Goal: Task Accomplishment & Management: Complete application form

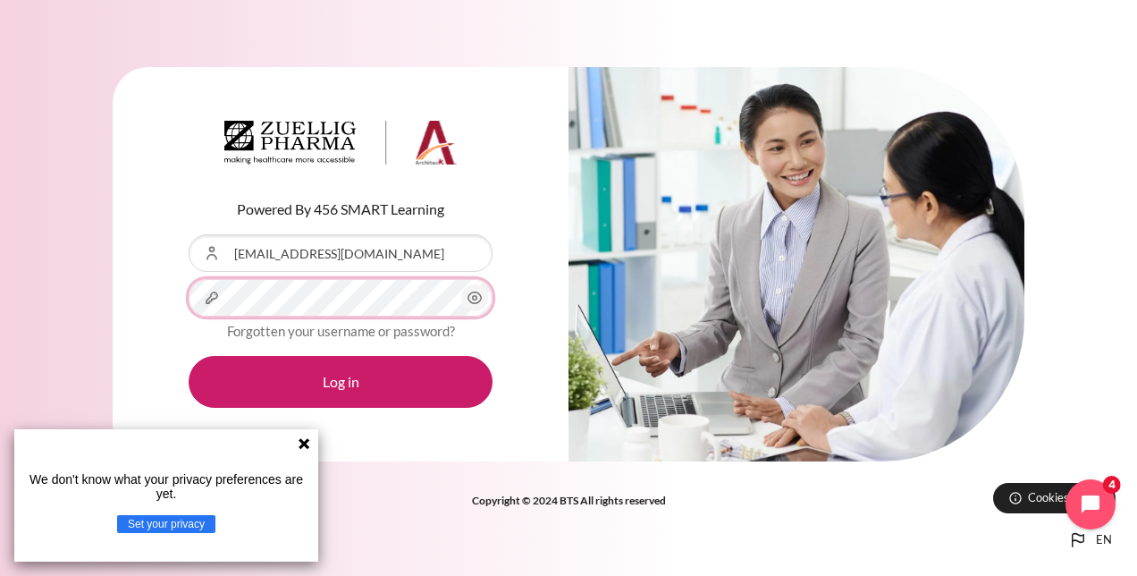
click at [189, 356] on button "Log in" at bounding box center [341, 382] width 304 height 52
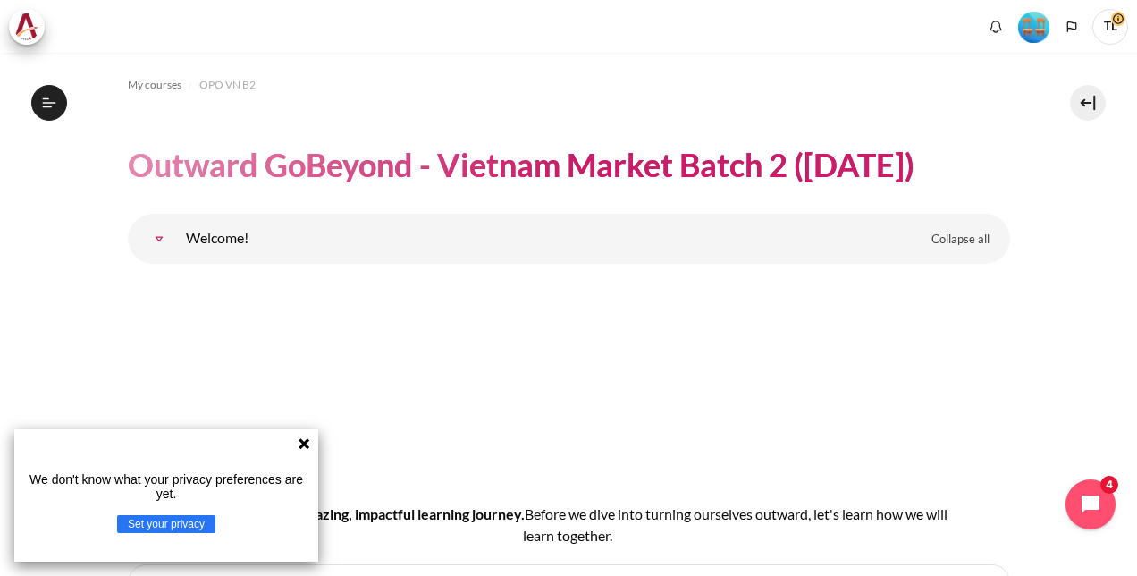
click at [301, 442] on icon at bounding box center [304, 443] width 11 height 11
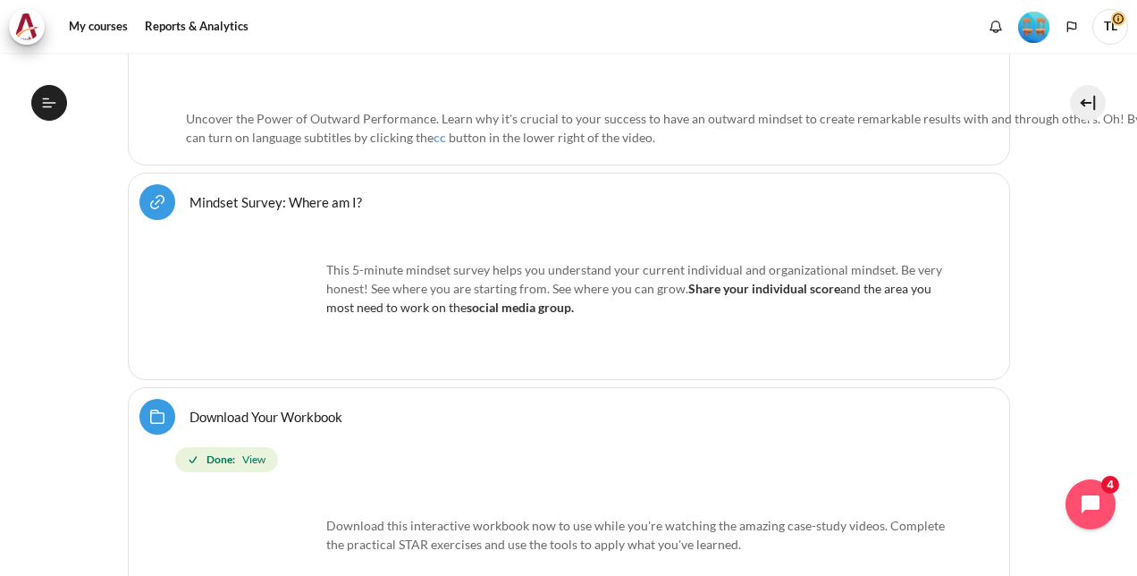
scroll to position [966, 0]
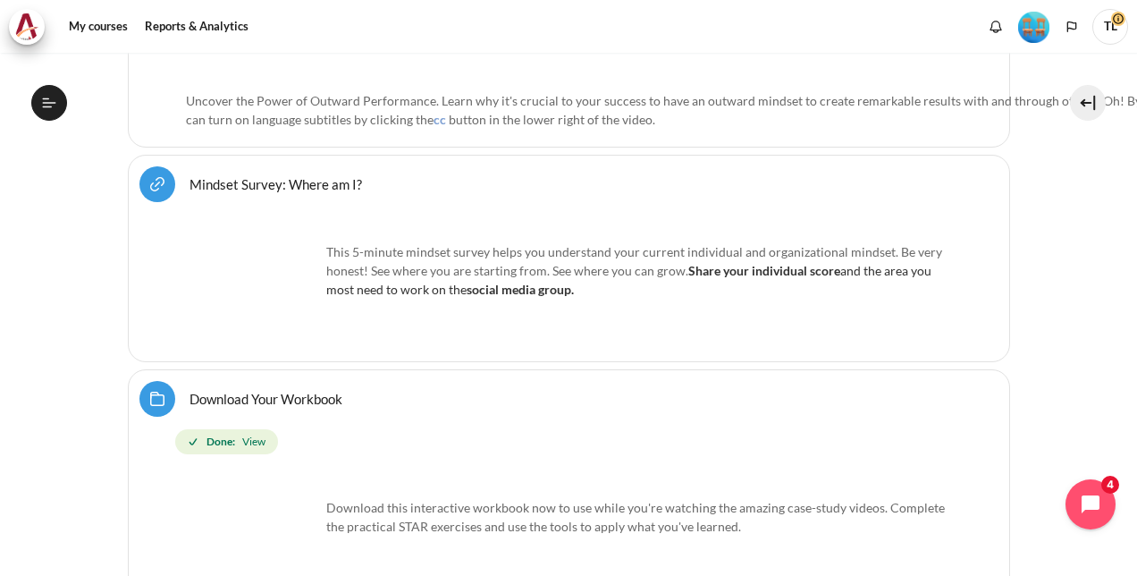
click at [266, 175] on link "Mindset Survey: Where am I? URL" at bounding box center [276, 183] width 173 height 17
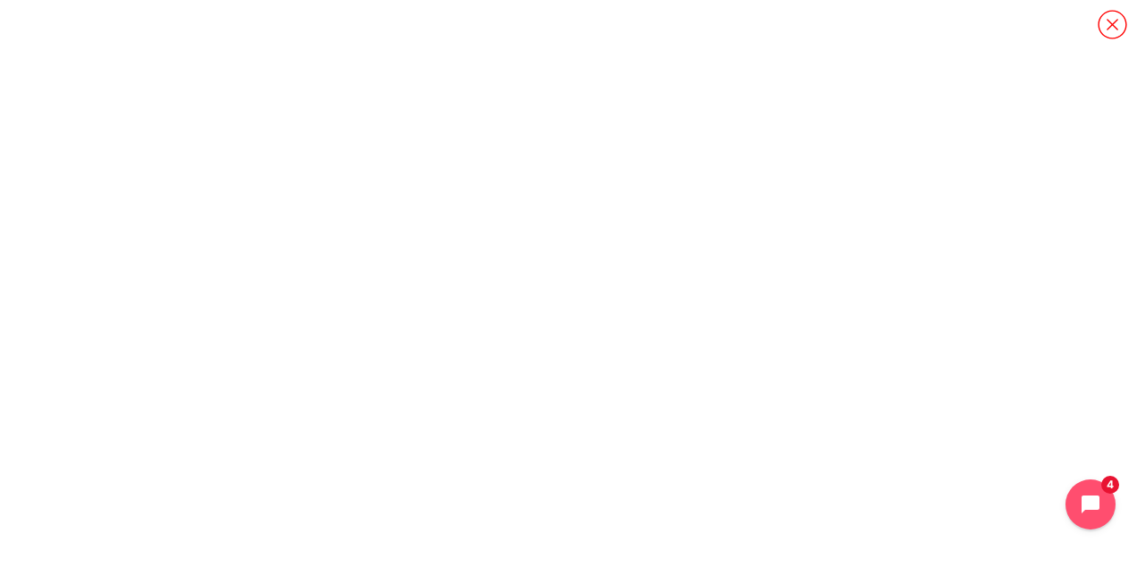
click at [1110, 27] on icon "Content" at bounding box center [1112, 24] width 29 height 29
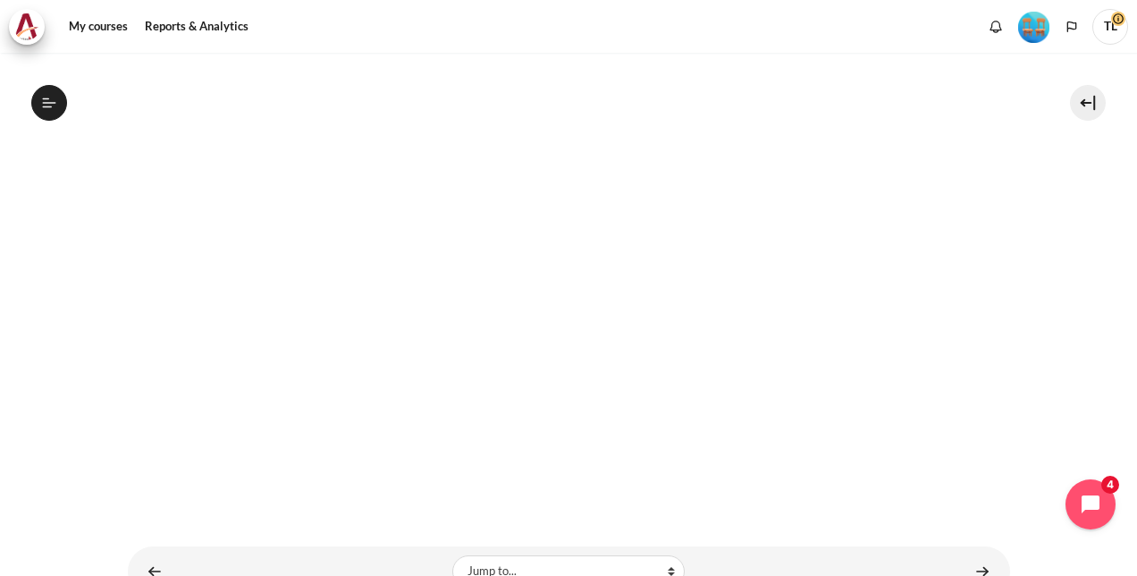
scroll to position [447, 0]
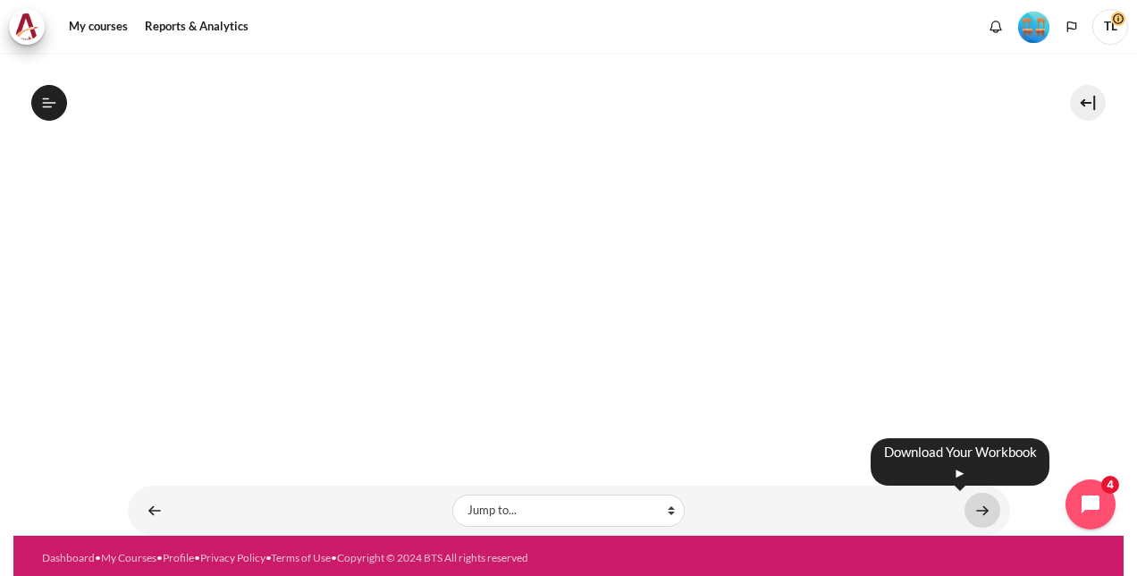
click at [967, 507] on link "Content" at bounding box center [983, 510] width 36 height 35
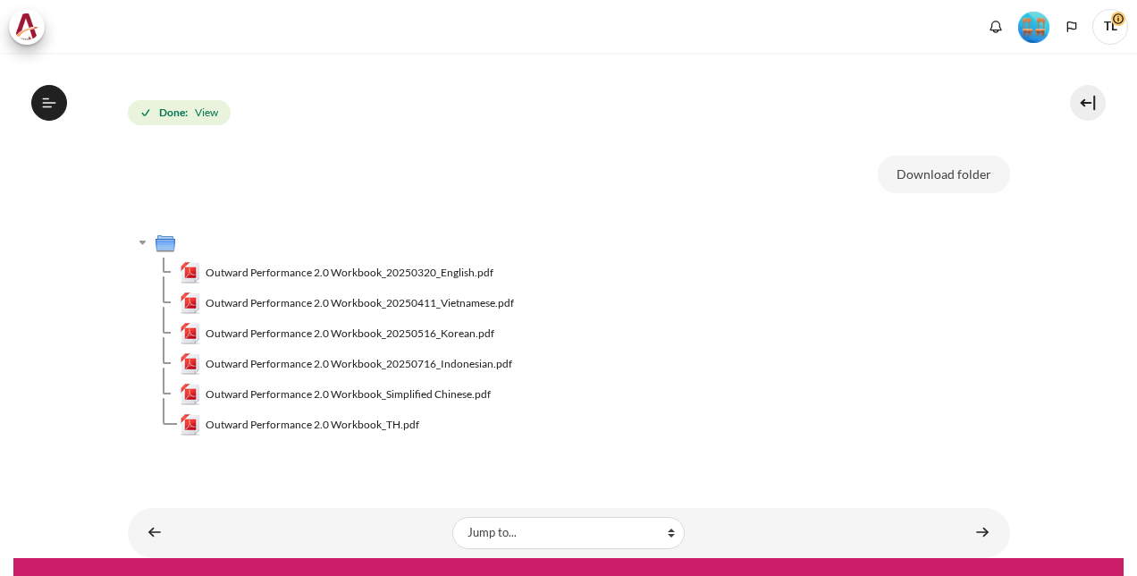
scroll to position [254, 0]
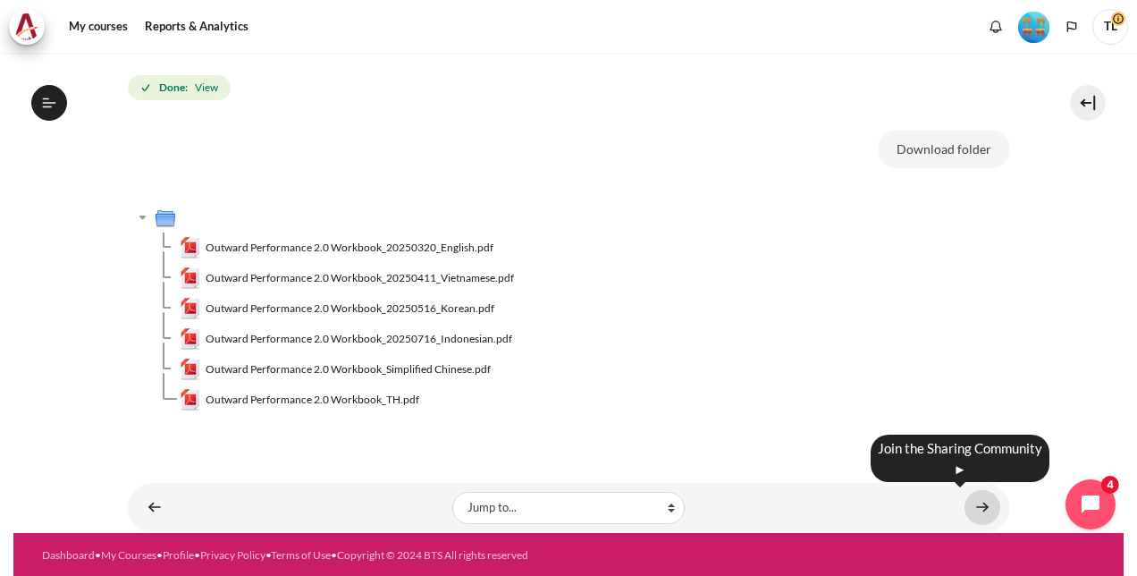
click at [976, 500] on link "Content" at bounding box center [983, 507] width 36 height 35
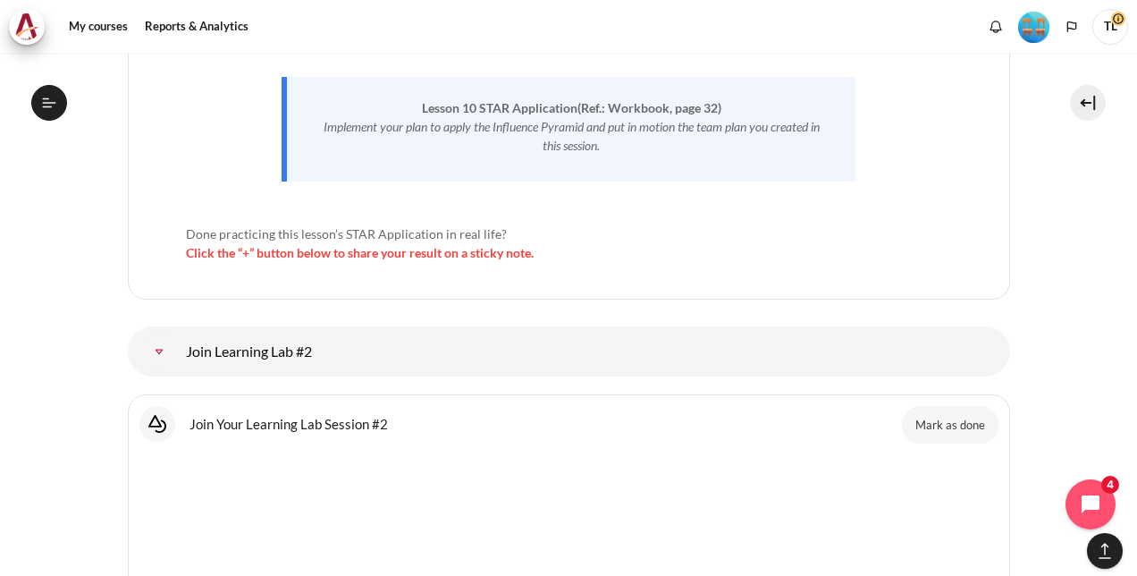
click at [465, 245] on span "Click the “+” button below to share your result on a sticky note." at bounding box center [360, 252] width 348 height 15
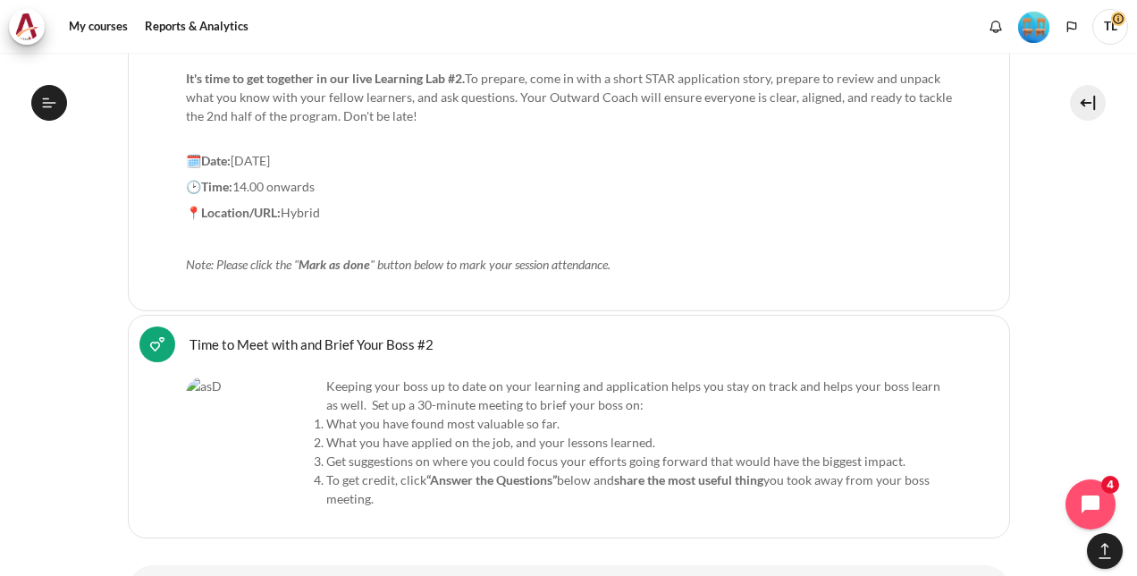
click at [308, 335] on link "Time to Meet with and Brief Your Boss #2 Feedback" at bounding box center [312, 343] width 244 height 17
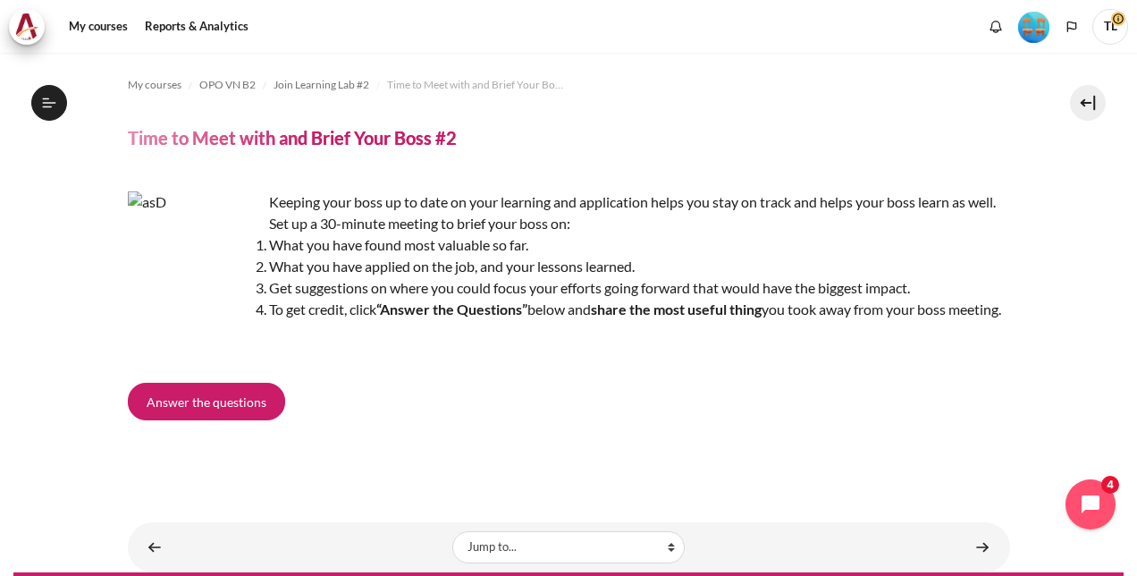
scroll to position [62, 0]
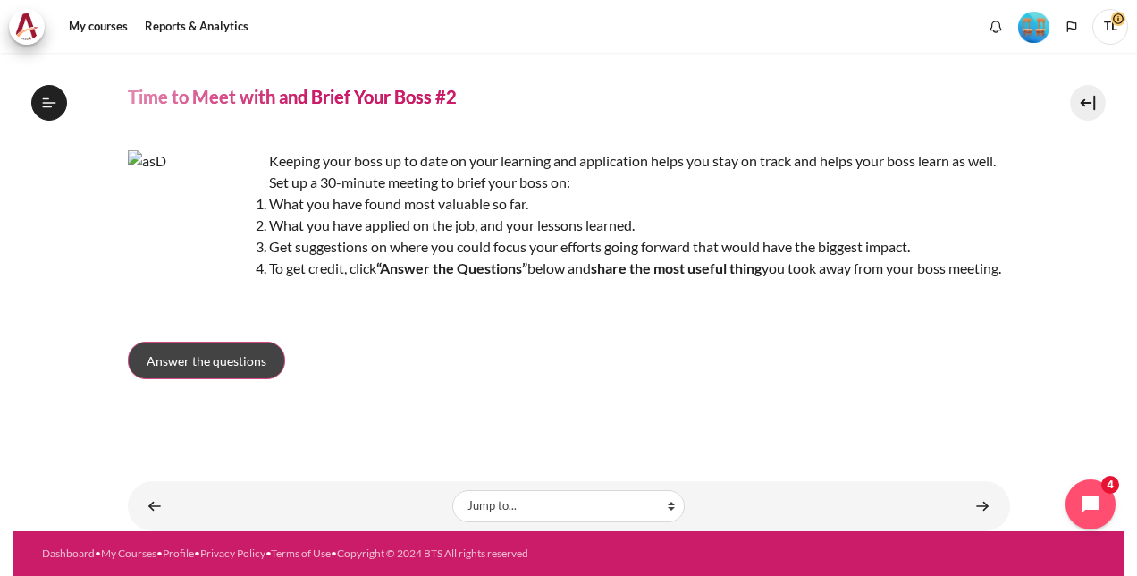
click at [215, 359] on span "Answer the questions" at bounding box center [207, 360] width 120 height 19
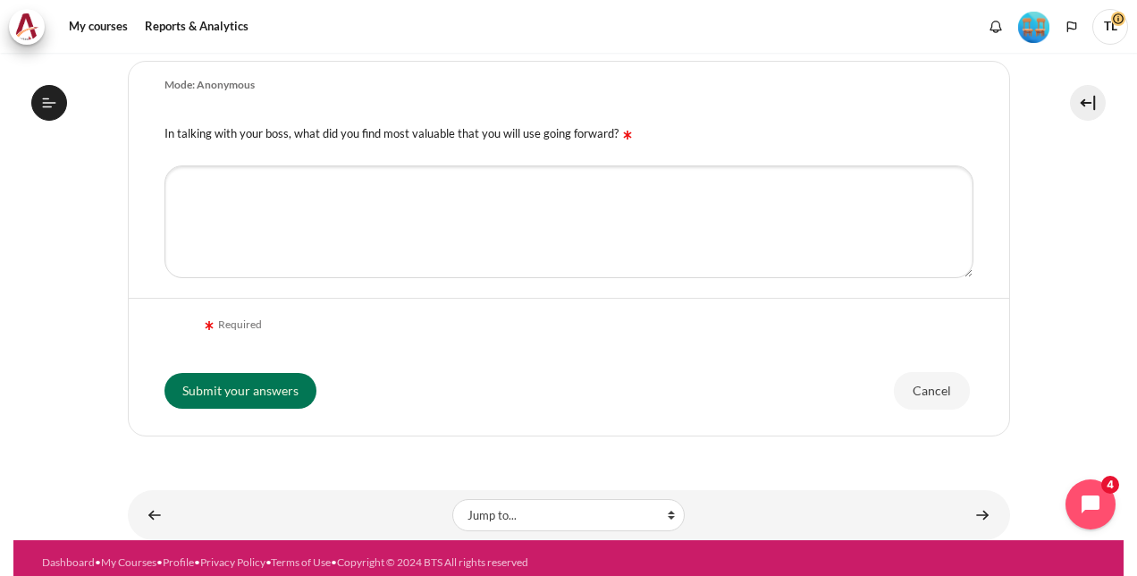
scroll to position [379, 0]
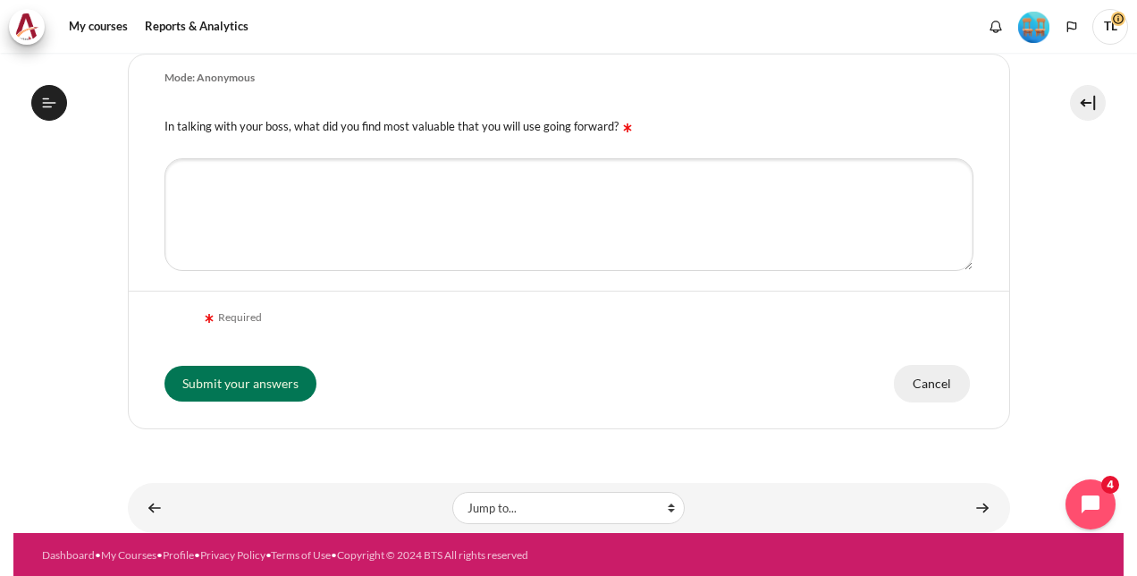
click at [935, 388] on input "Cancel" at bounding box center [932, 384] width 76 height 38
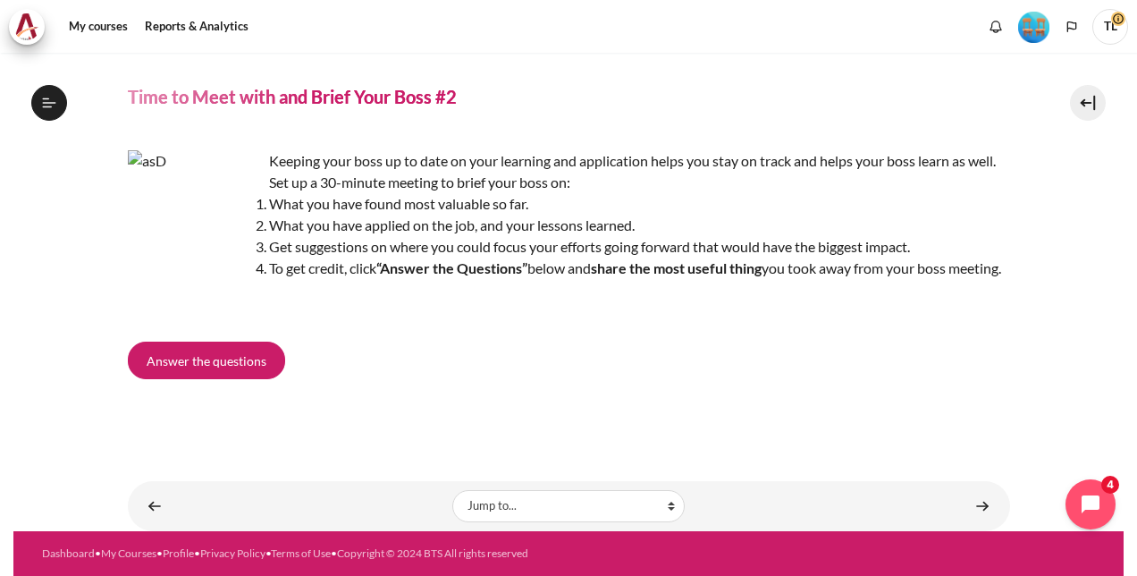
scroll to position [62, 0]
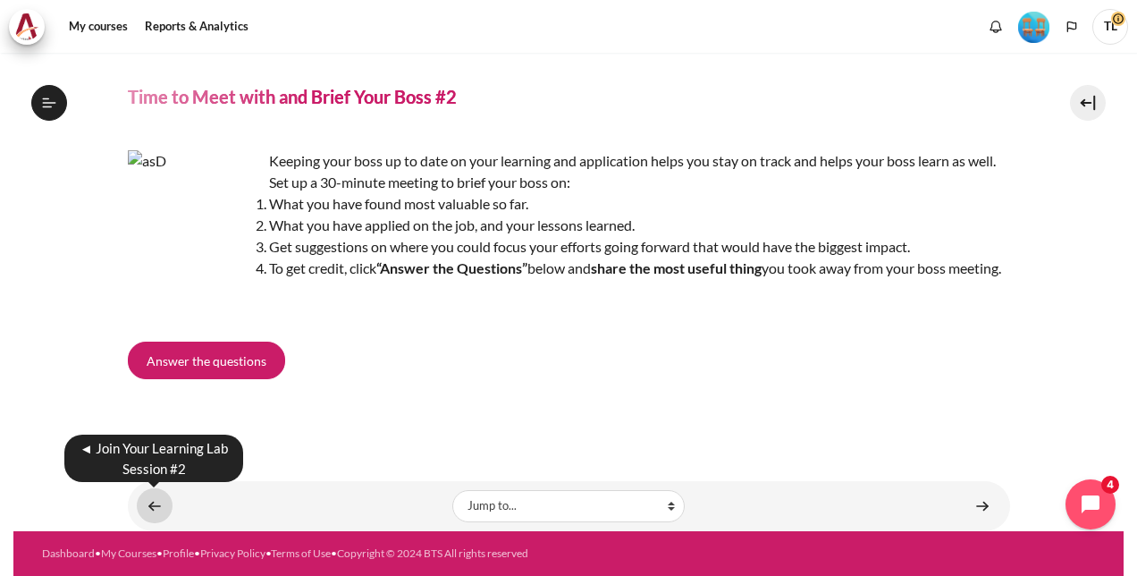
click at [148, 503] on link "Content" at bounding box center [155, 505] width 36 height 35
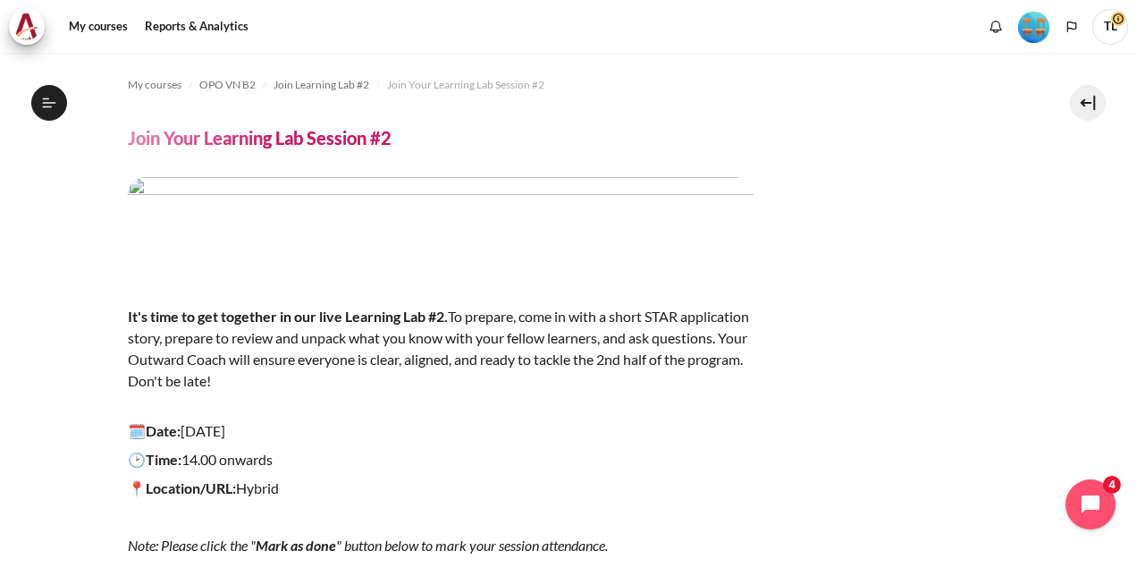
scroll to position [249, 0]
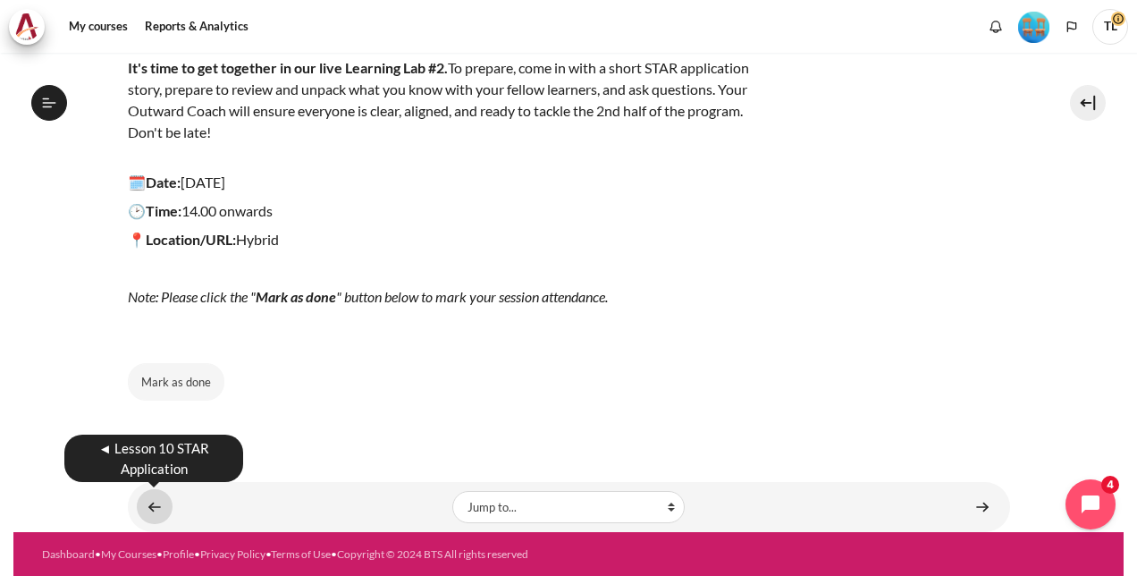
click at [160, 502] on link "Content" at bounding box center [155, 506] width 36 height 35
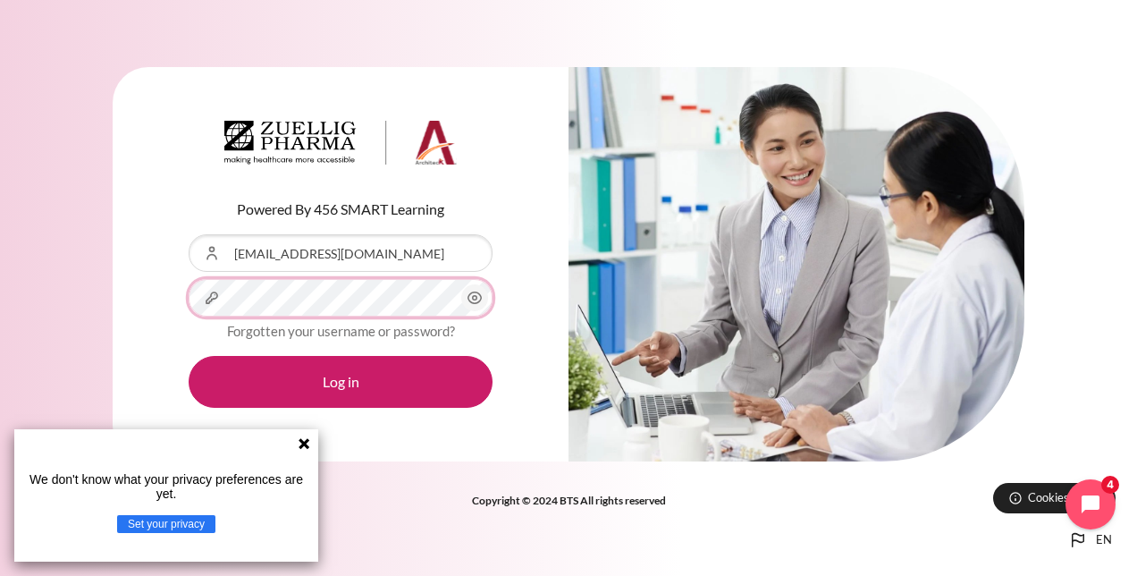
click at [189, 356] on button "Log in" at bounding box center [341, 382] width 304 height 52
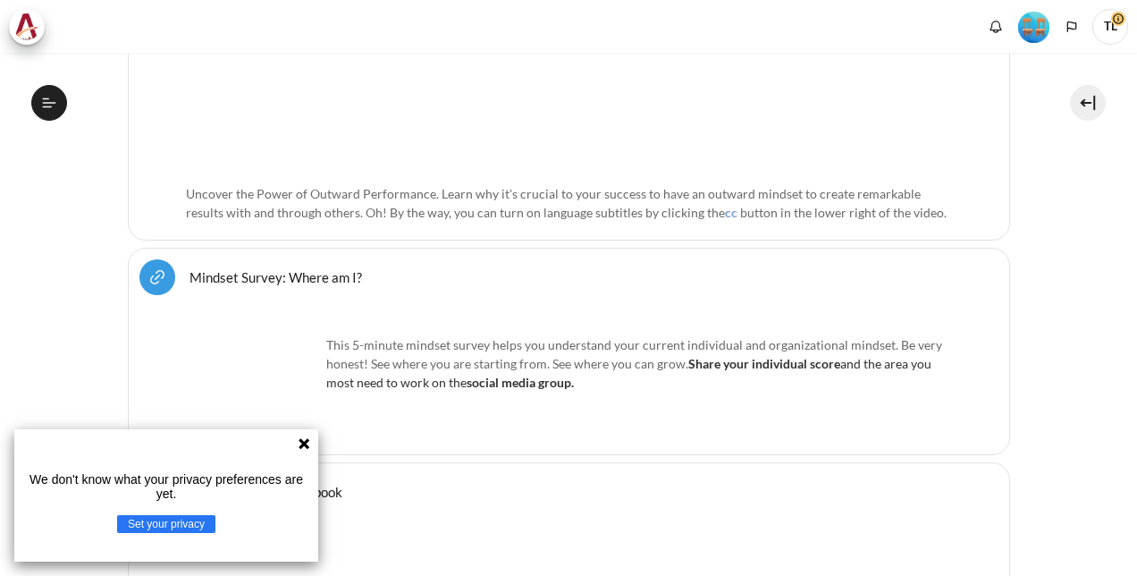
scroll to position [805, 0]
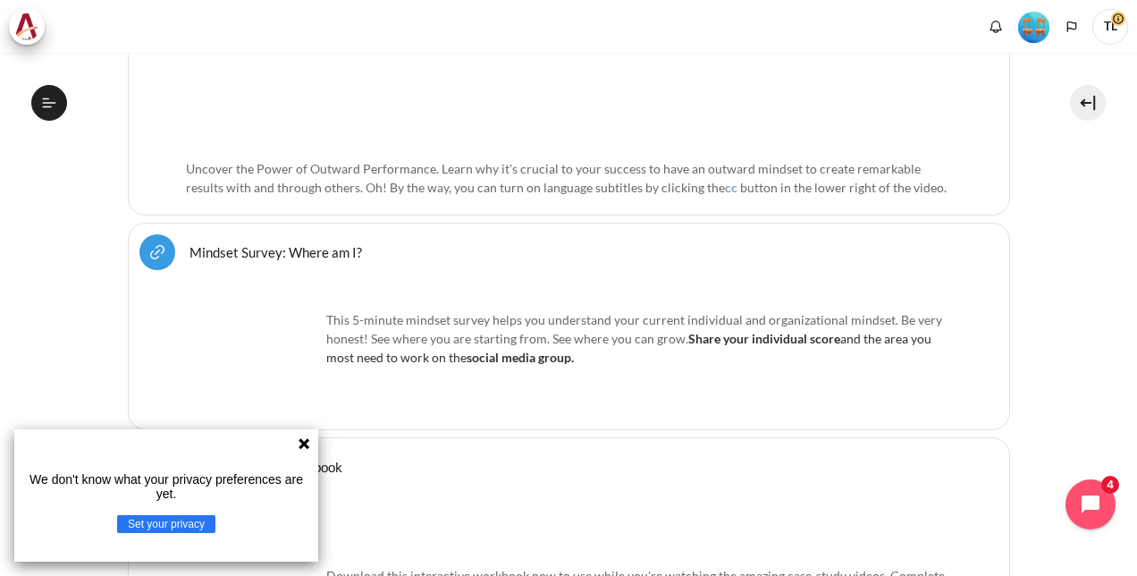
click at [306, 447] on icon at bounding box center [304, 443] width 11 height 11
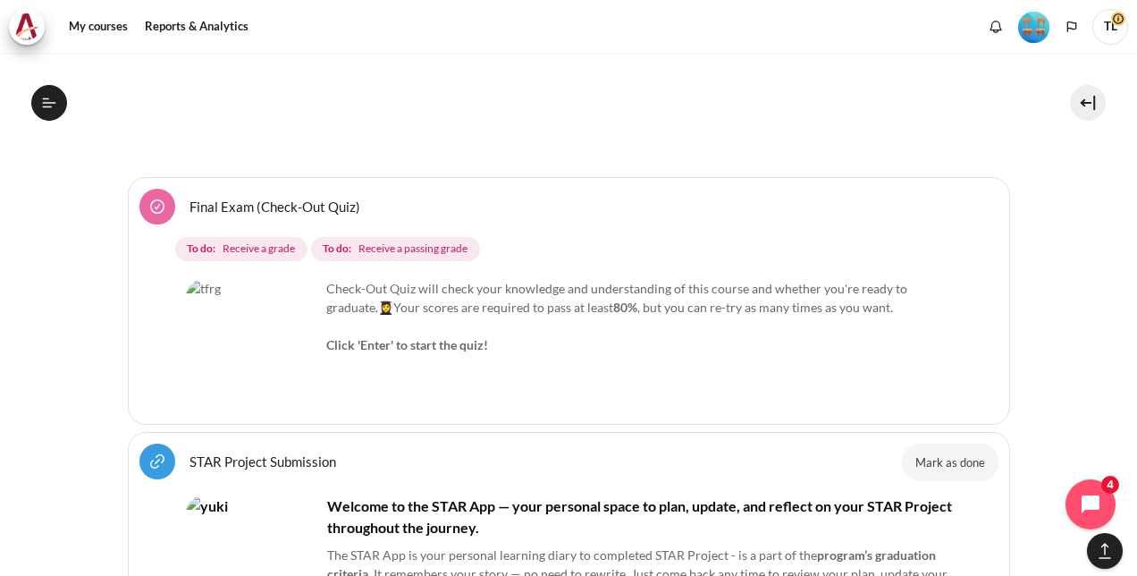
scroll to position [22222, 0]
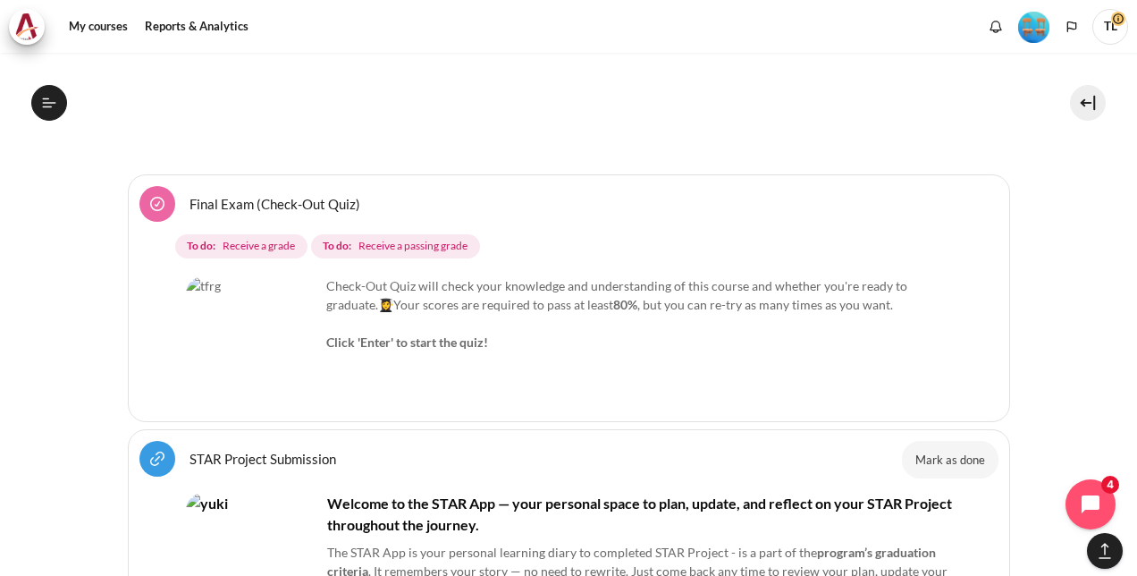
click at [234, 195] on link "Final Exam (Check-Out Quiz)" at bounding box center [275, 203] width 171 height 17
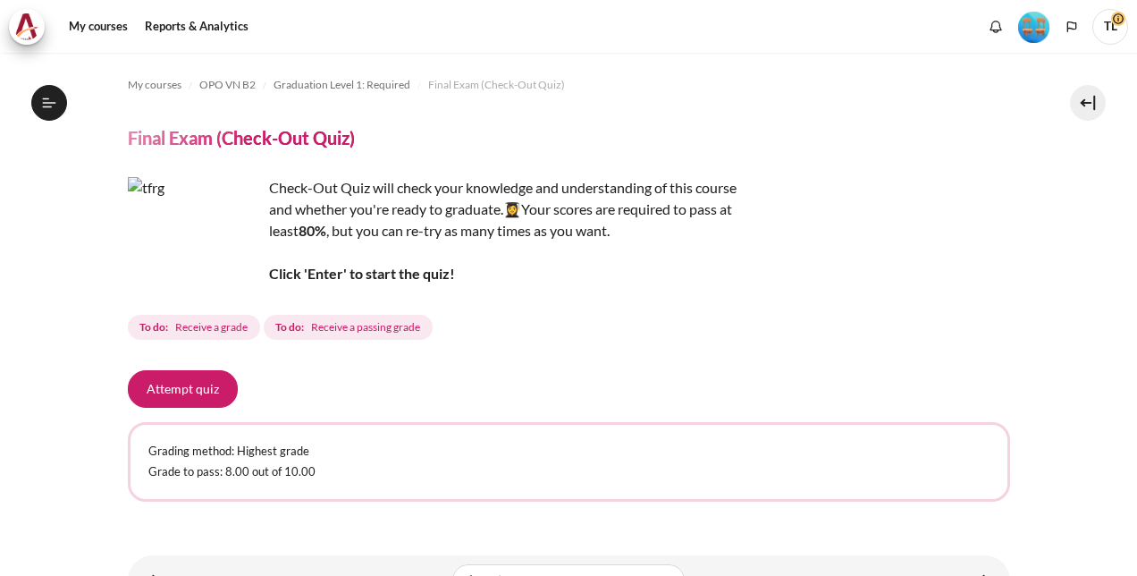
scroll to position [1822, 0]
click at [188, 386] on button "Attempt quiz" at bounding box center [183, 389] width 110 height 38
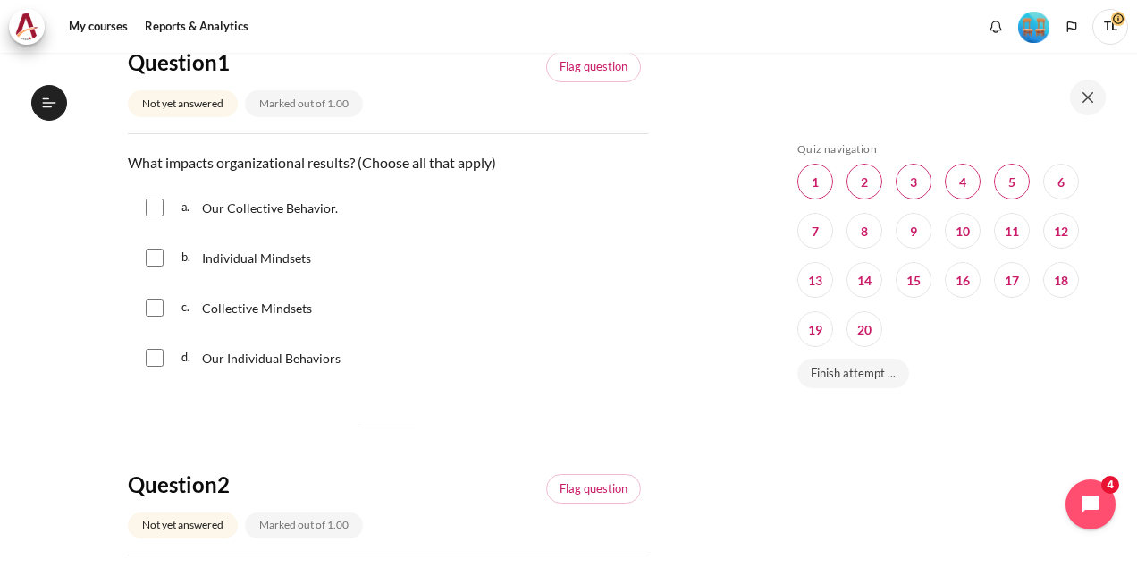
scroll to position [179, 0]
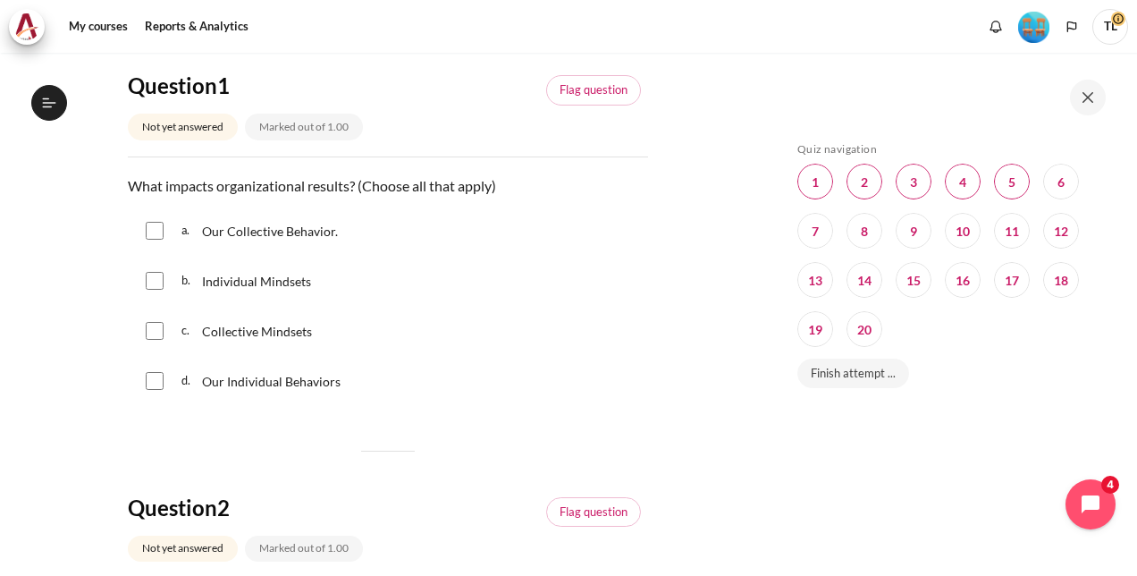
click at [158, 232] on input "Content" at bounding box center [155, 231] width 18 height 18
checkbox input "true"
click at [149, 283] on input "Content" at bounding box center [155, 281] width 18 height 18
checkbox input "true"
click at [151, 338] on input "Content" at bounding box center [155, 331] width 18 height 18
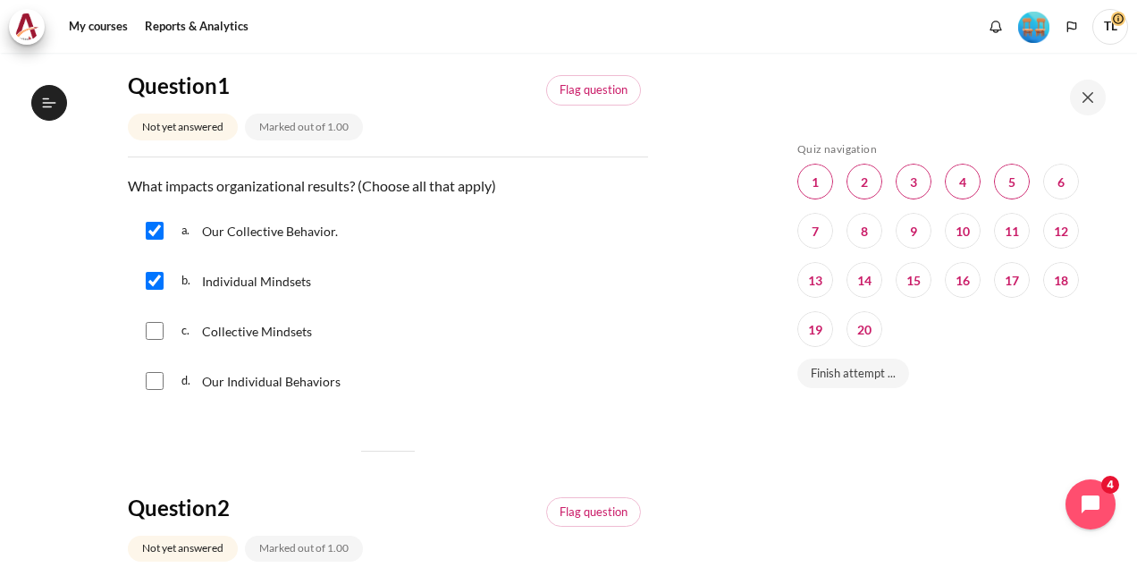
checkbox input "true"
click at [144, 399] on div "d. Our Individual Behaviors" at bounding box center [388, 381] width 520 height 46
click at [158, 380] on input "Content" at bounding box center [155, 381] width 18 height 18
checkbox input "true"
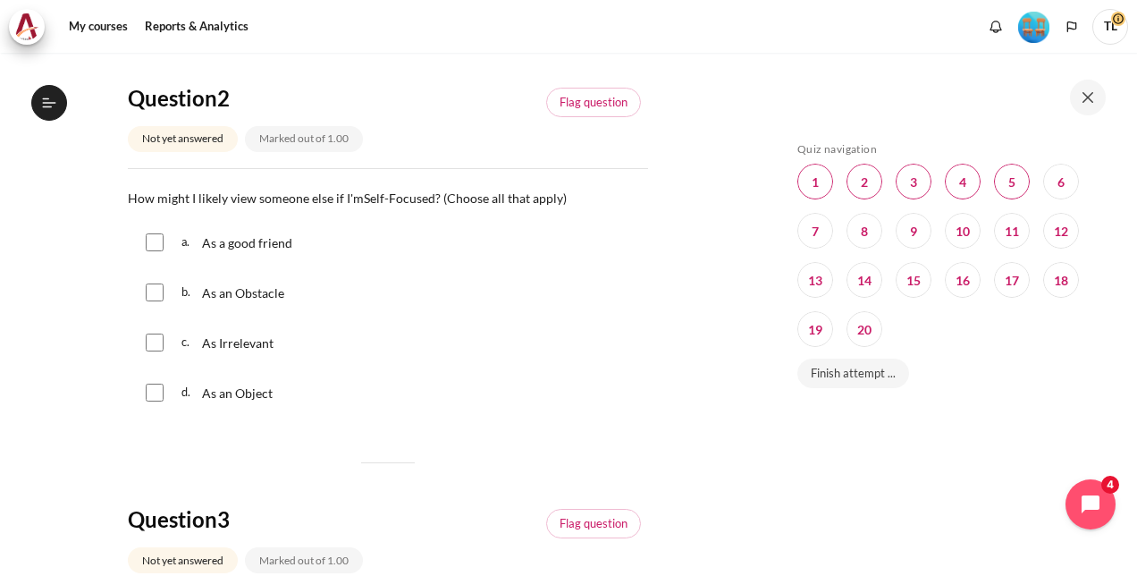
scroll to position [626, 0]
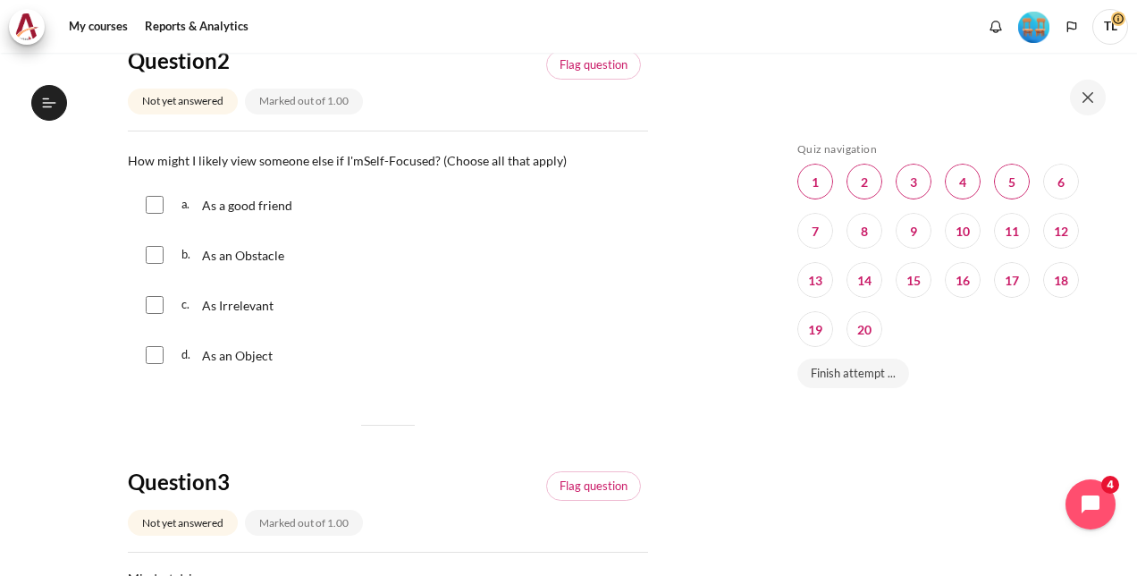
click at [206, 209] on span "As a good friend" at bounding box center [247, 205] width 90 height 15
click at [152, 202] on input "Content" at bounding box center [155, 205] width 18 height 18
checkbox input "false"
click at [157, 263] on div "b. As an Obstacle" at bounding box center [388, 255] width 520 height 46
click at [172, 249] on div "b. As an Obstacle" at bounding box center [388, 255] width 520 height 46
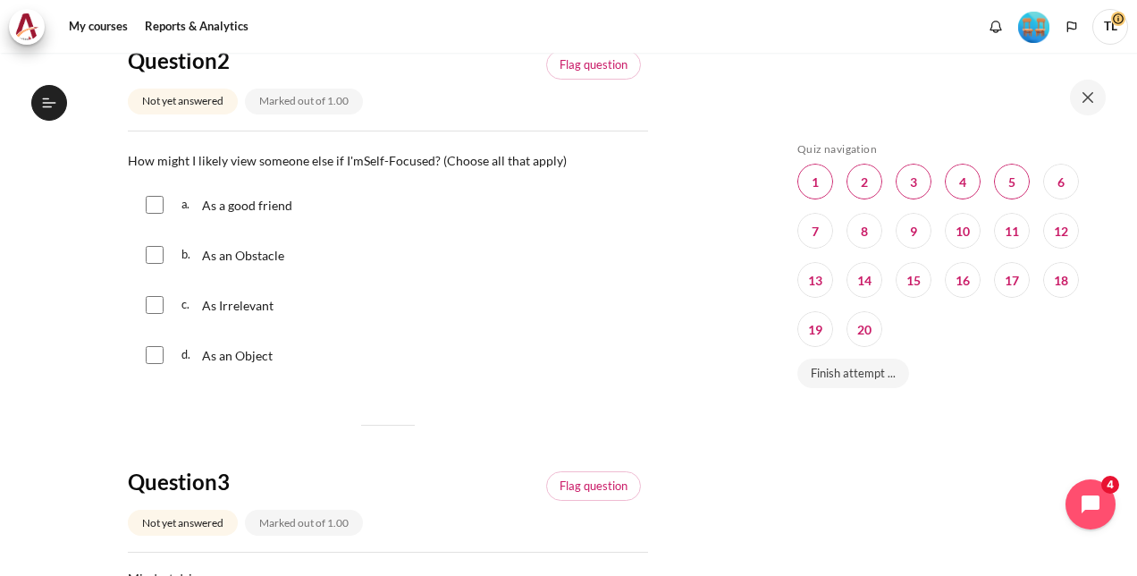
click at [152, 249] on input "Content" at bounding box center [155, 255] width 18 height 18
checkbox input "true"
click at [156, 357] on input "Content" at bounding box center [155, 355] width 18 height 18
checkbox input "true"
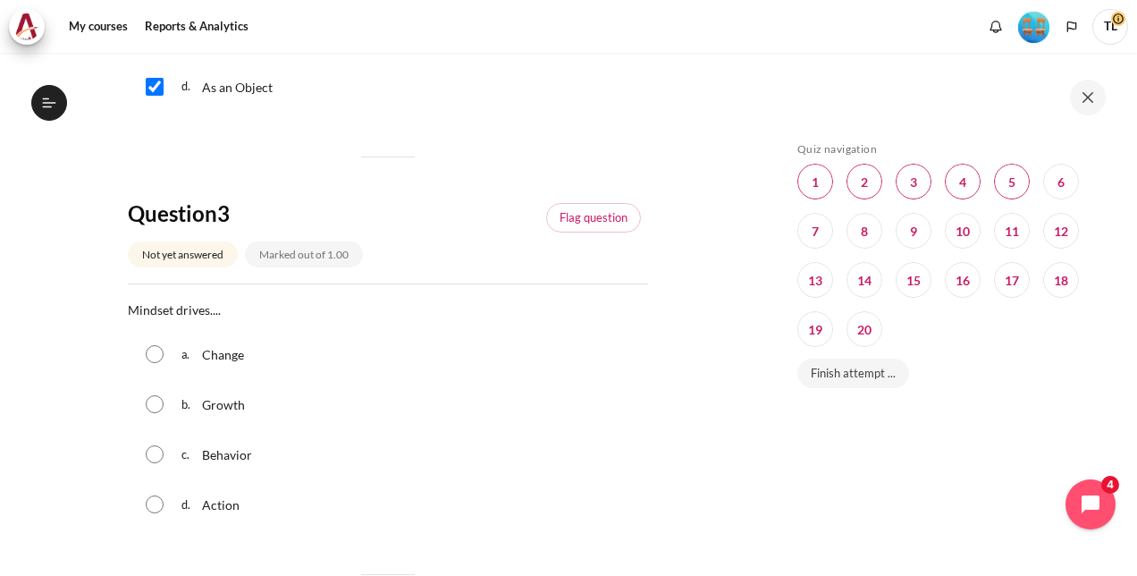
scroll to position [1073, 0]
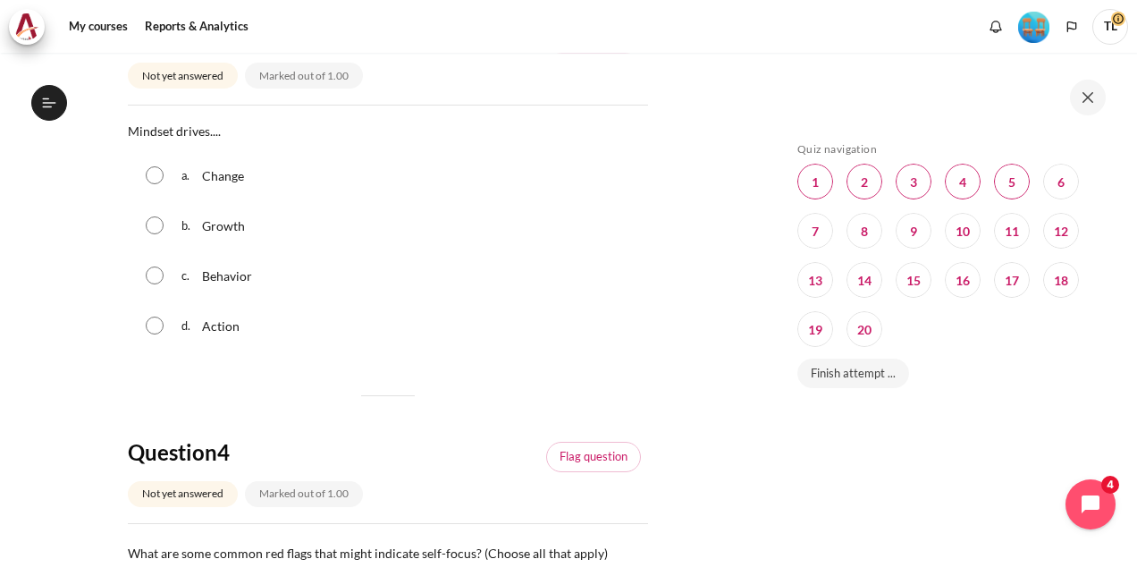
click at [171, 272] on div "c. Behavior" at bounding box center [388, 275] width 520 height 46
click at [160, 283] on input "Content" at bounding box center [155, 275] width 18 height 18
radio input "true"
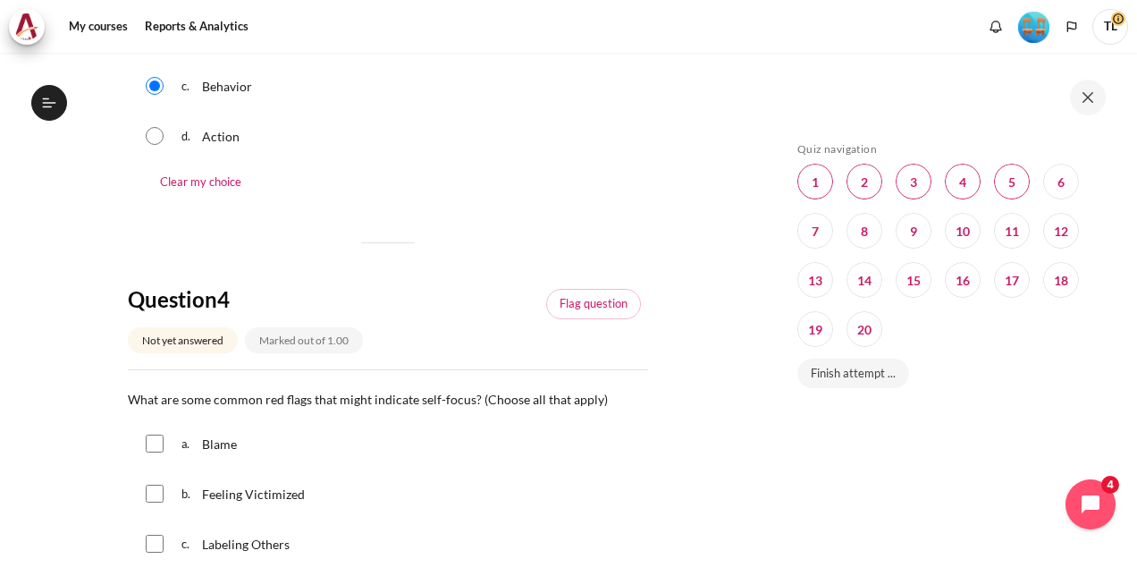
scroll to position [1430, 0]
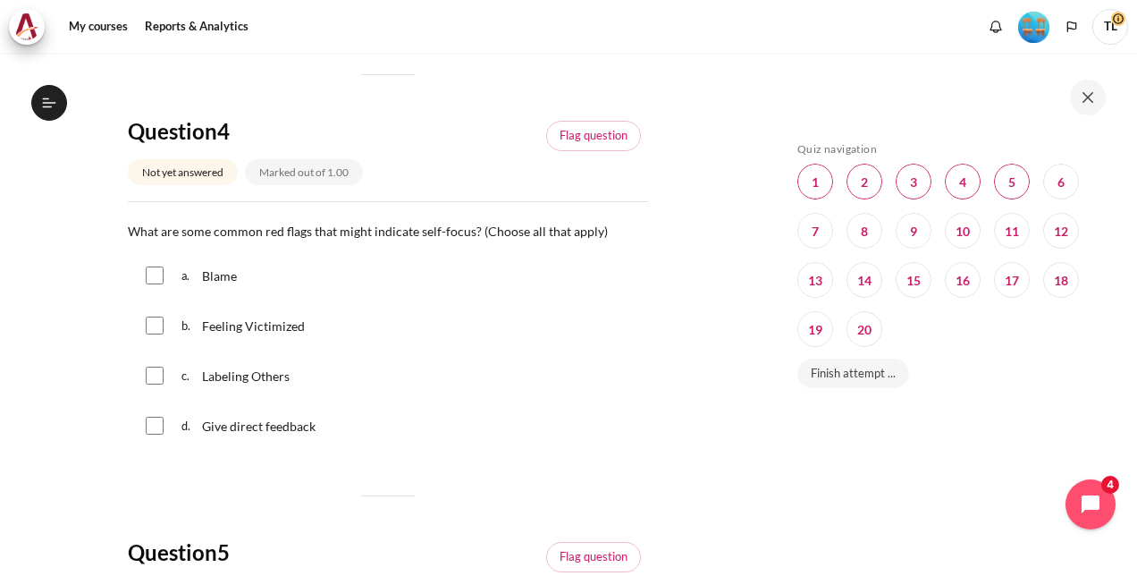
click at [157, 324] on input "Content" at bounding box center [155, 325] width 18 height 18
checkbox input "true"
drag, startPoint x: 162, startPoint y: 420, endPoint x: 205, endPoint y: 408, distance: 44.7
click at [162, 419] on input "Content" at bounding box center [155, 426] width 18 height 18
checkbox input "true"
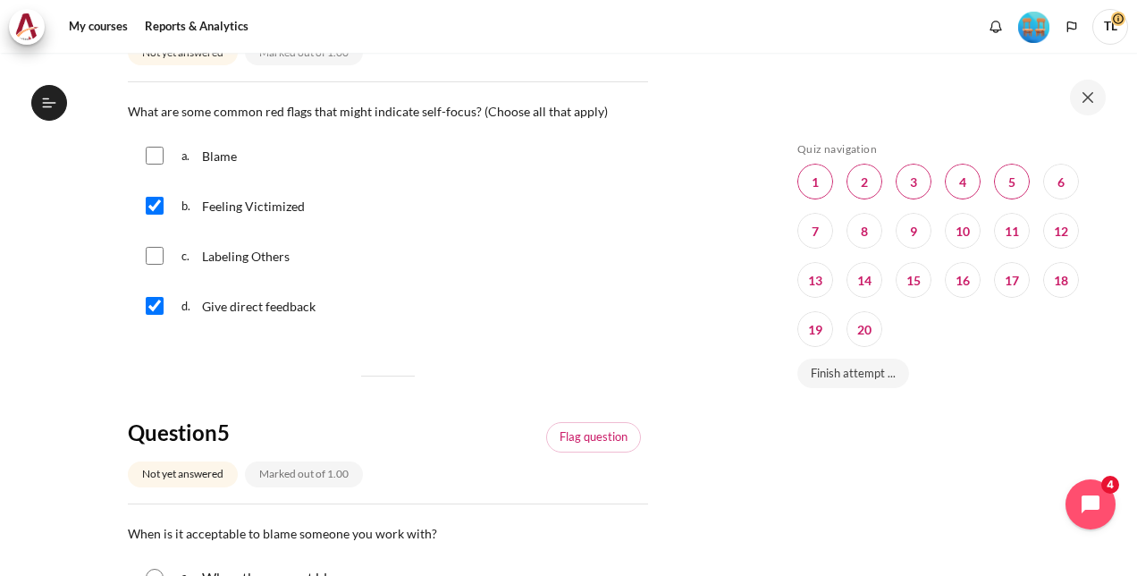
scroll to position [1520, 0]
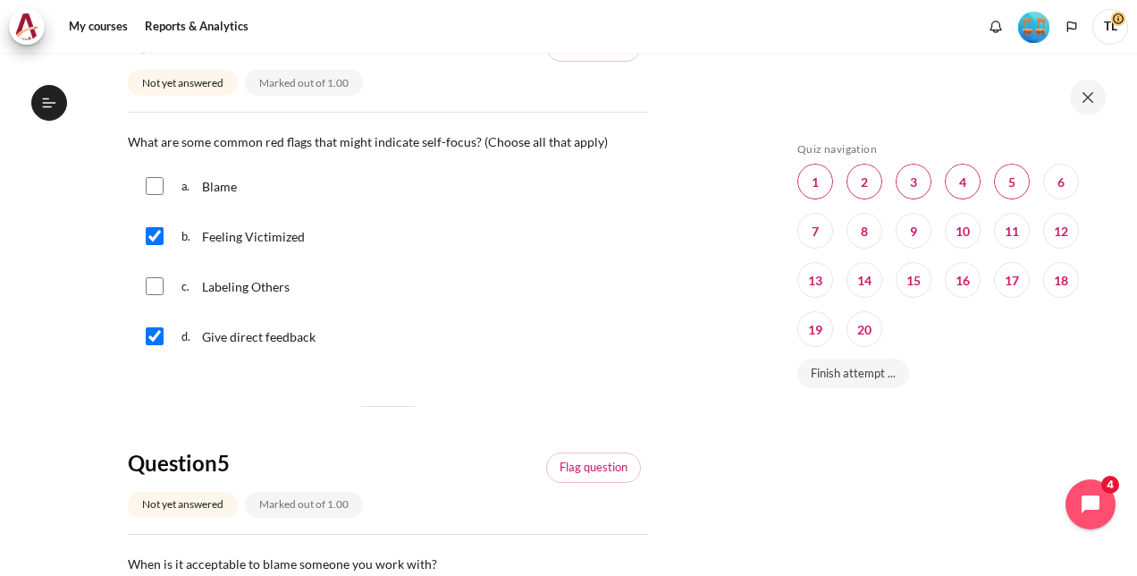
click at [150, 239] on input "Content" at bounding box center [155, 236] width 18 height 18
checkbox input "false"
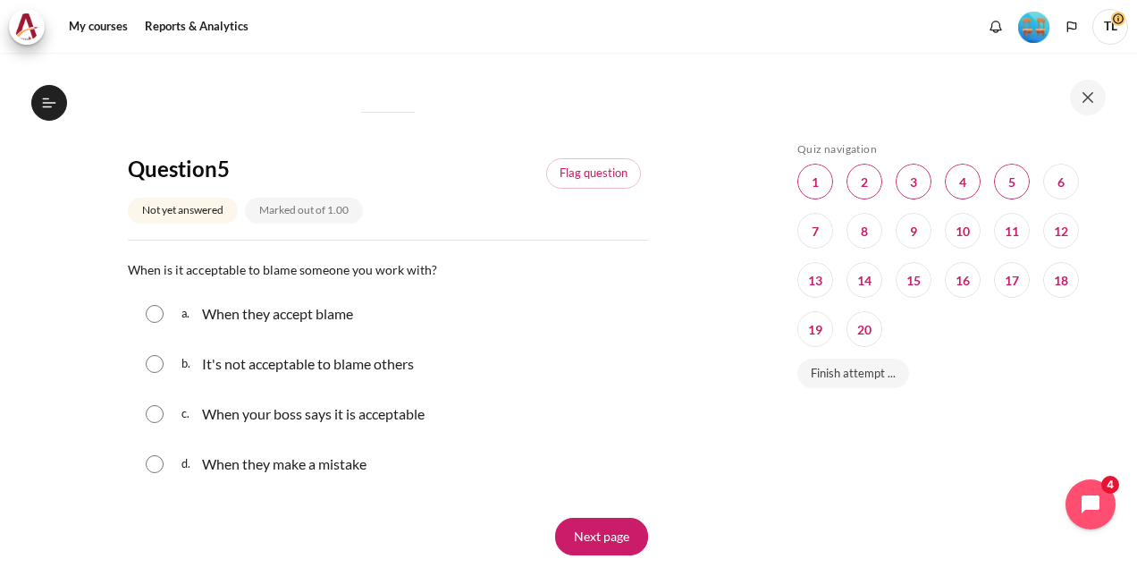
scroll to position [1877, 0]
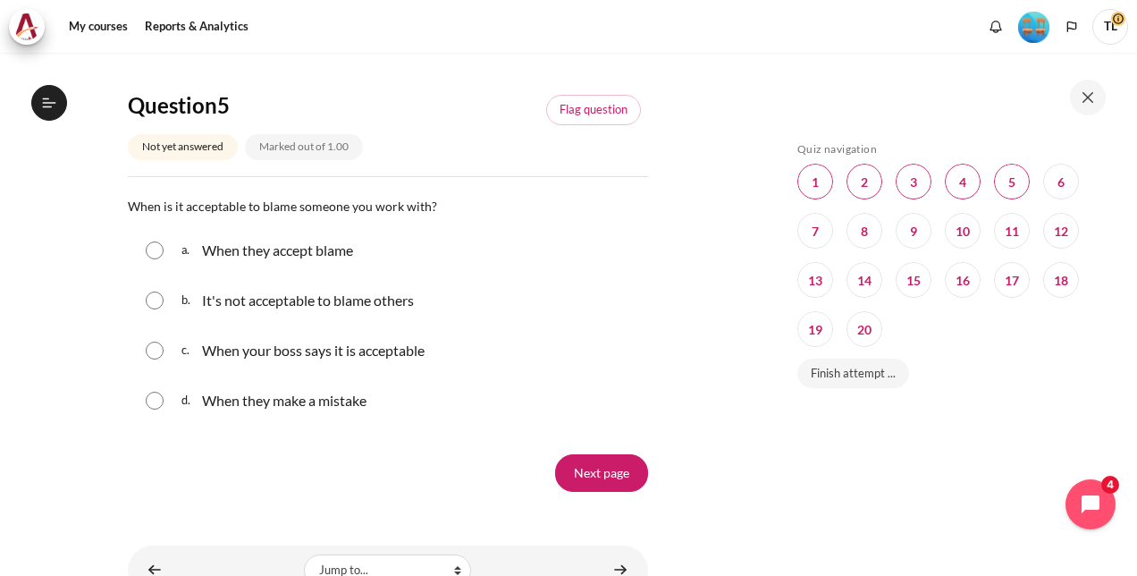
click at [219, 306] on p "It's not acceptable to blame others" at bounding box center [308, 300] width 212 height 21
radio input "true"
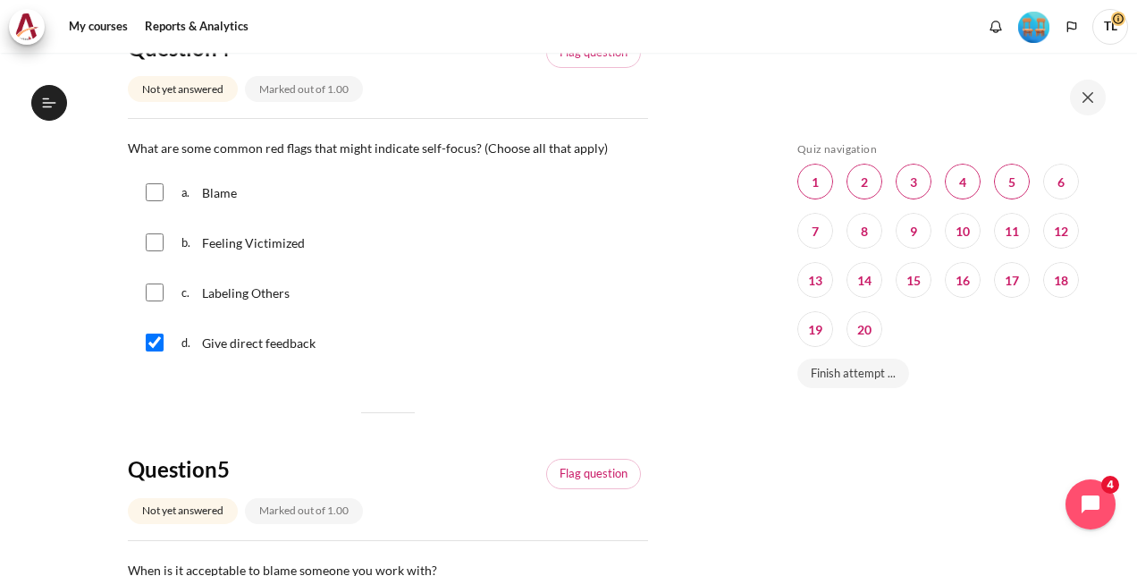
scroll to position [1430, 0]
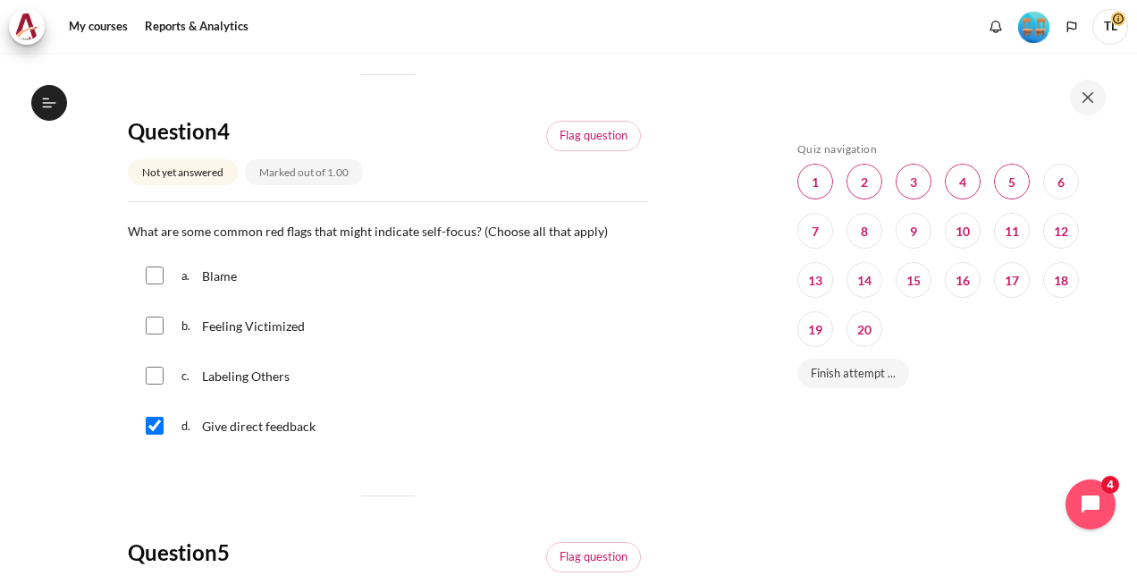
click at [149, 270] on input "Content" at bounding box center [155, 275] width 18 height 18
checkbox input "true"
click at [154, 434] on div "d. Give direct feedback" at bounding box center [388, 425] width 520 height 46
click at [156, 404] on div "d. Give direct feedback" at bounding box center [388, 425] width 520 height 46
click at [159, 426] on input "Content" at bounding box center [155, 426] width 18 height 18
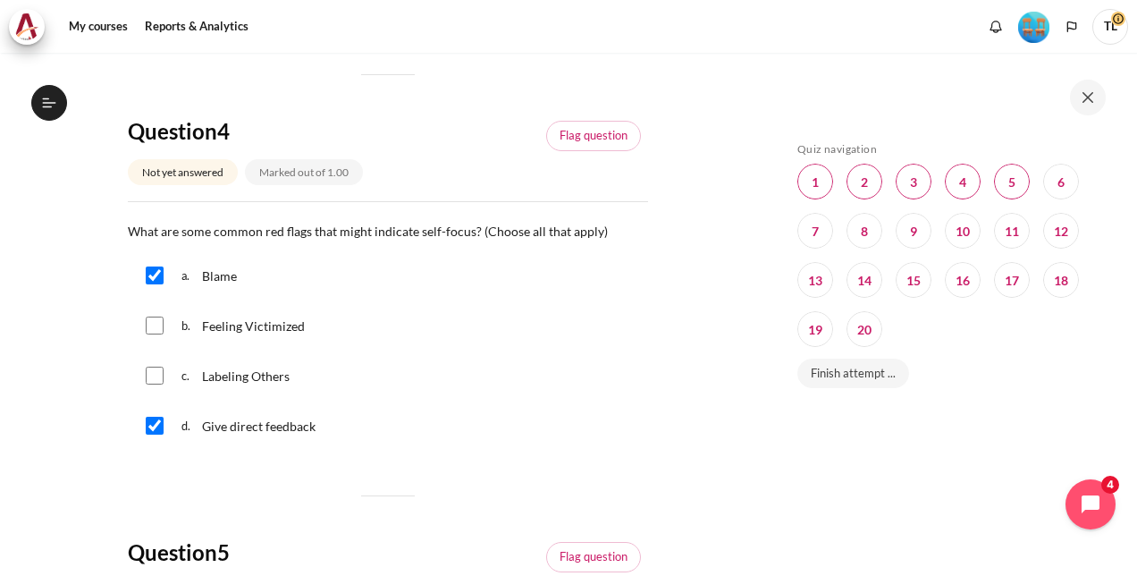
checkbox input "false"
click at [160, 336] on div "b. Feeling Victimized" at bounding box center [388, 325] width 520 height 46
click at [159, 318] on input "Content" at bounding box center [155, 325] width 18 height 18
checkbox input "true"
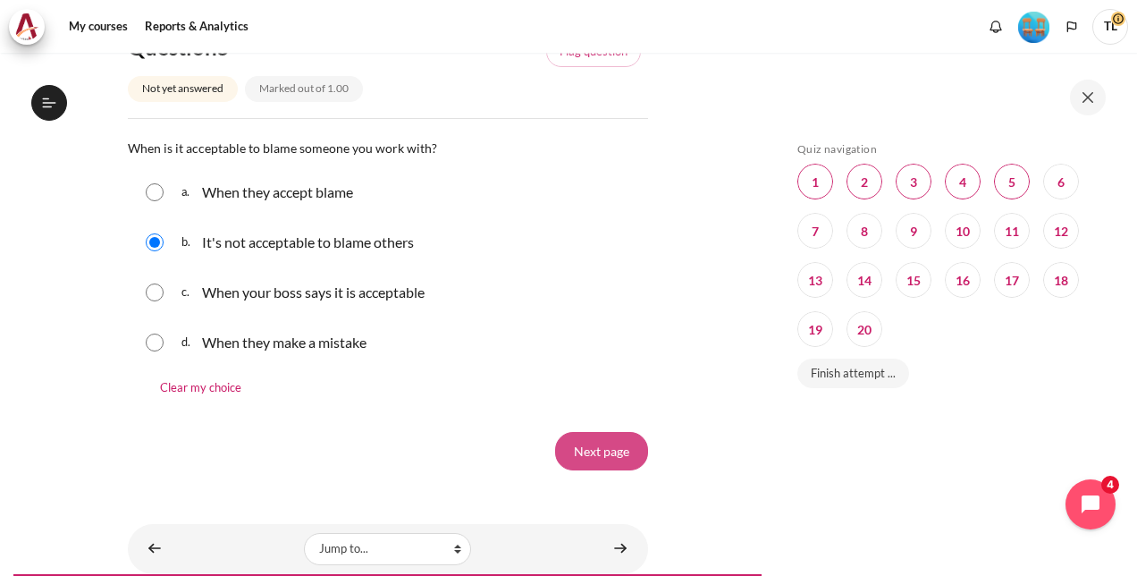
scroll to position [1991, 0]
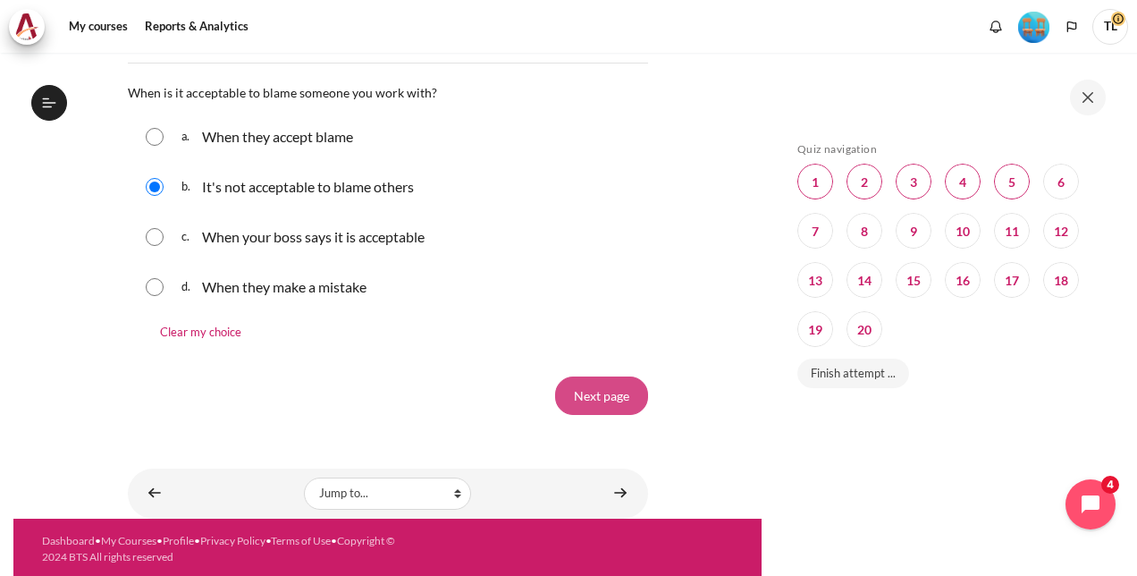
click at [580, 397] on input "Next page" at bounding box center [601, 395] width 93 height 38
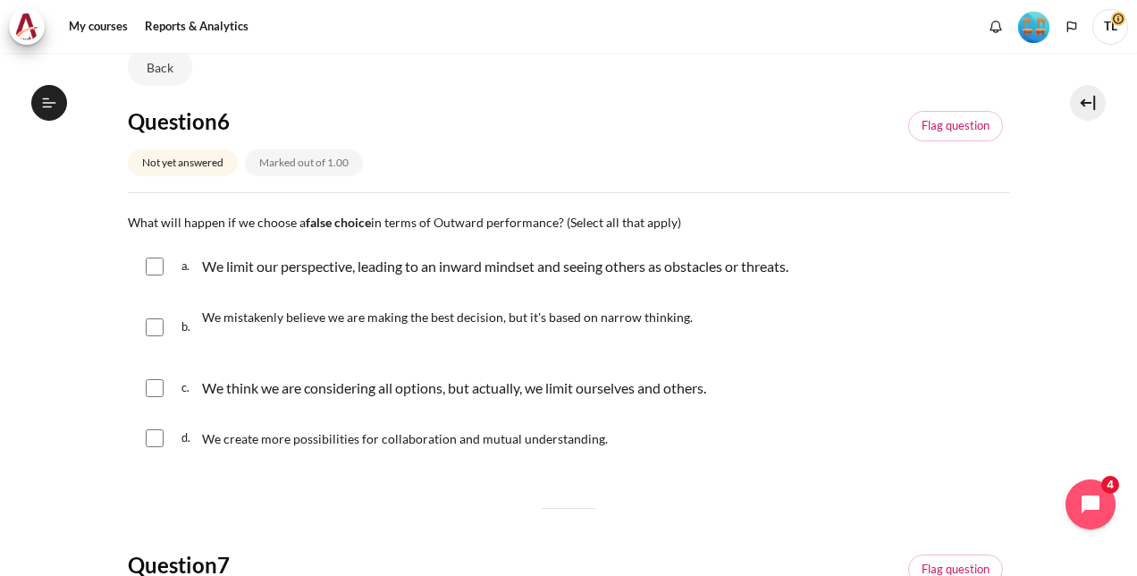
scroll to position [179, 0]
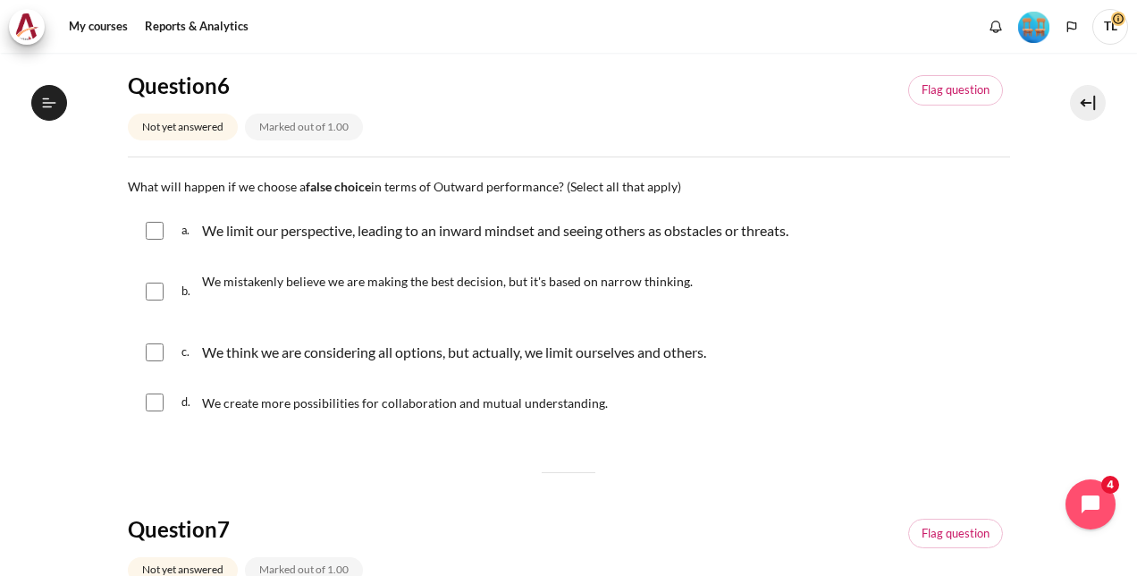
click at [151, 228] on input "Content" at bounding box center [155, 231] width 18 height 18
checkbox input "true"
click at [157, 286] on input "Content" at bounding box center [155, 292] width 18 height 18
checkbox input "true"
click at [159, 358] on input "Content" at bounding box center [155, 352] width 18 height 18
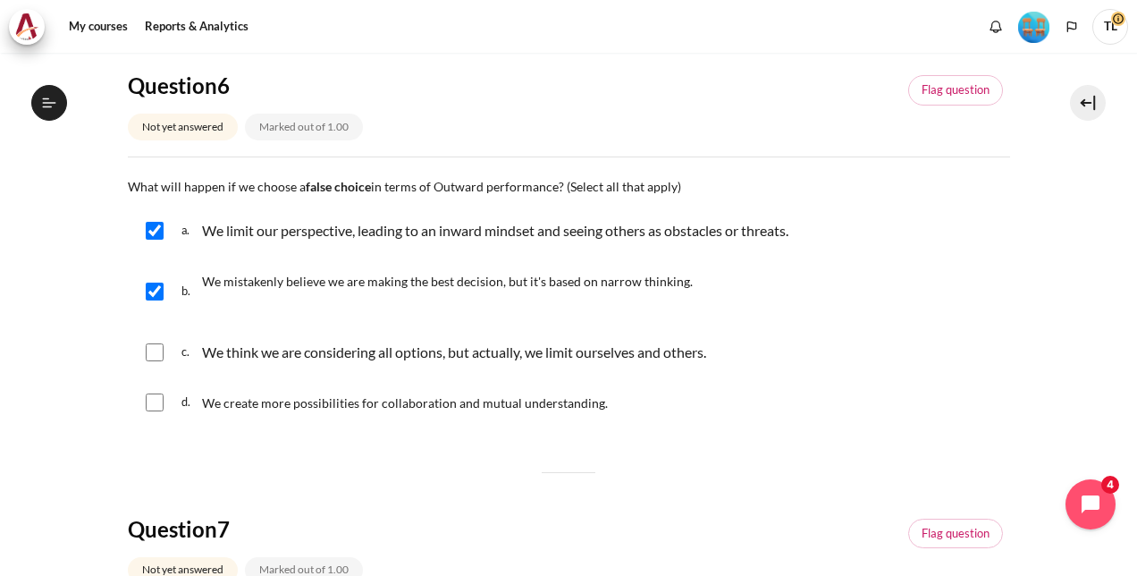
checkbox input "true"
click at [161, 402] on input "Content" at bounding box center [155, 402] width 18 height 18
checkbox input "true"
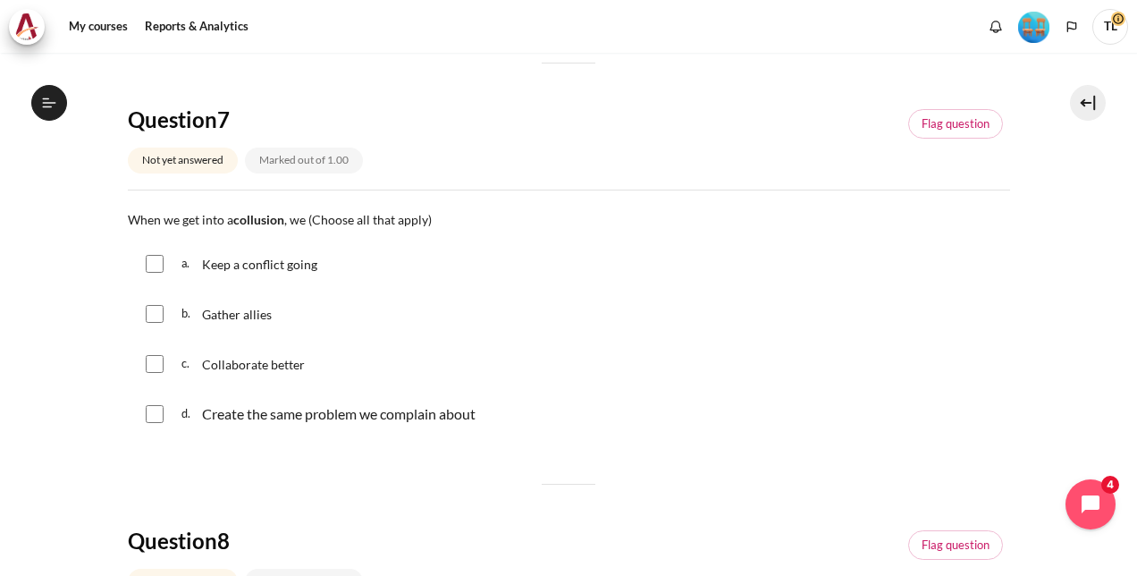
scroll to position [626, 0]
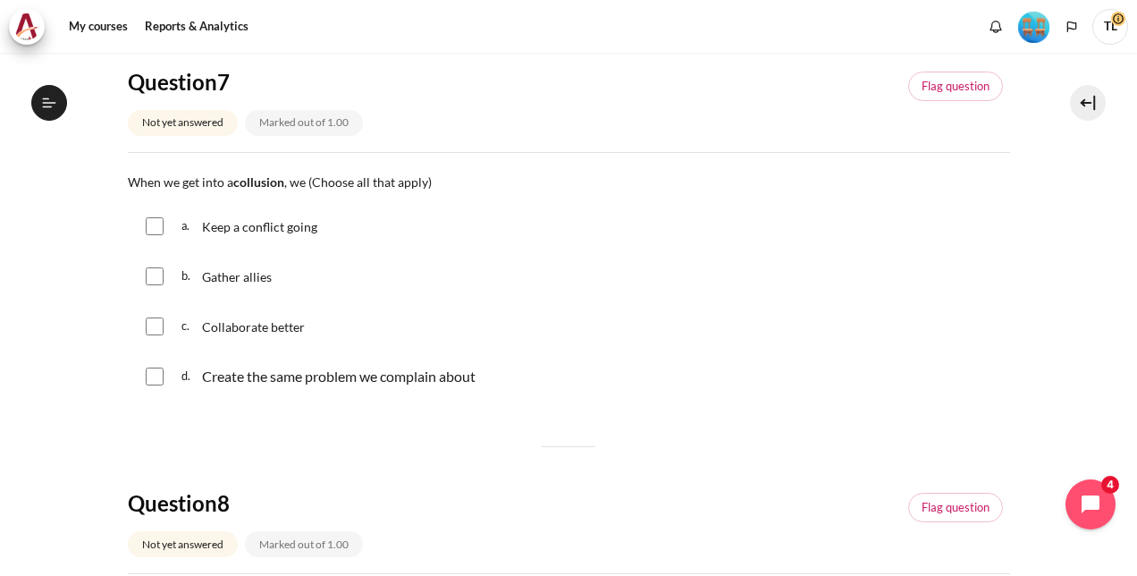
click at [159, 267] on input "Content" at bounding box center [155, 276] width 18 height 18
checkbox input "true"
click at [156, 327] on input "Content" at bounding box center [155, 326] width 18 height 18
checkbox input "true"
click at [158, 374] on input "Content" at bounding box center [155, 376] width 18 height 18
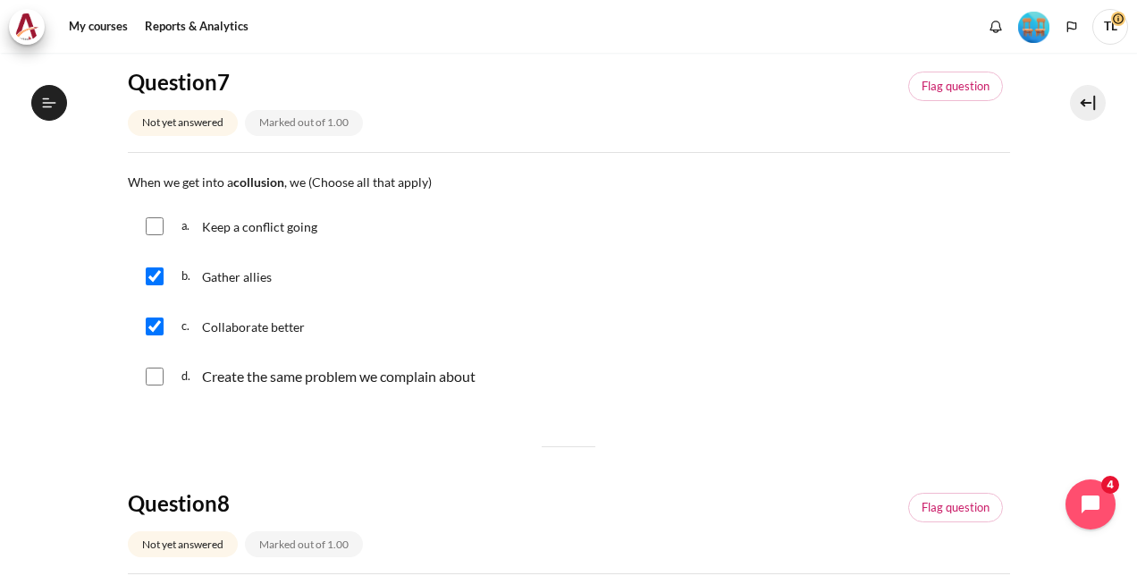
checkbox input "true"
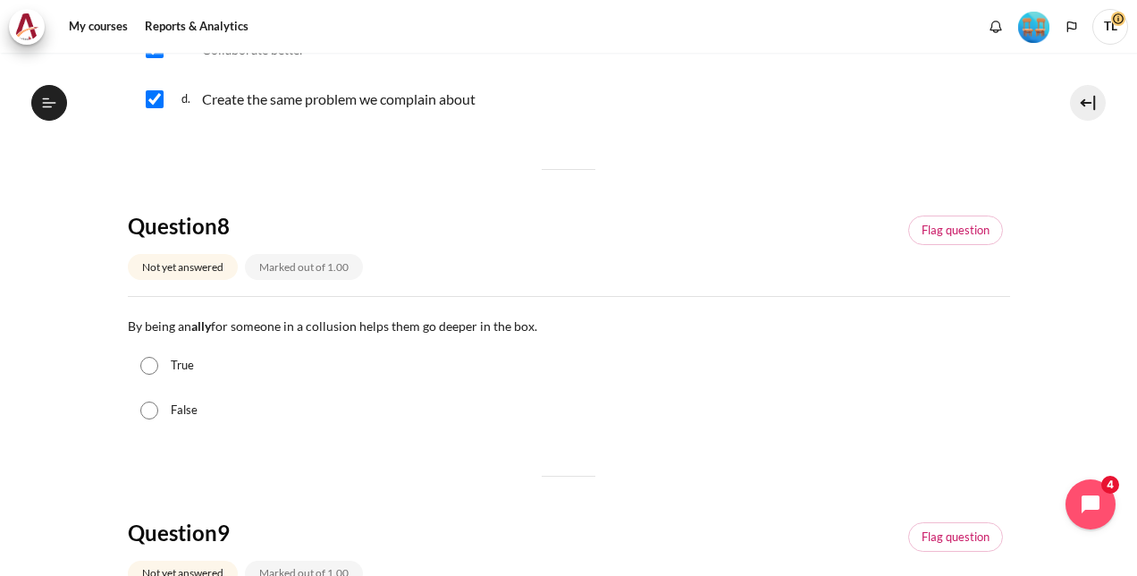
scroll to position [983, 0]
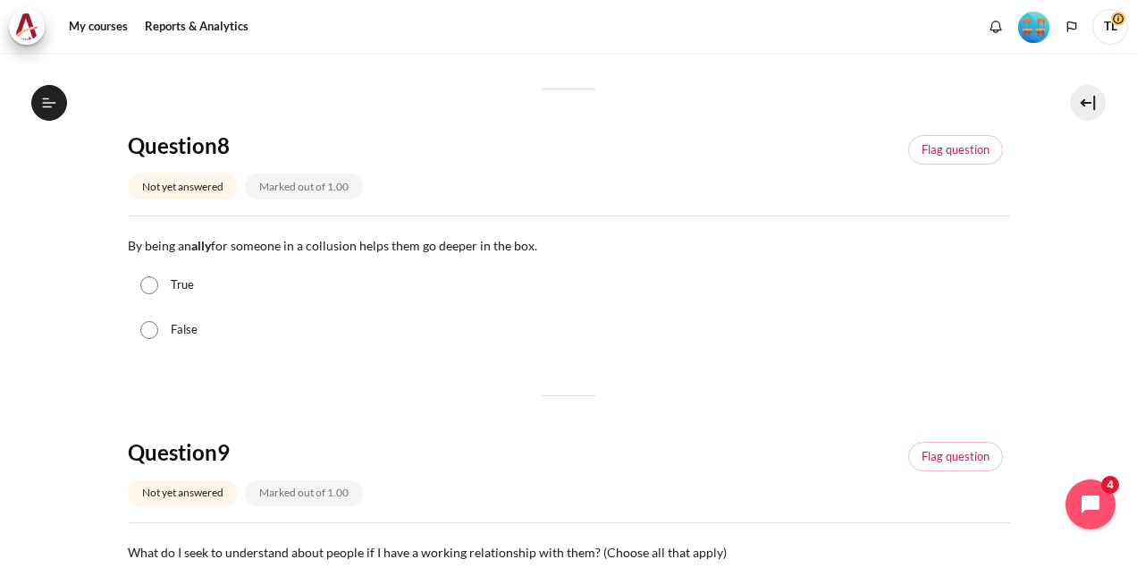
click at [145, 277] on input "True" at bounding box center [149, 285] width 18 height 18
radio input "true"
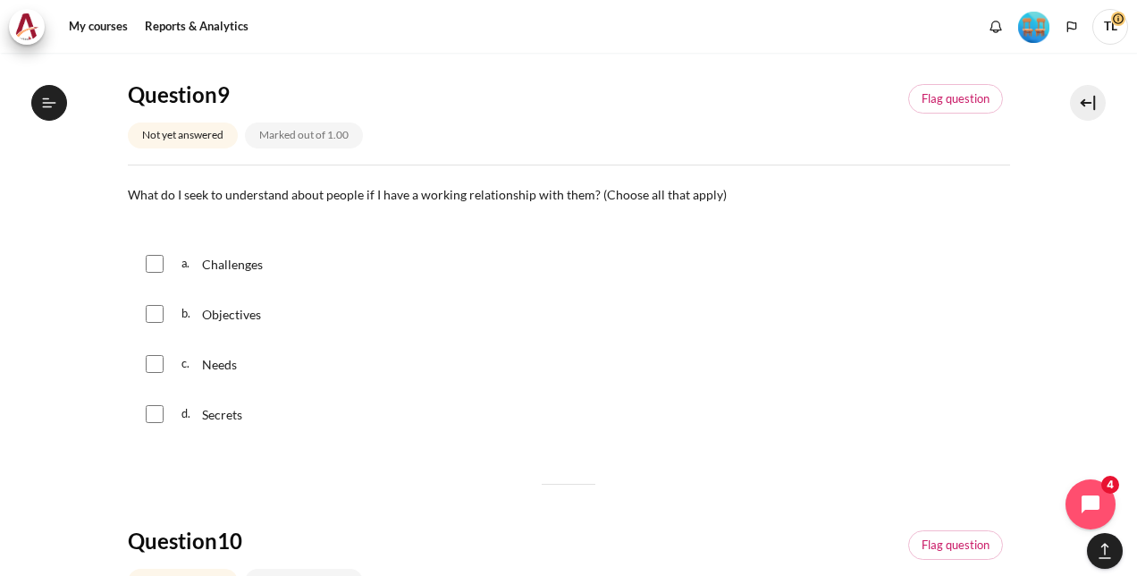
scroll to position [1430, 0]
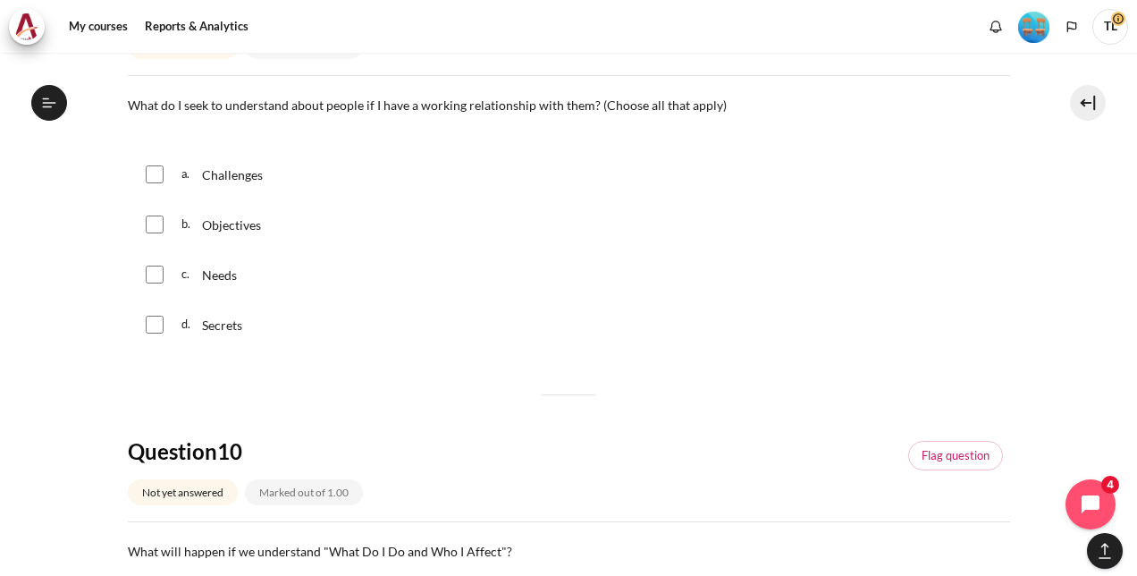
click at [156, 220] on input "Content" at bounding box center [155, 224] width 18 height 18
checkbox input "true"
click at [151, 283] on div "c. Needs" at bounding box center [569, 274] width 882 height 46
click at [151, 274] on input "Content" at bounding box center [155, 275] width 18 height 18
checkbox input "true"
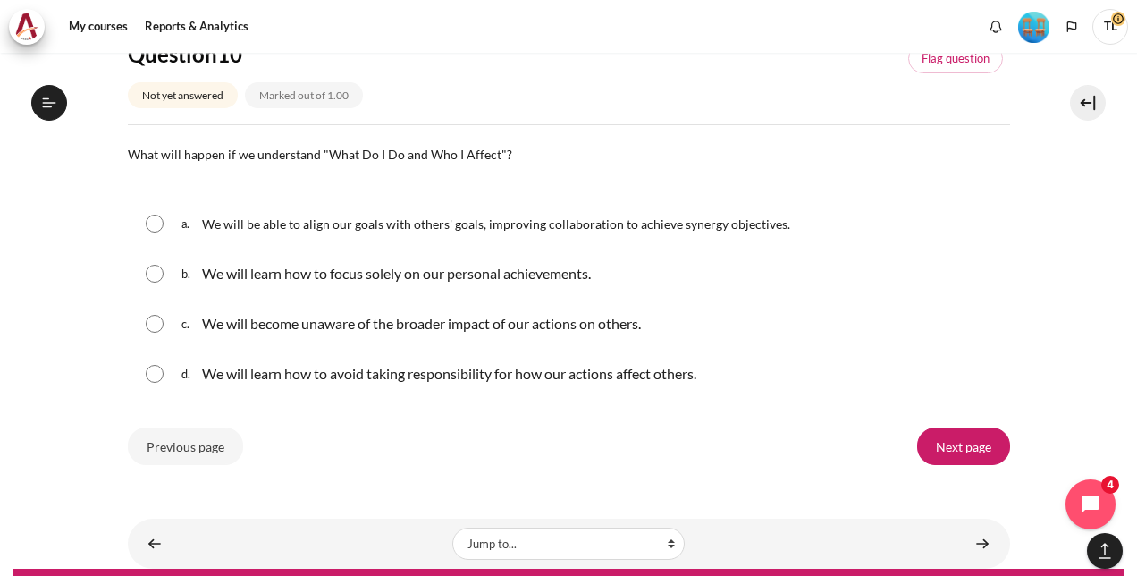
scroll to position [1862, 0]
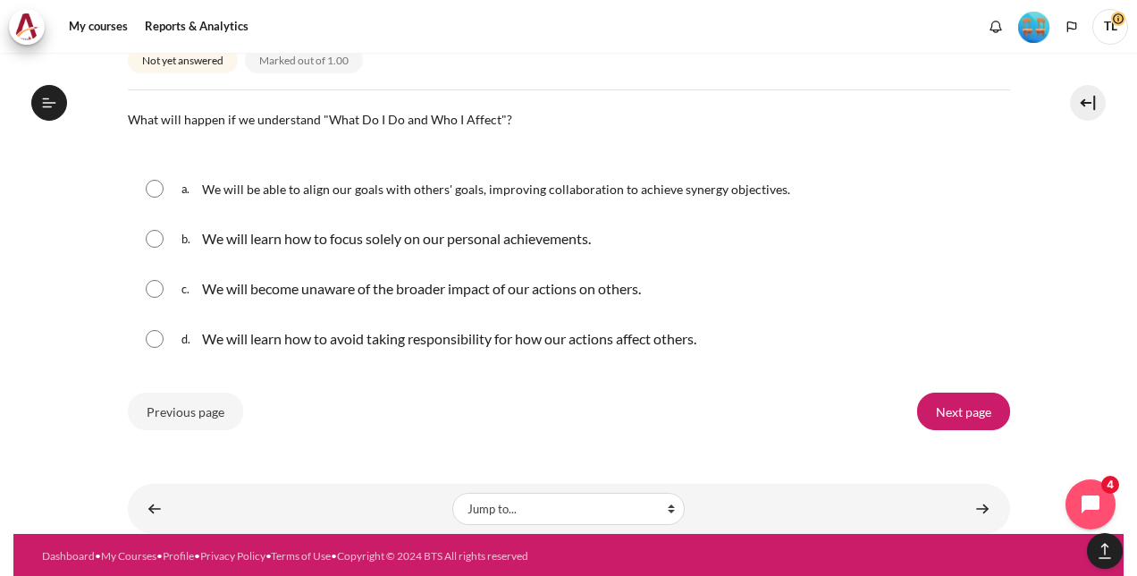
click at [401, 186] on span "We will be able to align our goals with others' goals, improving collaboration …" at bounding box center [496, 188] width 588 height 15
radio input "true"
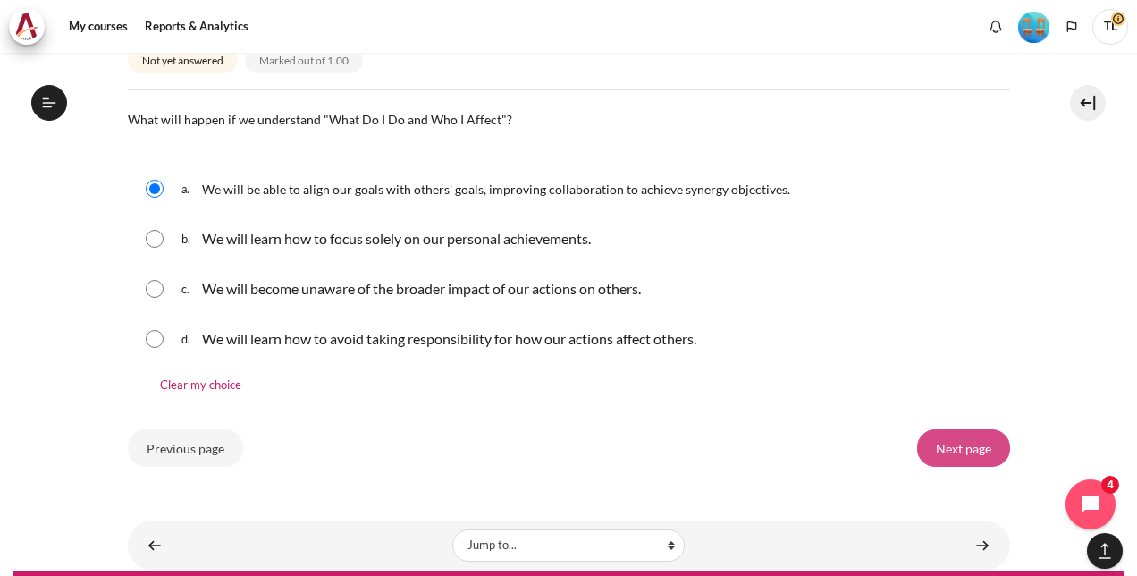
click at [935, 449] on input "Next page" at bounding box center [963, 448] width 93 height 38
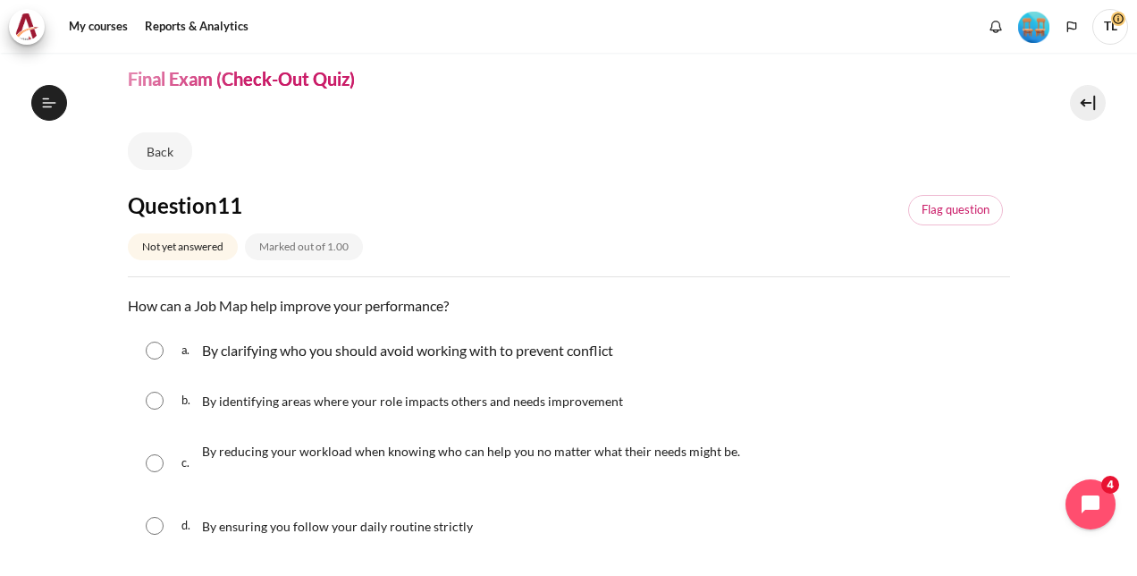
scroll to position [179, 0]
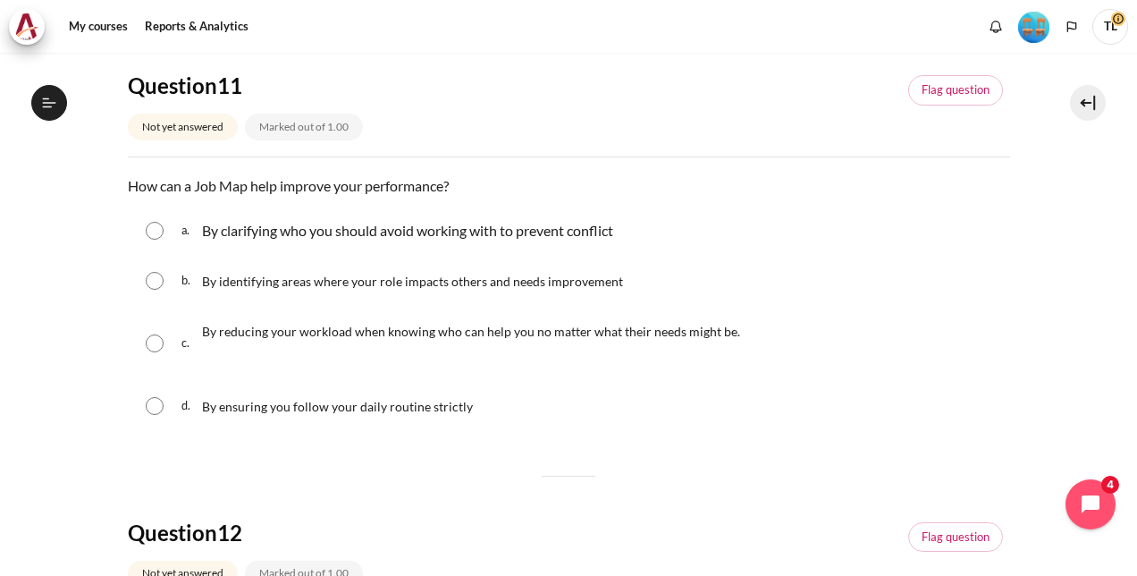
click at [470, 241] on div "By clarifying who you should avoid working with to prevent conflict" at bounding box center [407, 230] width 411 height 29
radio input "true"
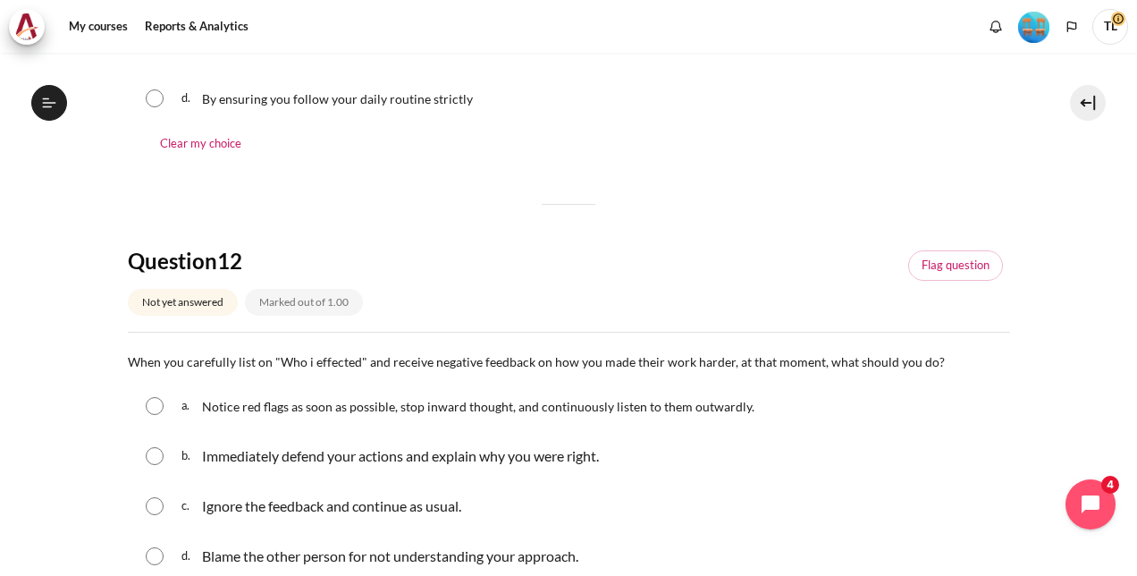
scroll to position [626, 0]
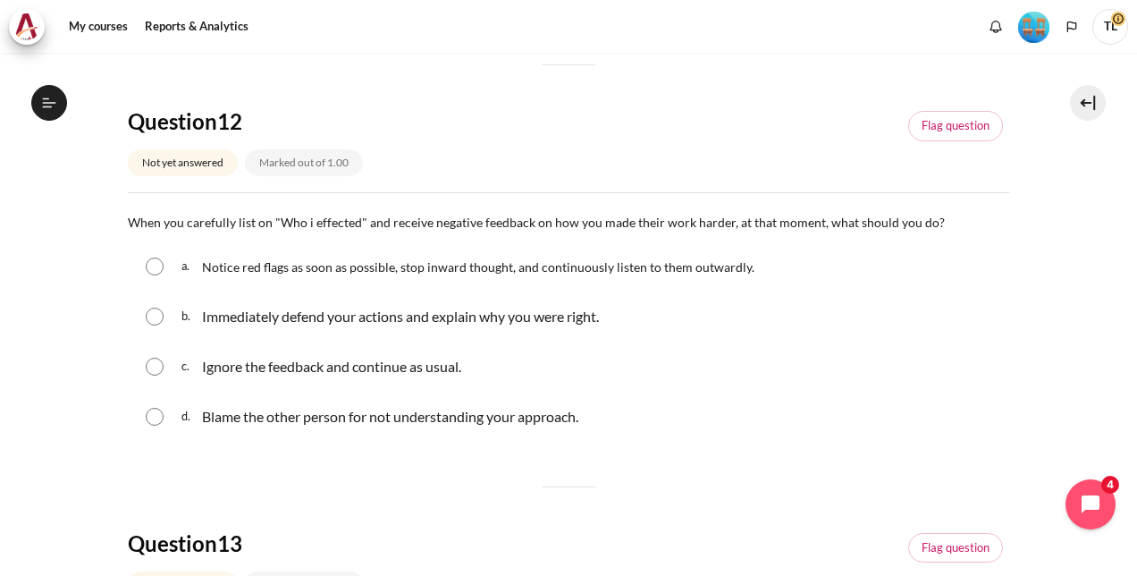
click at [560, 268] on span "Notice red flags as soon as possible, stop inward thought, and continuously lis…" at bounding box center [478, 266] width 553 height 15
radio input "true"
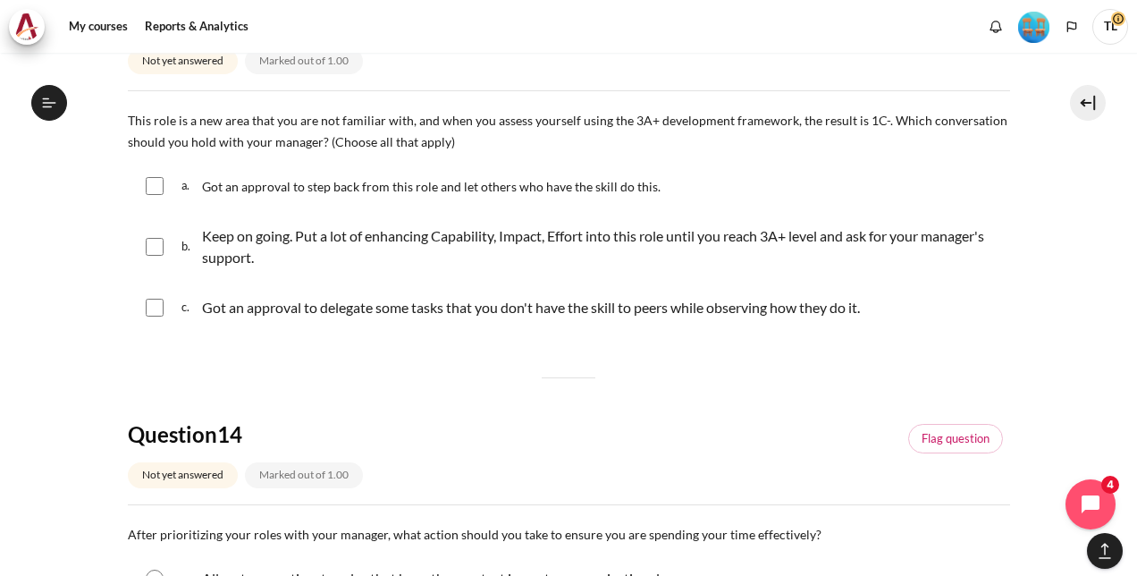
scroll to position [1162, 0]
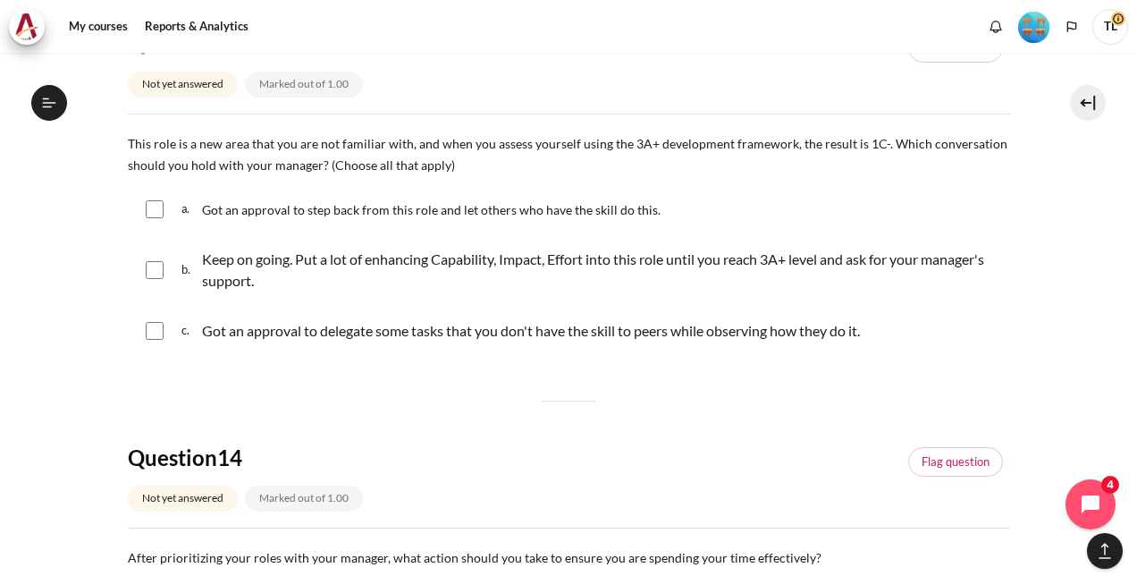
click at [291, 206] on span "Got an approval to step back from this role and let others who have the skill d…" at bounding box center [431, 209] width 459 height 15
checkbox input "true"
click at [309, 252] on p "Keep on going. Put a lot of enhancing Capability, Impact, Effort into this role…" at bounding box center [601, 270] width 799 height 43
checkbox input "true"
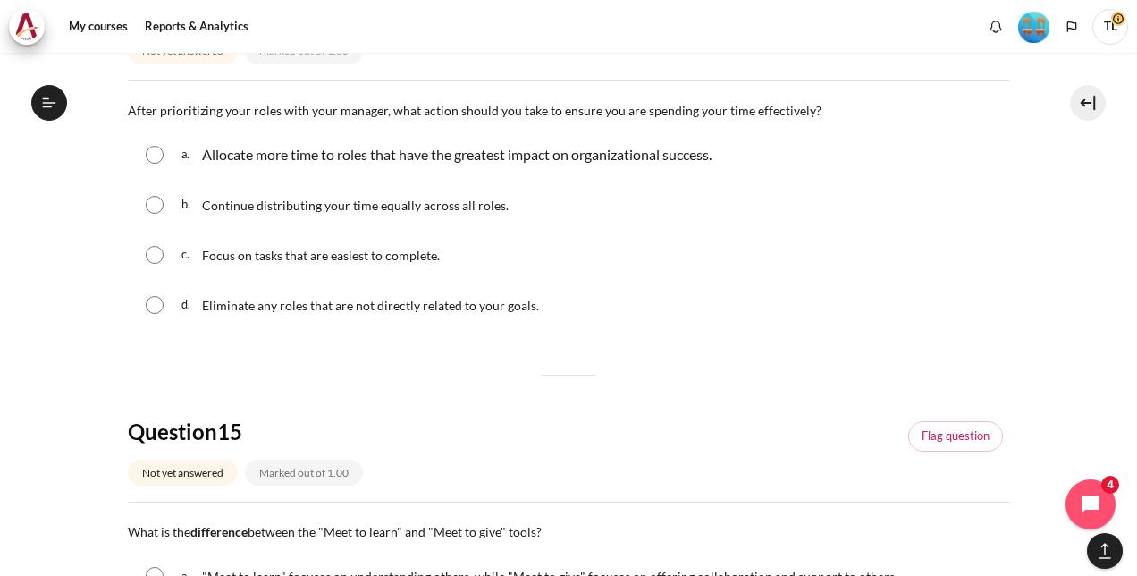
scroll to position [1520, 0]
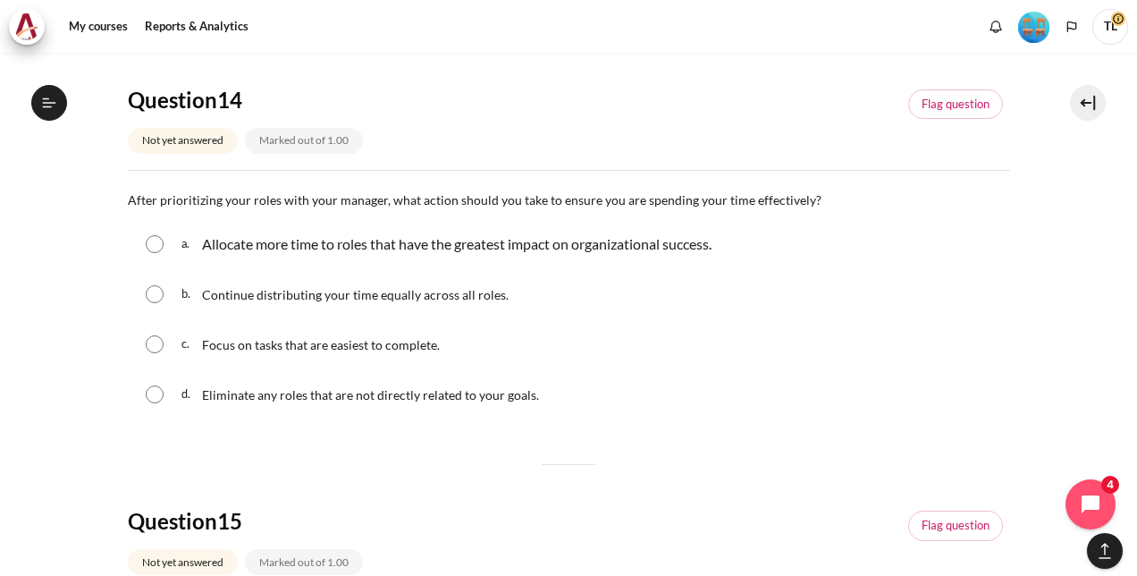
click at [446, 297] on span "Continue distributing your time equally across all roles." at bounding box center [355, 294] width 307 height 15
radio input "true"
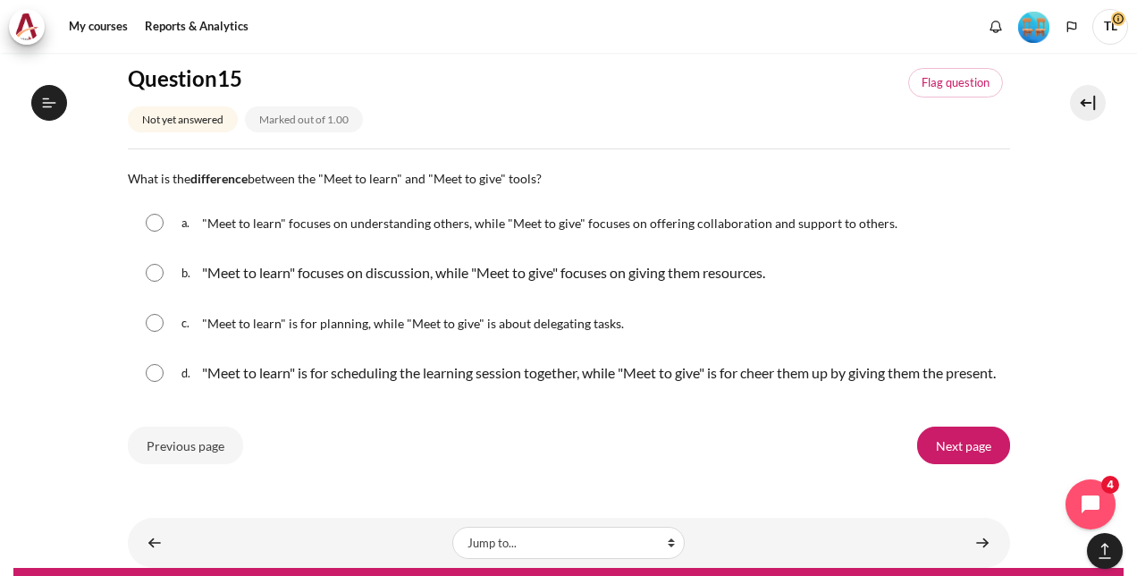
scroll to position [1965, 0]
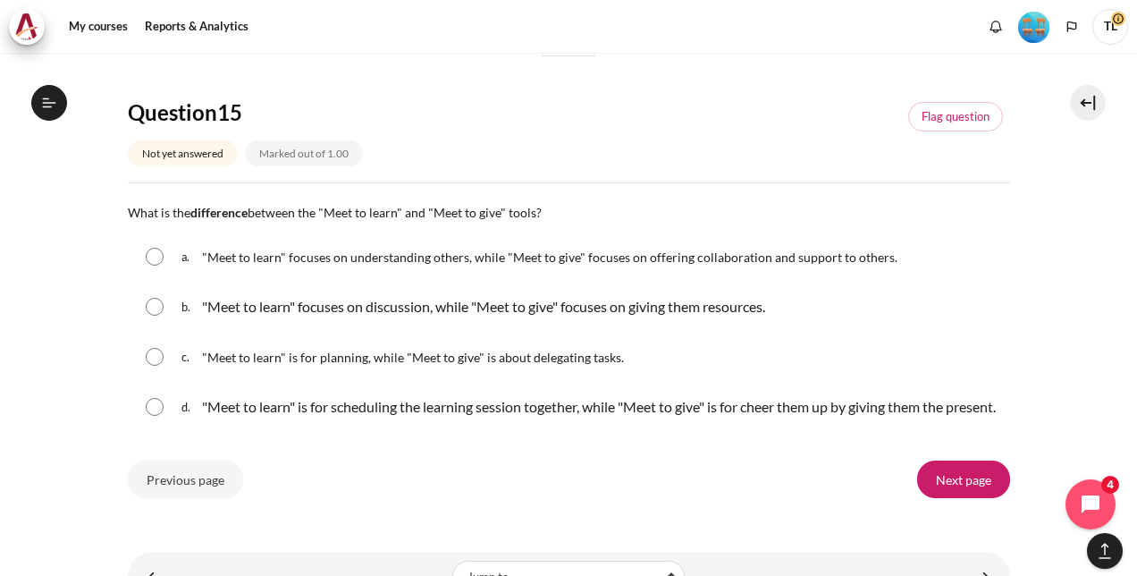
click at [544, 252] on span ""Meet to learn" focuses on understanding others, while "Meet to give" focuses o…" at bounding box center [550, 256] width 696 height 15
radio input "true"
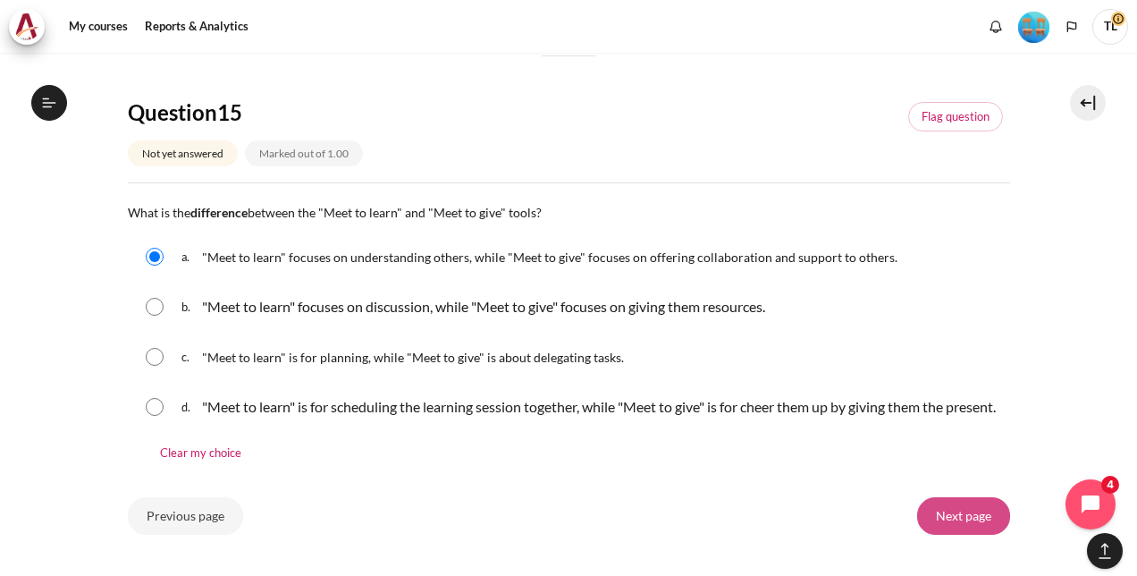
click at [969, 535] on input "Next page" at bounding box center [963, 516] width 93 height 38
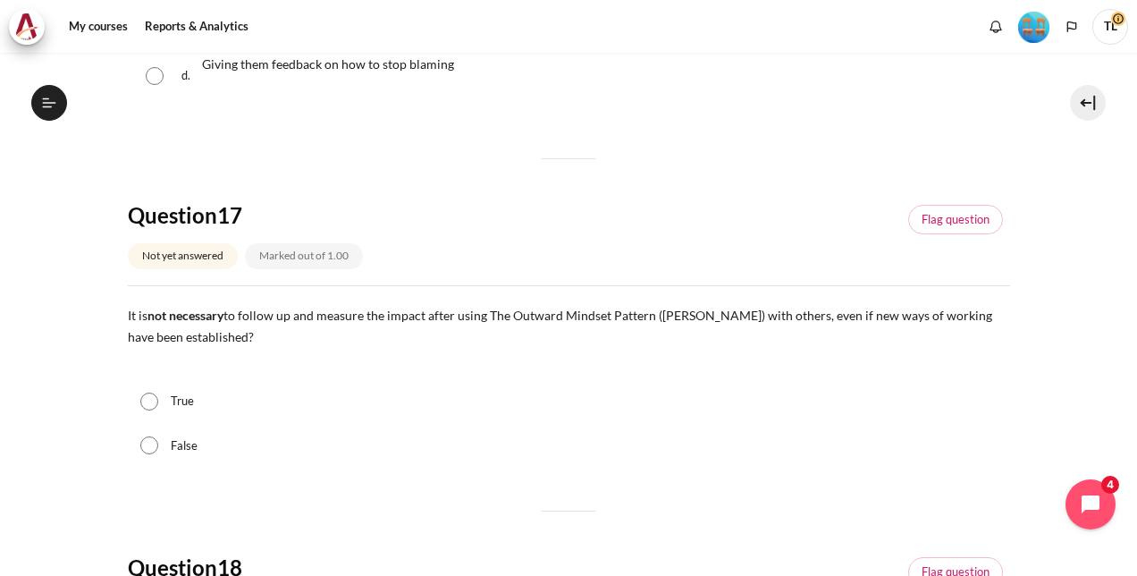
scroll to position [611, 0]
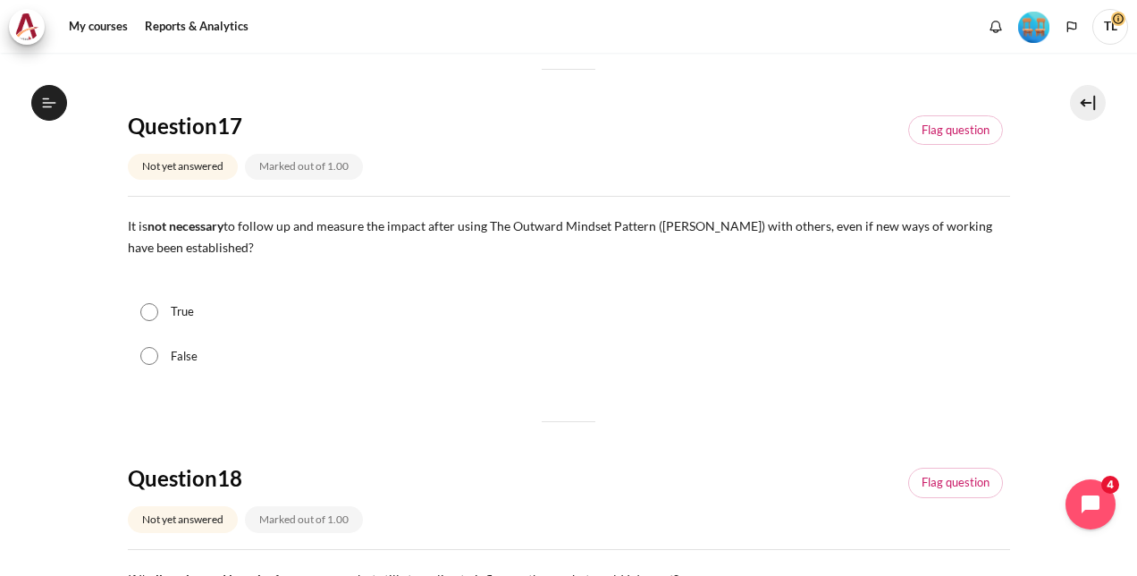
click at [170, 363] on div "False" at bounding box center [569, 356] width 882 height 45
drag, startPoint x: 169, startPoint y: 356, endPoint x: 179, endPoint y: 363, distance: 12.2
click at [170, 357] on div "False" at bounding box center [569, 356] width 882 height 45
drag, startPoint x: 148, startPoint y: 352, endPoint x: 160, endPoint y: 356, distance: 12.2
click at [148, 353] on input "False" at bounding box center [149, 356] width 18 height 18
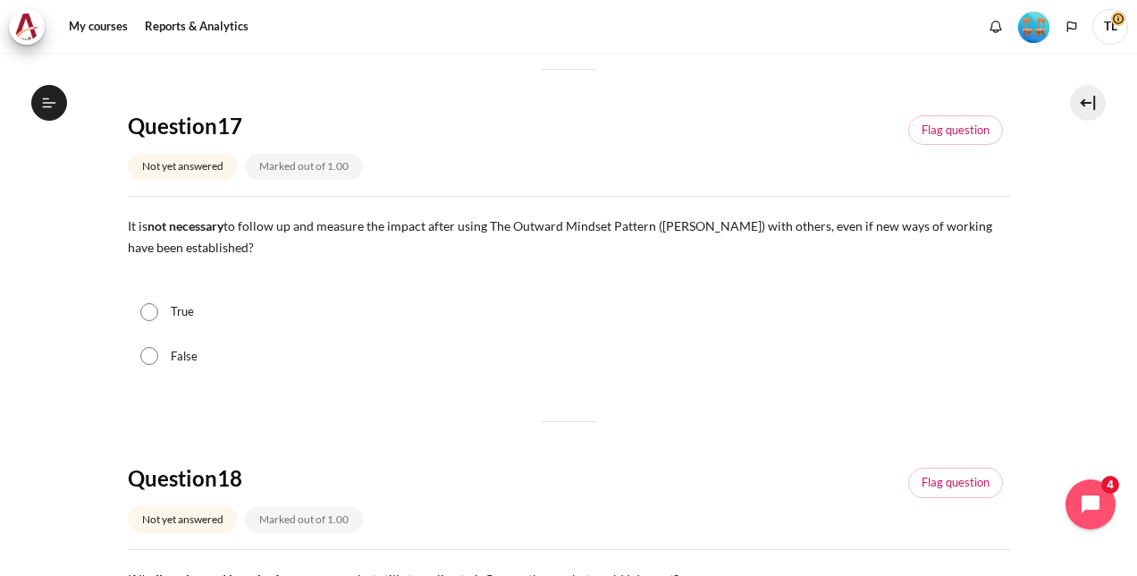
radio input "true"
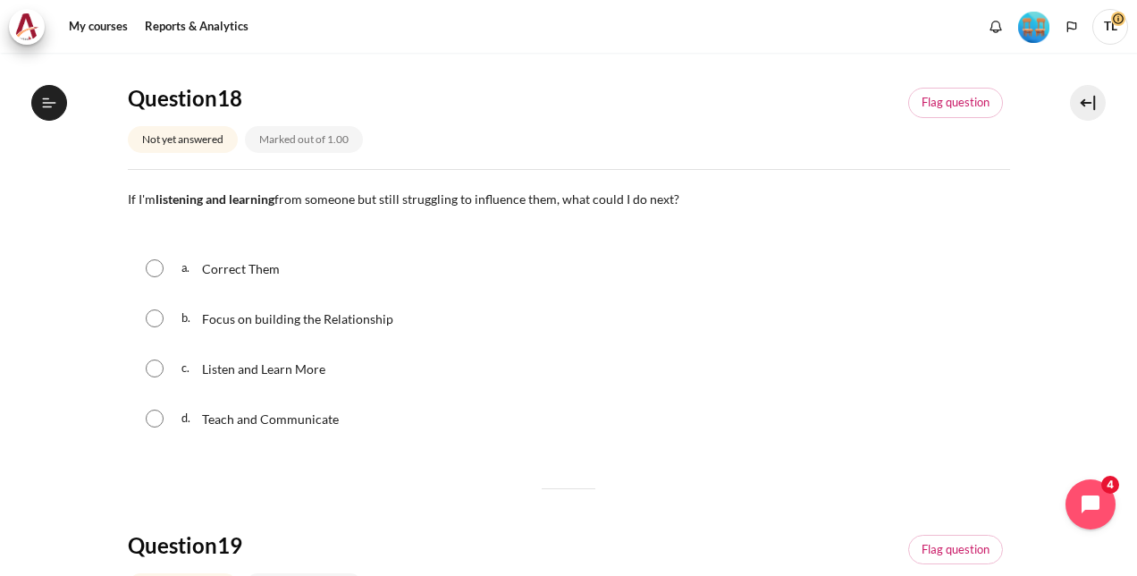
scroll to position [1058, 0]
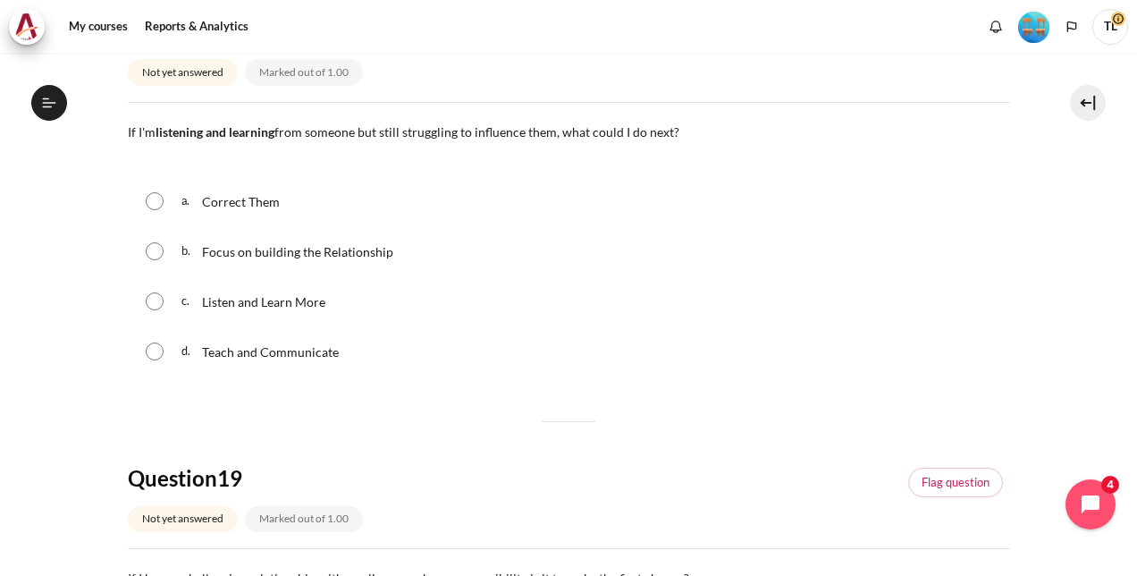
click at [313, 249] on span "Focus on building the Relationship" at bounding box center [297, 251] width 191 height 15
radio input "true"
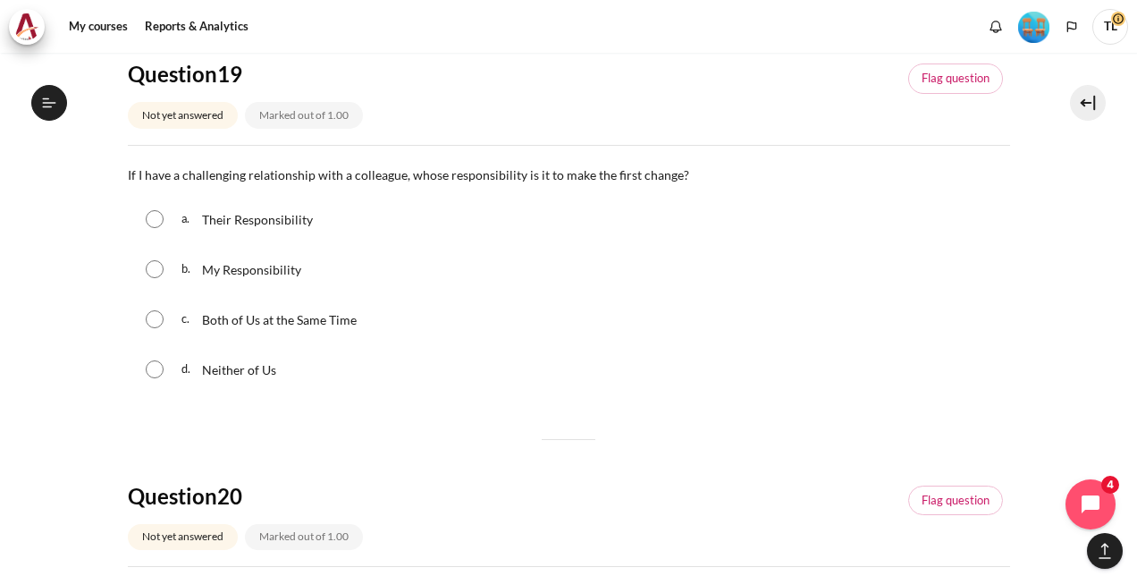
scroll to position [1505, 0]
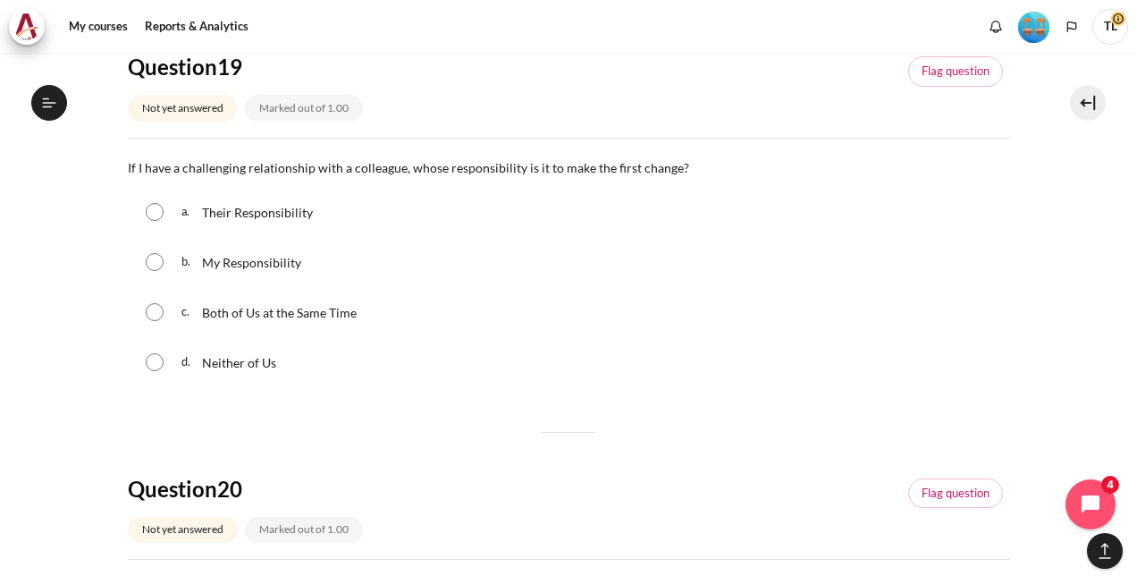
drag, startPoint x: 253, startPoint y: 256, endPoint x: 286, endPoint y: 284, distance: 43.7
click at [252, 256] on span "My Responsibility" at bounding box center [251, 262] width 99 height 15
radio input "true"
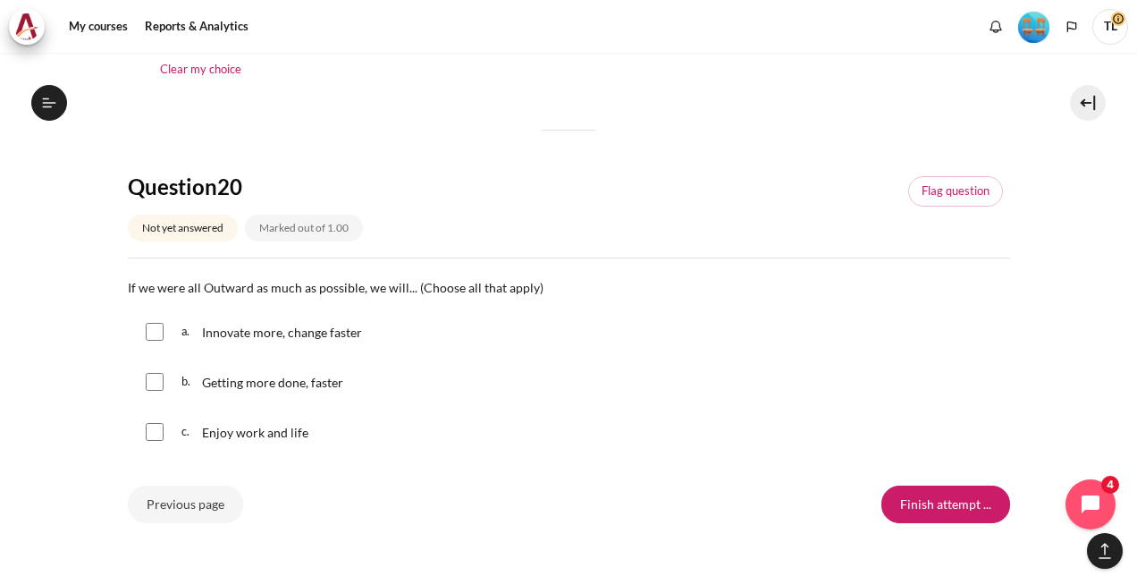
scroll to position [1862, 0]
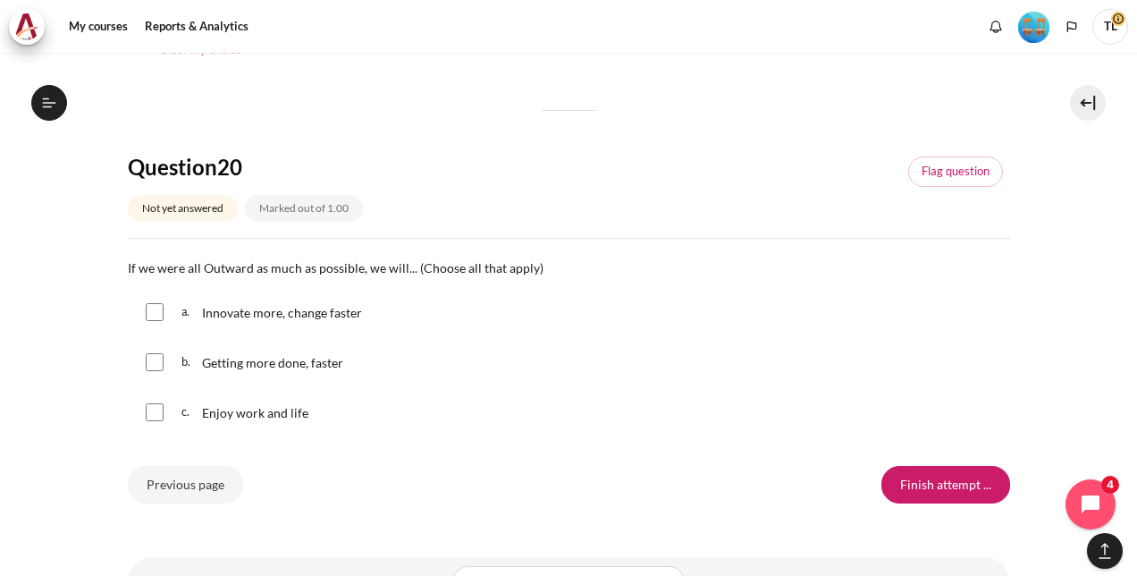
click at [340, 311] on span "Innovate more, change faster" at bounding box center [282, 312] width 160 height 15
checkbox input "true"
click at [910, 485] on input "Finish attempt ..." at bounding box center [946, 485] width 129 height 38
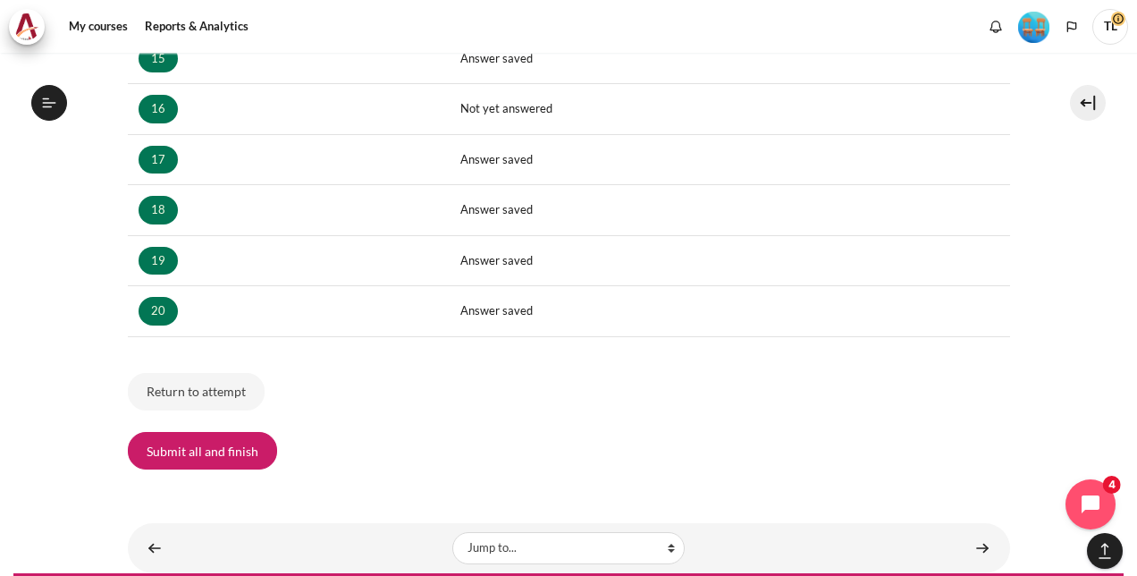
scroll to position [1094, 0]
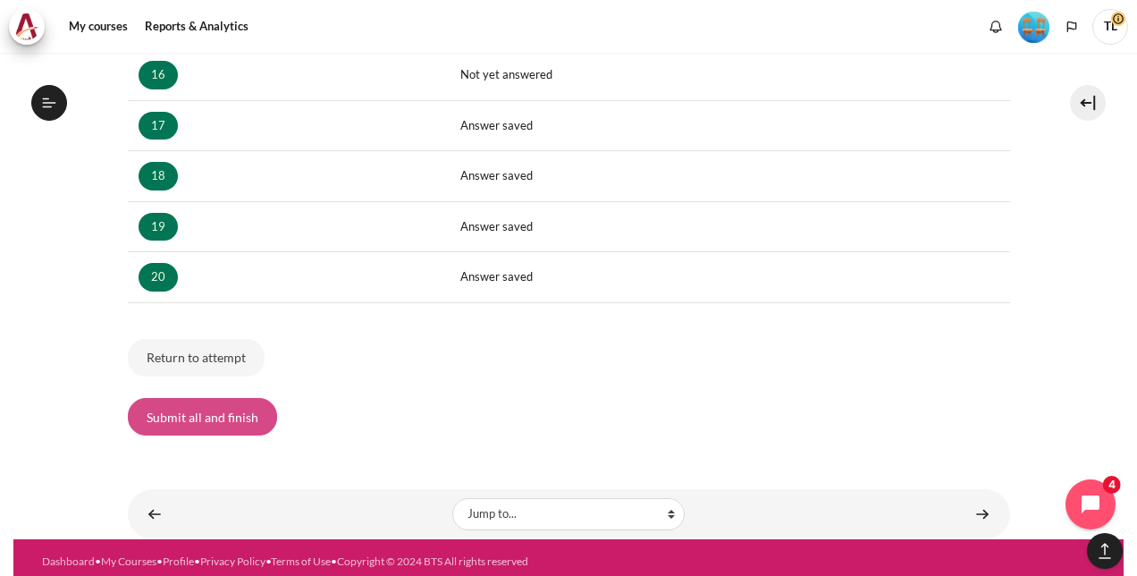
click at [184, 406] on button "Submit all and finish" at bounding box center [202, 417] width 149 height 38
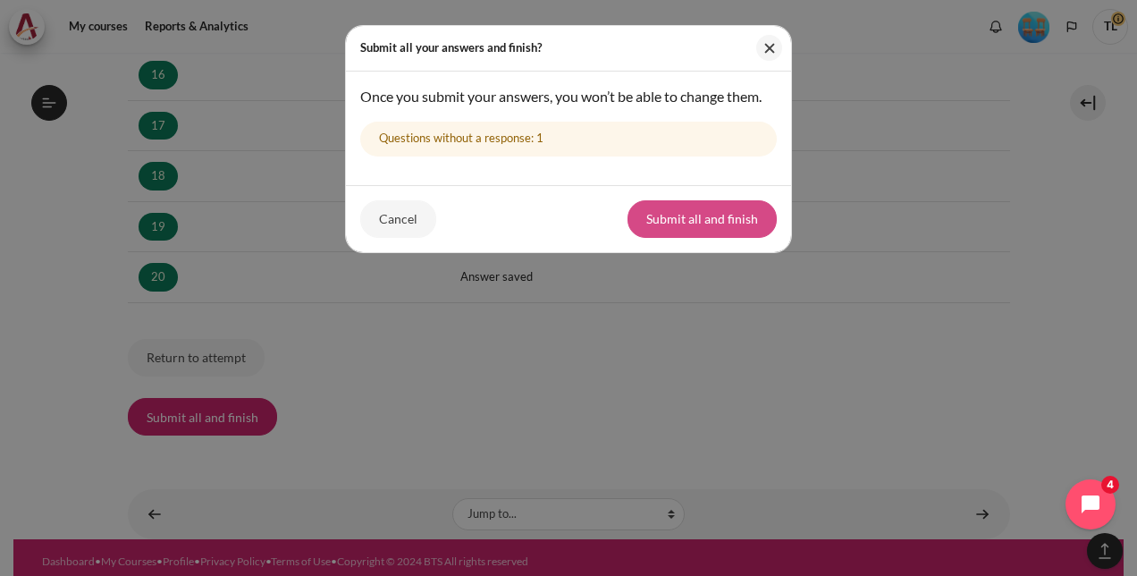
click at [674, 203] on button "Submit all and finish" at bounding box center [702, 219] width 149 height 38
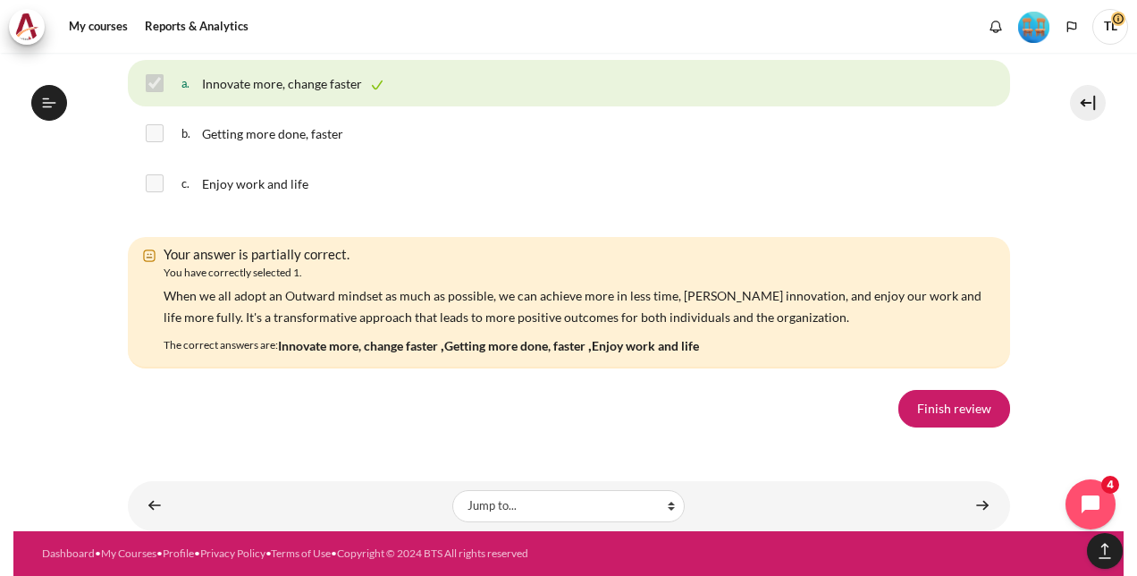
scroll to position [12792, 0]
click at [915, 404] on link "Finish review" at bounding box center [955, 409] width 112 height 38
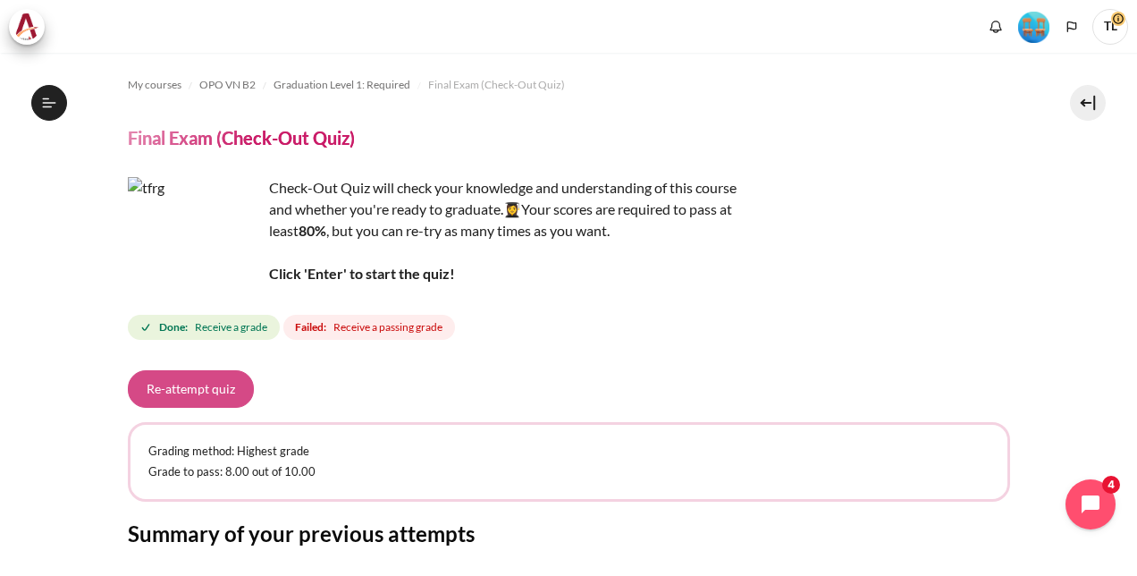
click at [214, 388] on button "Re-attempt quiz" at bounding box center [191, 389] width 126 height 38
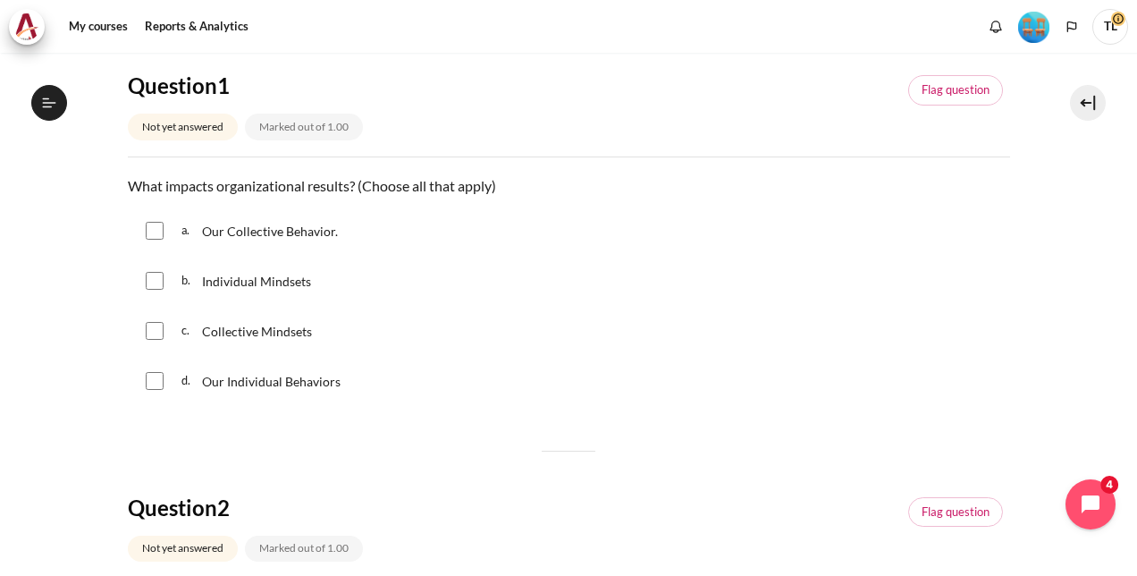
scroll to position [1822, 0]
click at [245, 237] on div "Our Collective Behavior." at bounding box center [270, 230] width 136 height 21
checkbox input "true"
click at [224, 288] on p "Individual Mindsets" at bounding box center [258, 280] width 112 height 21
checkbox input "true"
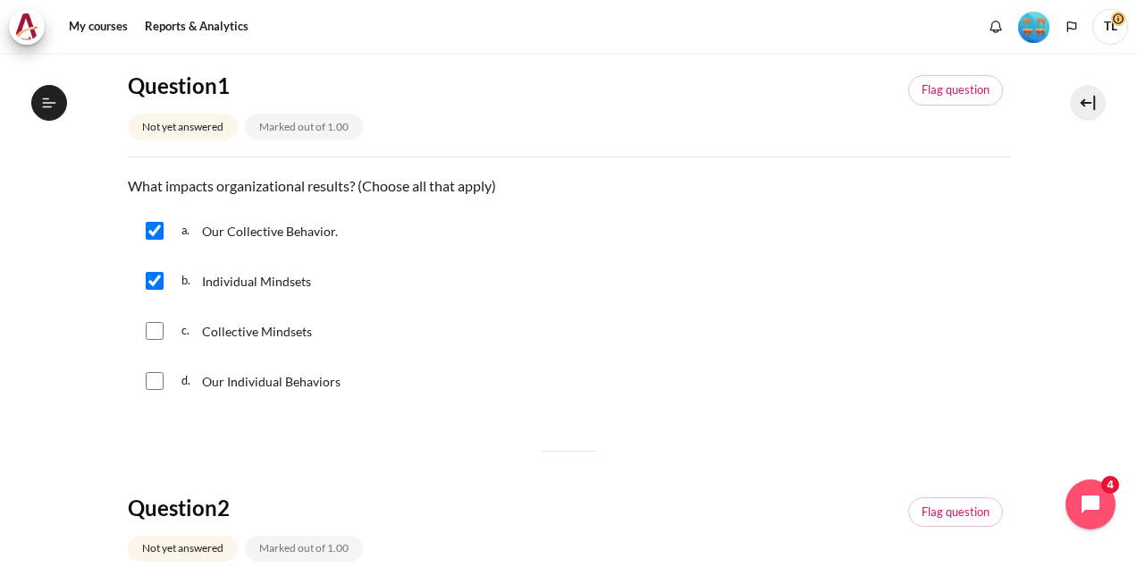
click at [203, 328] on span "Collective Mindsets" at bounding box center [257, 331] width 110 height 15
checkbox input "true"
click at [197, 370] on span "d." at bounding box center [189, 381] width 17 height 29
checkbox input "true"
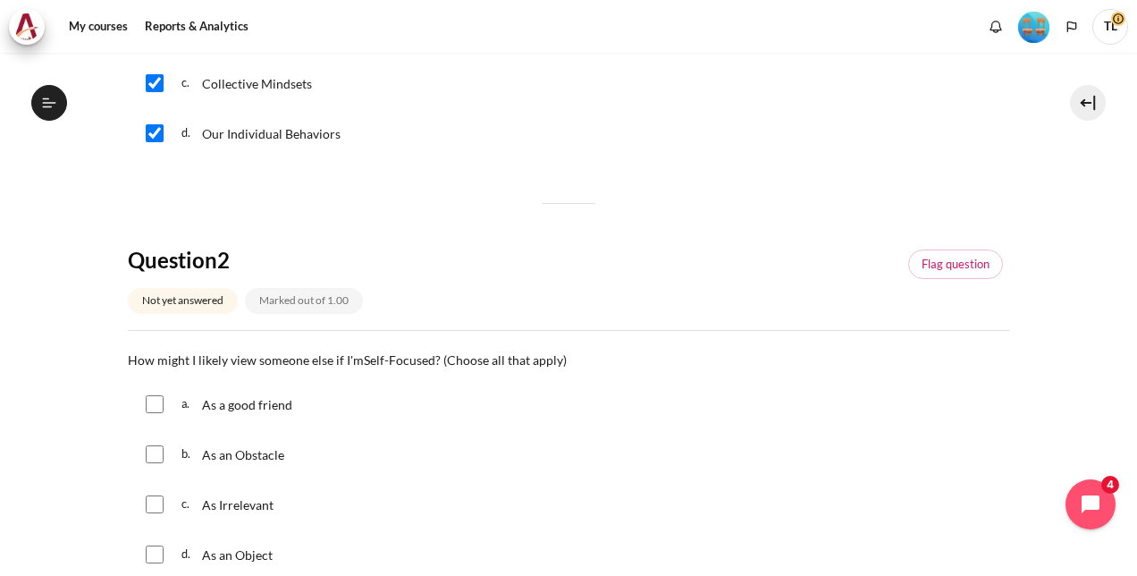
scroll to position [536, 0]
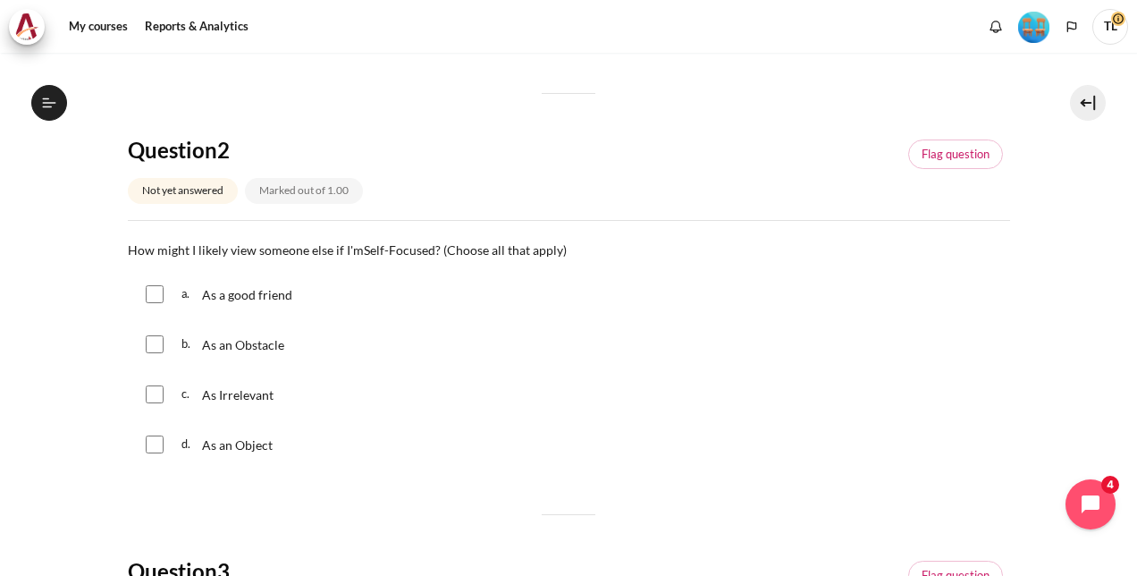
click at [215, 342] on span "As an Obstacle" at bounding box center [243, 344] width 82 height 15
checkbox input "true"
click at [243, 387] on span "As Irrelevant" at bounding box center [238, 394] width 72 height 15
checkbox input "true"
click at [246, 439] on span "As an Object" at bounding box center [237, 444] width 71 height 15
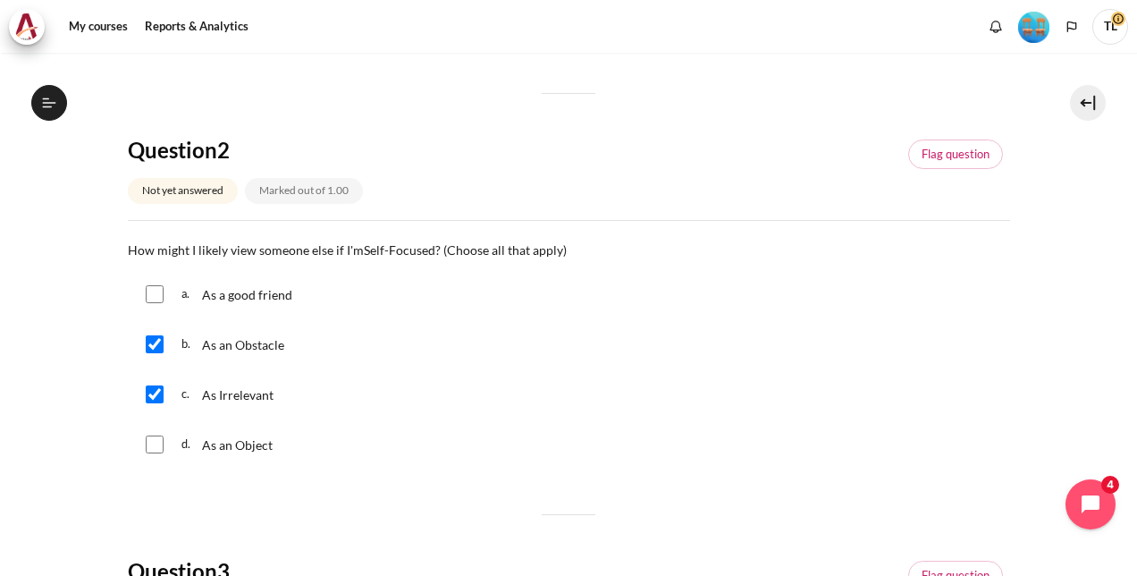
checkbox input "true"
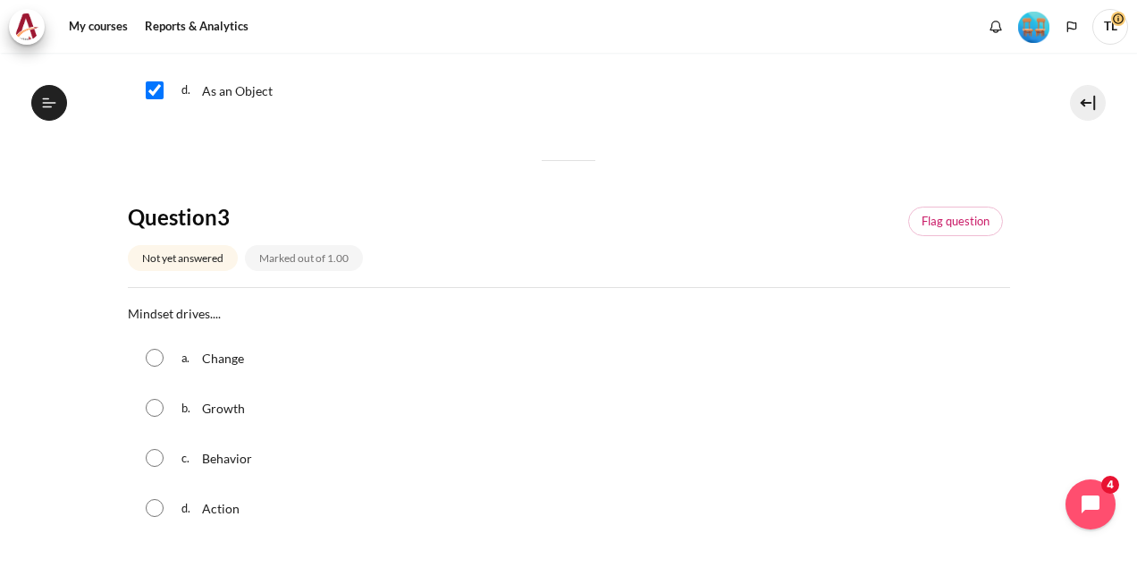
scroll to position [894, 0]
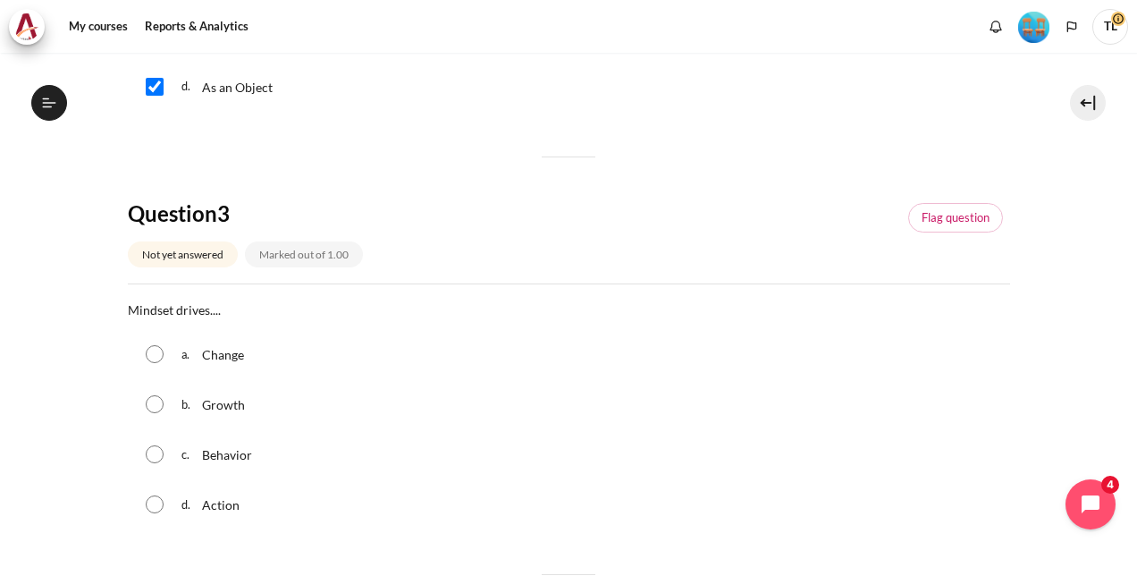
click at [232, 447] on span "Behavior" at bounding box center [227, 454] width 50 height 15
radio input "true"
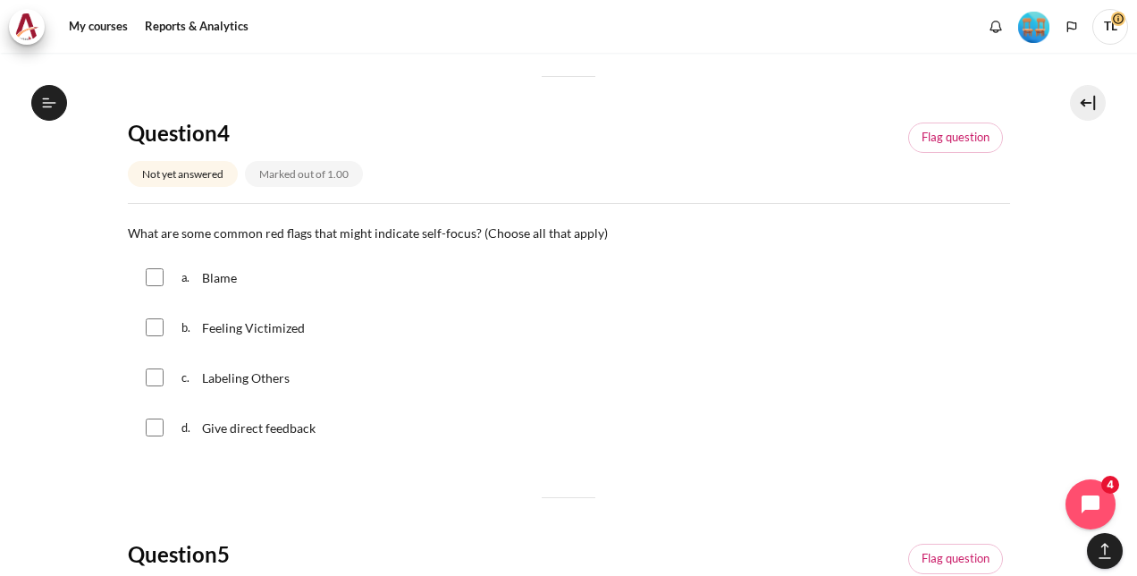
scroll to position [1430, 0]
click at [220, 273] on span "Blame" at bounding box center [219, 275] width 35 height 15
checkbox input "true"
click at [232, 326] on span "Feeling Victimized" at bounding box center [253, 325] width 103 height 15
checkbox input "true"
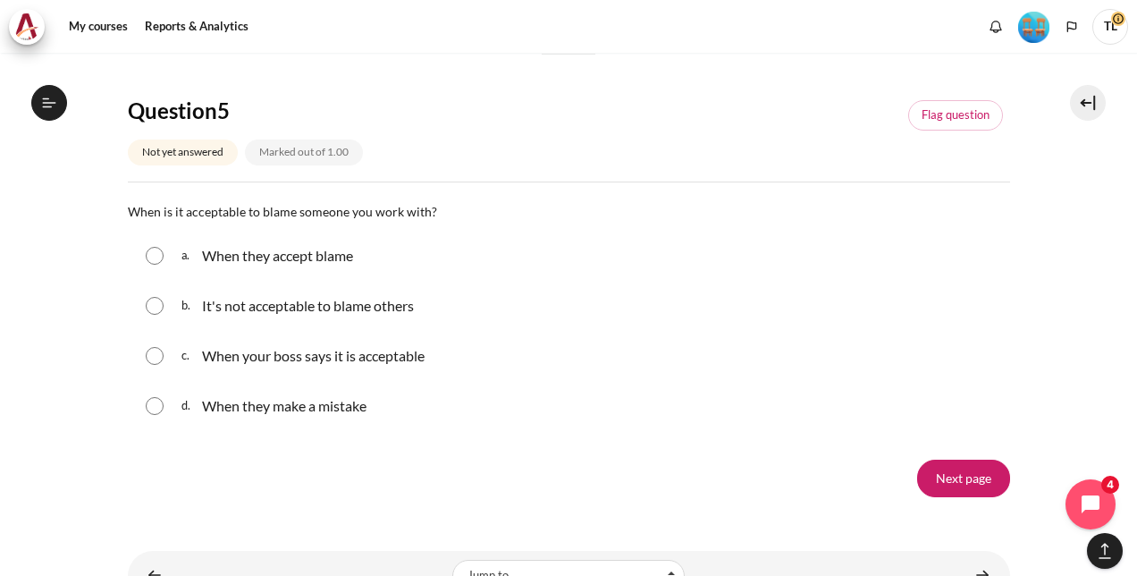
scroll to position [1877, 0]
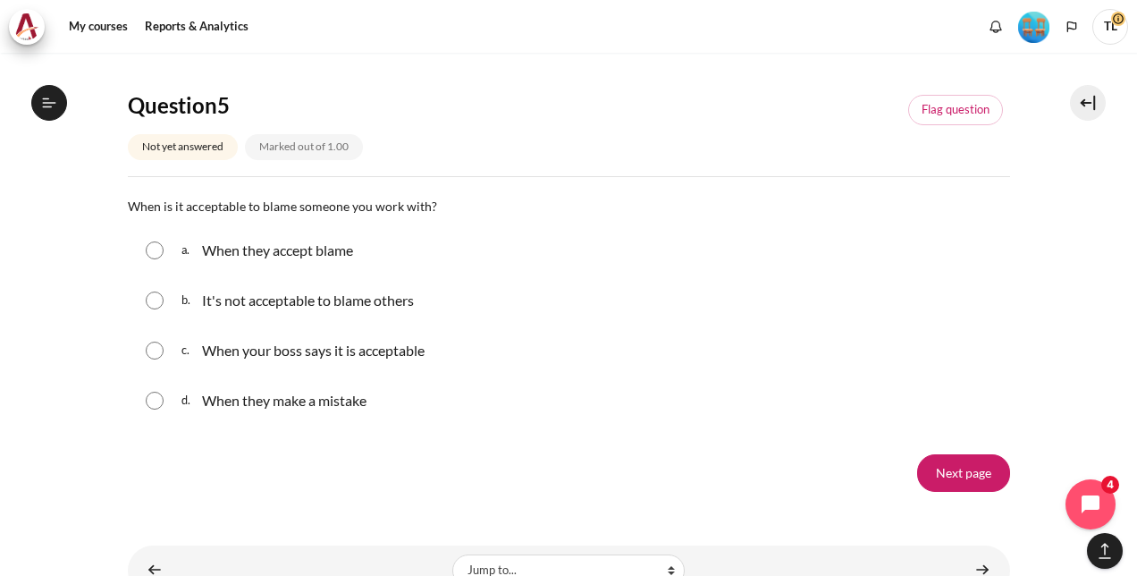
click at [353, 304] on p "It's not acceptable to blame others" at bounding box center [308, 300] width 212 height 21
radio input "true"
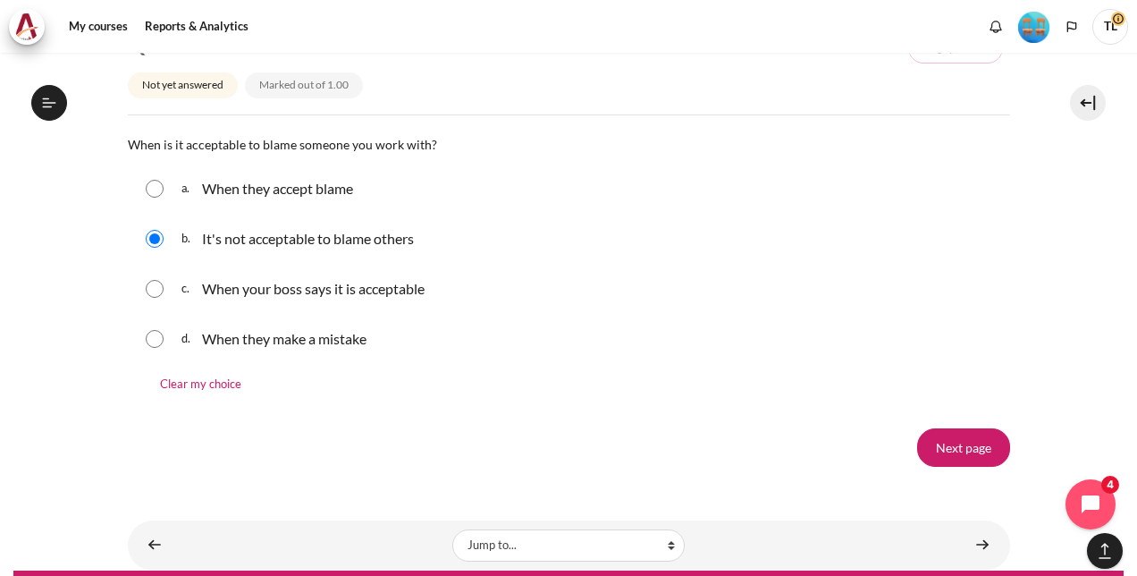
scroll to position [1967, 0]
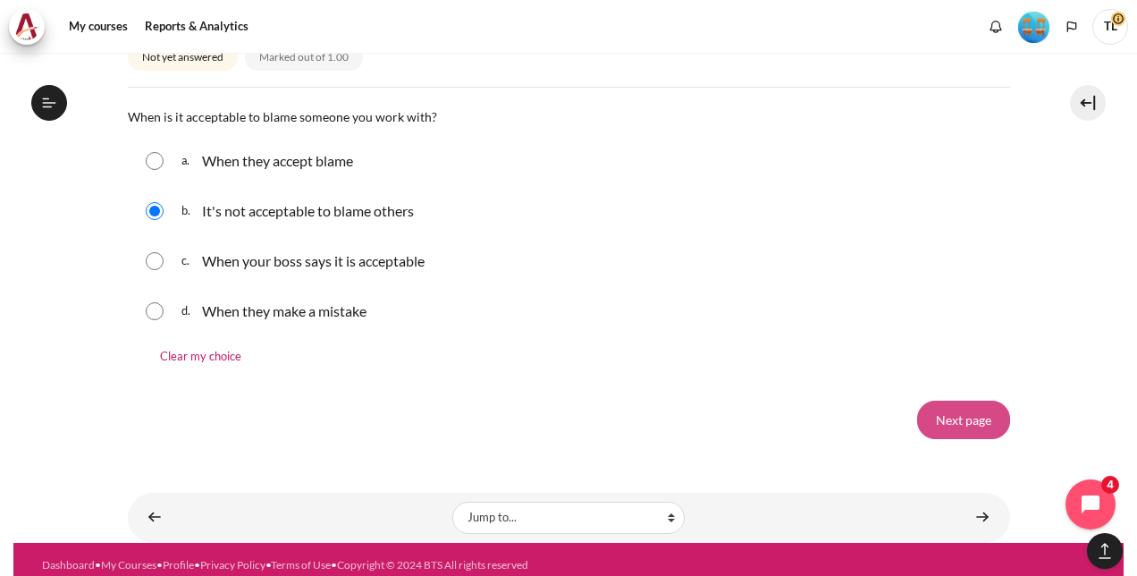
click at [955, 408] on input "Next page" at bounding box center [963, 420] width 93 height 38
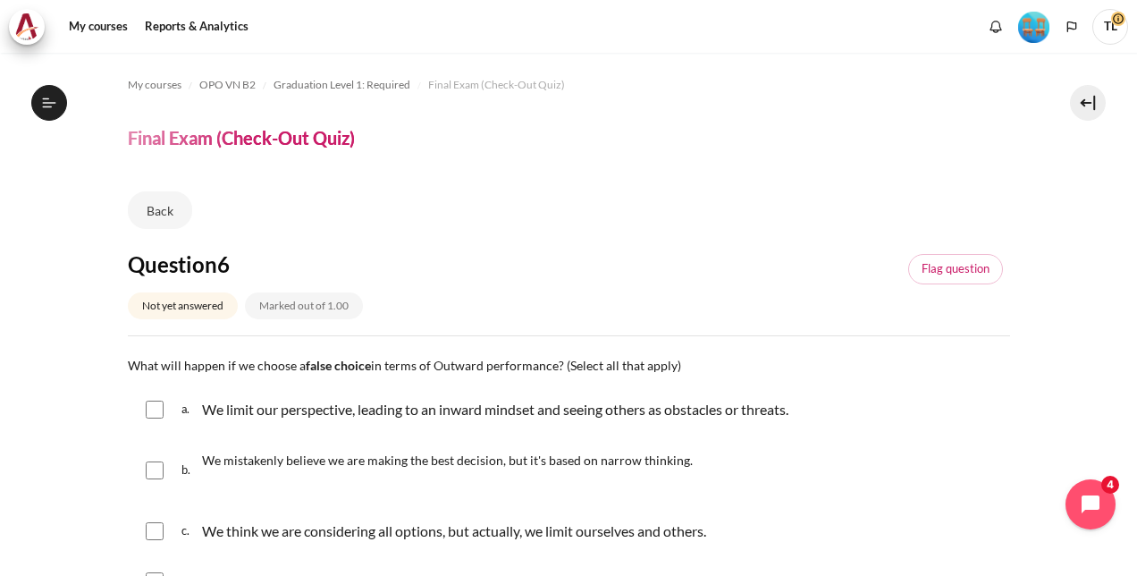
scroll to position [1822, 0]
click at [489, 412] on p "We limit our perspective, leading to an inward mindset and seeing others as obs…" at bounding box center [495, 409] width 586 height 21
checkbox input "true"
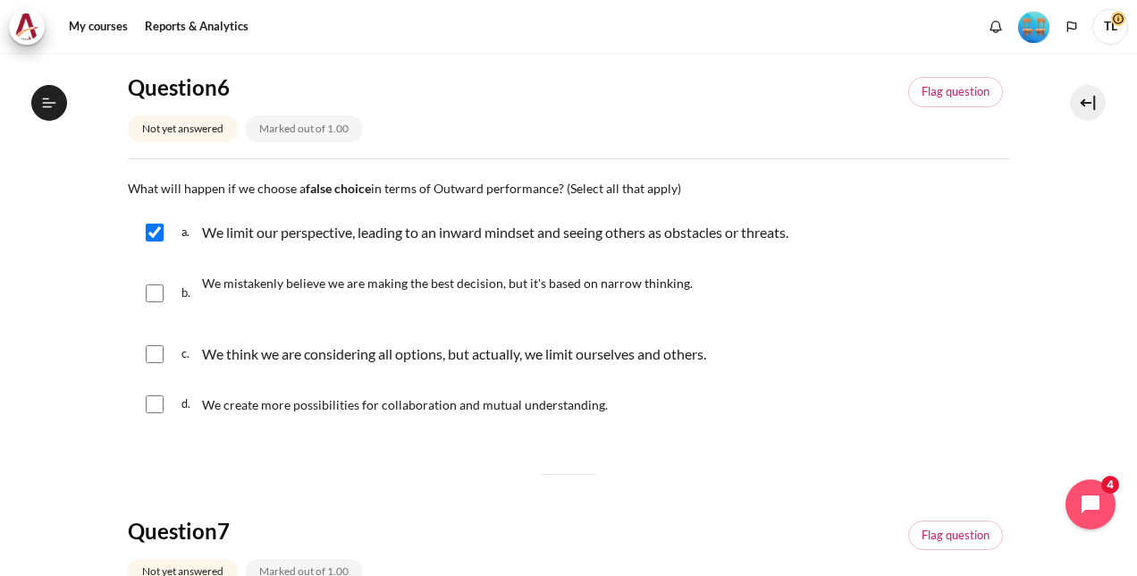
scroll to position [179, 0]
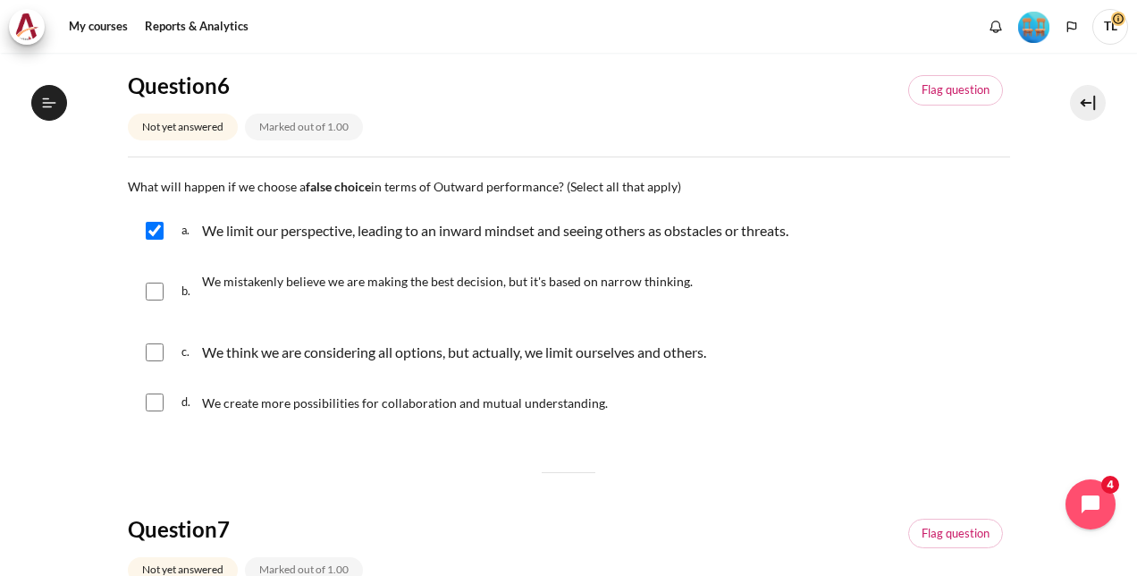
click at [327, 277] on span "We mistakenly believe we are making the best decision, but it's based on narrow…" at bounding box center [447, 281] width 491 height 15
checkbox input "true"
click at [287, 347] on p "We think we are considering all options, but actually, we limit ourselves and o…" at bounding box center [454, 352] width 504 height 21
checkbox input "true"
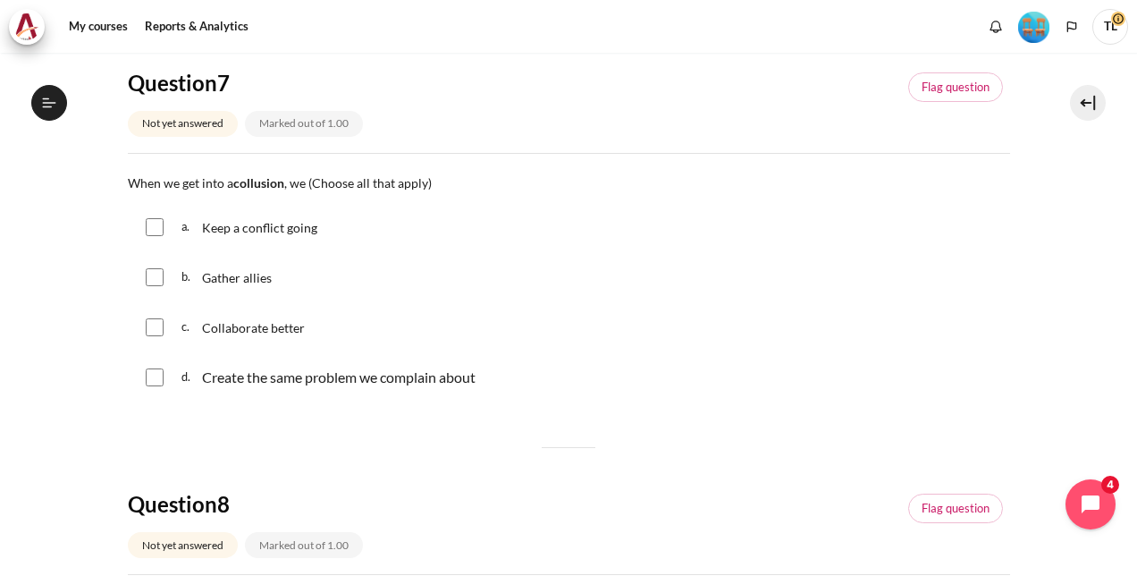
scroll to position [626, 0]
click at [258, 272] on span "Gather allies" at bounding box center [237, 276] width 70 height 15
checkbox input "true"
click at [278, 369] on div "Create the same problem we complain about" at bounding box center [339, 376] width 274 height 21
checkbox input "true"
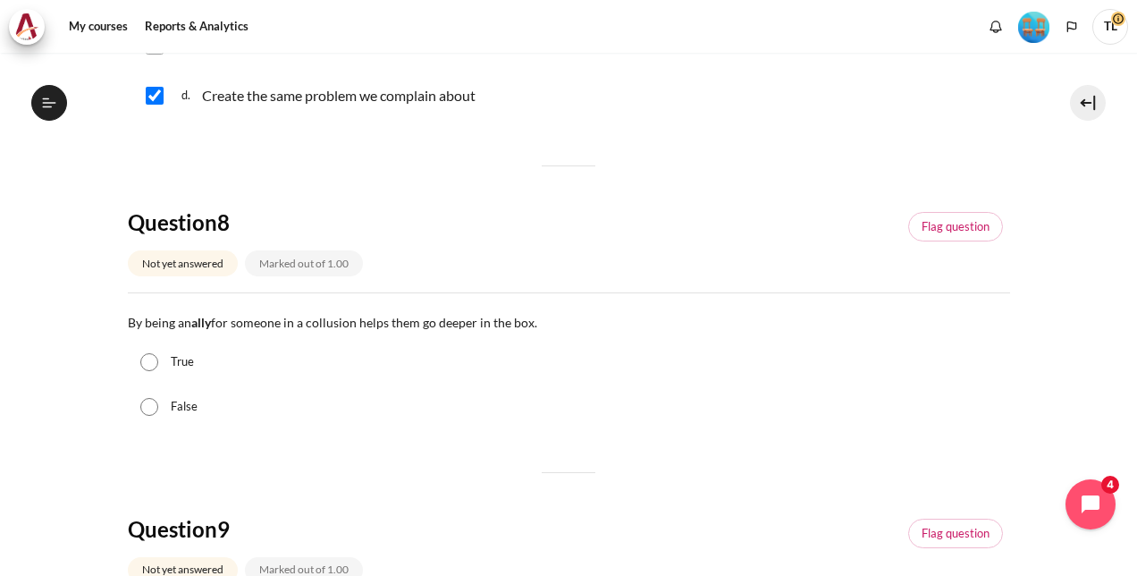
scroll to position [894, 0]
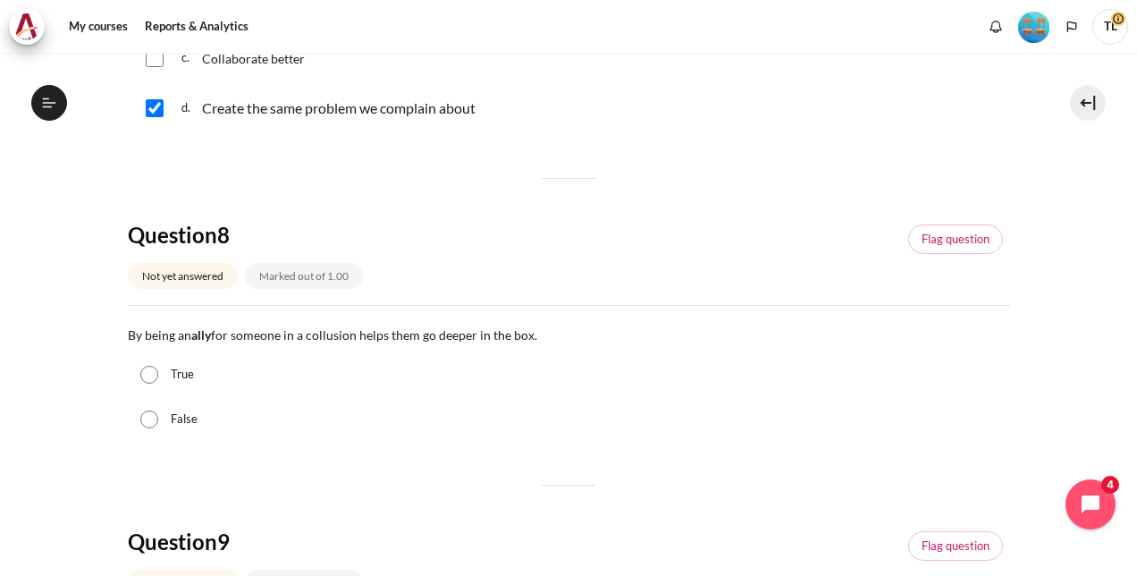
click at [238, 367] on div "True" at bounding box center [569, 374] width 882 height 45
click at [193, 370] on label "True" at bounding box center [182, 375] width 23 height 18
click at [158, 370] on input "True" at bounding box center [149, 375] width 18 height 18
radio input "true"
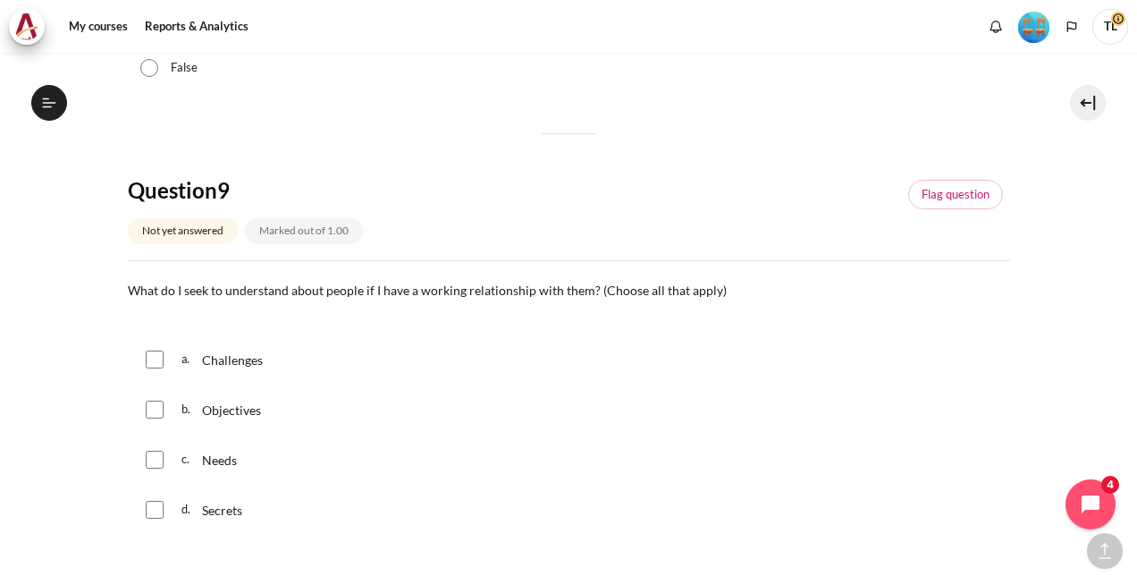
scroll to position [1252, 0]
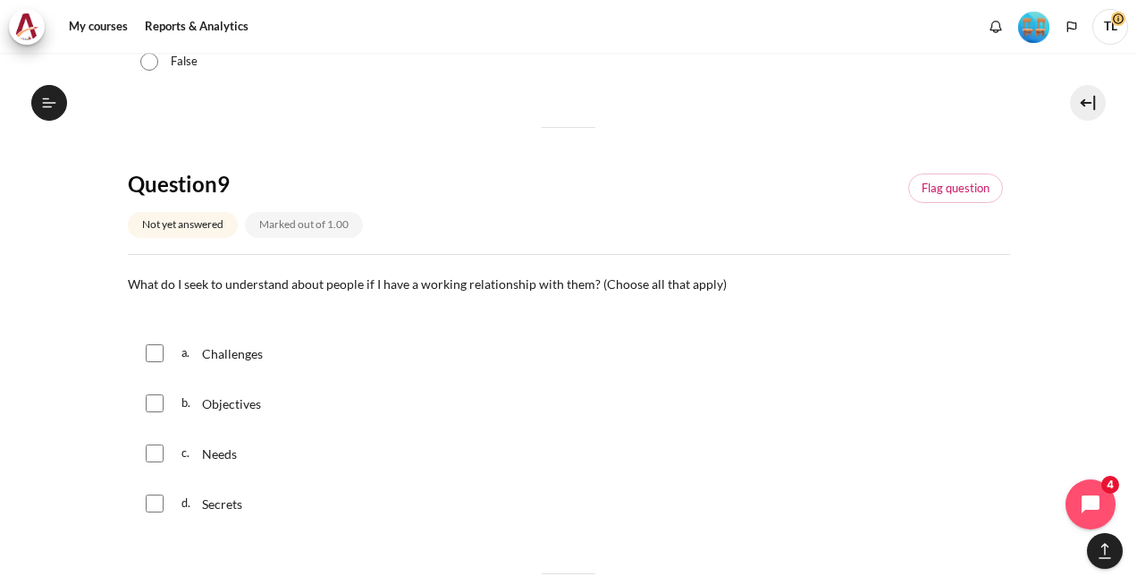
click at [249, 402] on span "Objectives" at bounding box center [231, 403] width 59 height 15
checkbox input "true"
click at [229, 455] on span "Needs" at bounding box center [219, 453] width 35 height 15
checkbox input "true"
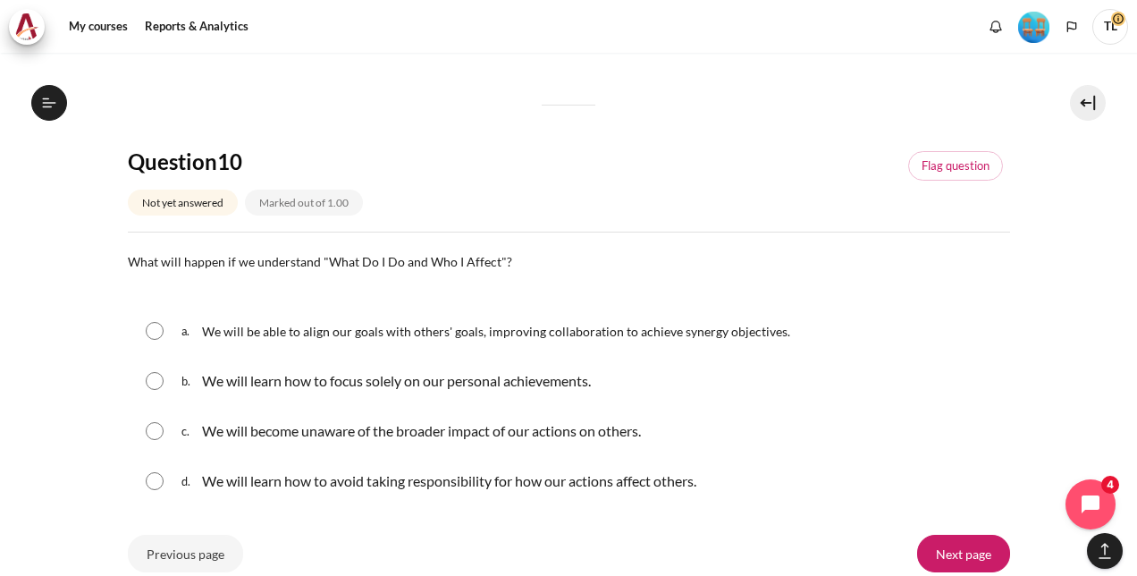
scroll to position [1788, 0]
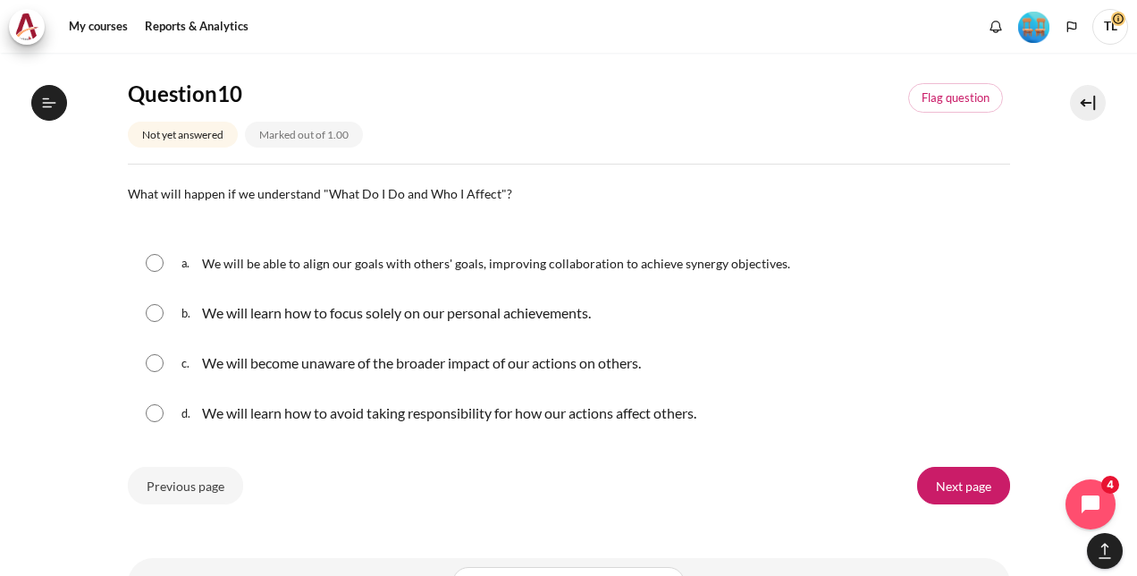
click at [222, 256] on span "We will be able to align our goals with others' goals, improving collaboration …" at bounding box center [496, 263] width 588 height 15
radio input "true"
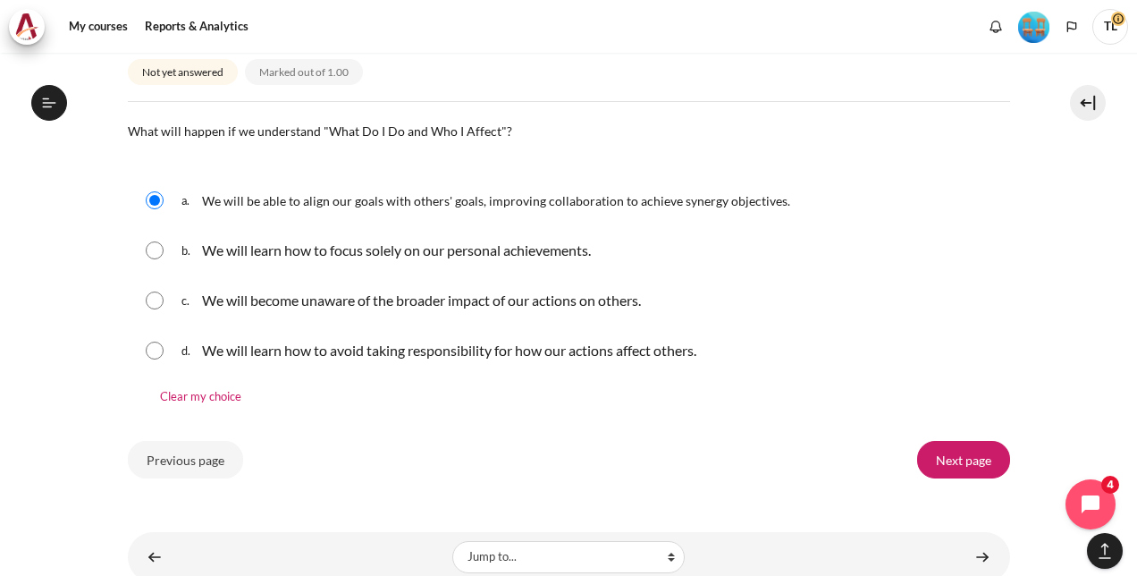
scroll to position [1899, 0]
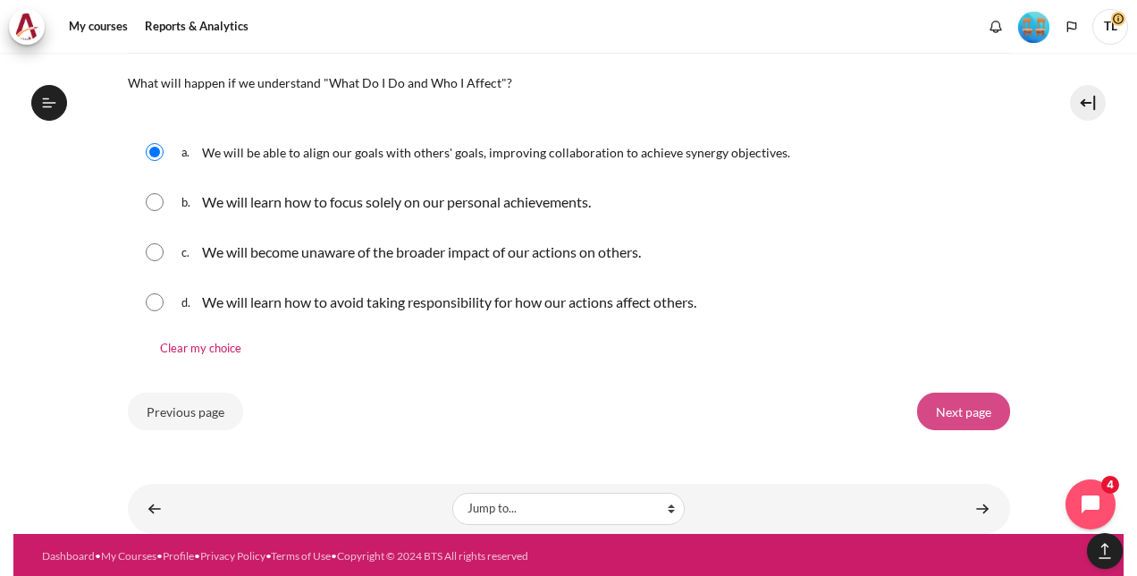
click at [955, 411] on input "Next page" at bounding box center [963, 411] width 93 height 38
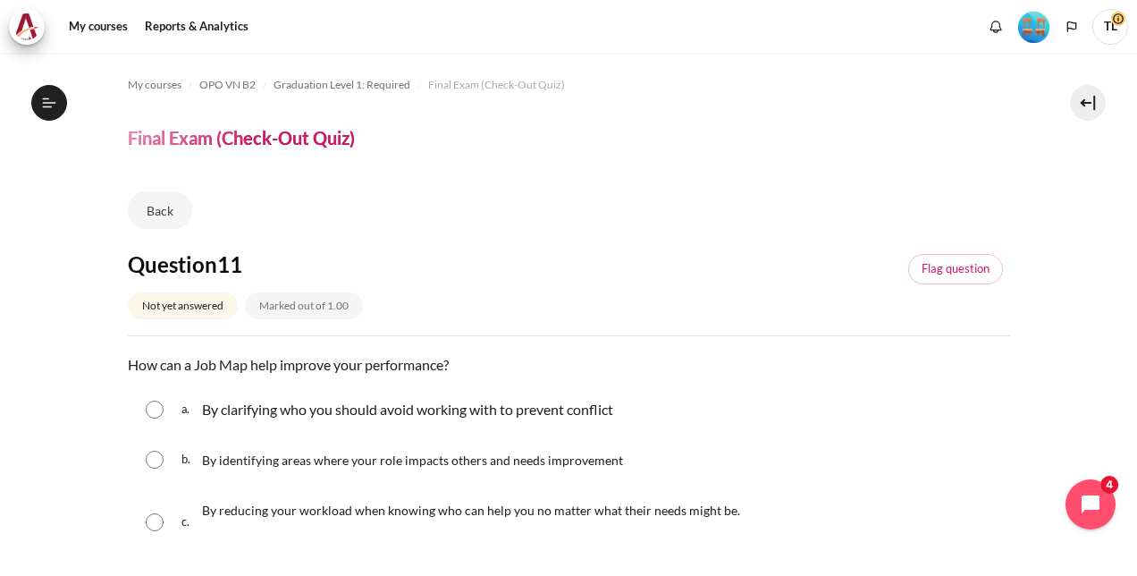
scroll to position [1822, 0]
click at [218, 465] on span "By identifying areas where your role impacts others and needs improvement" at bounding box center [412, 459] width 421 height 15
radio input "true"
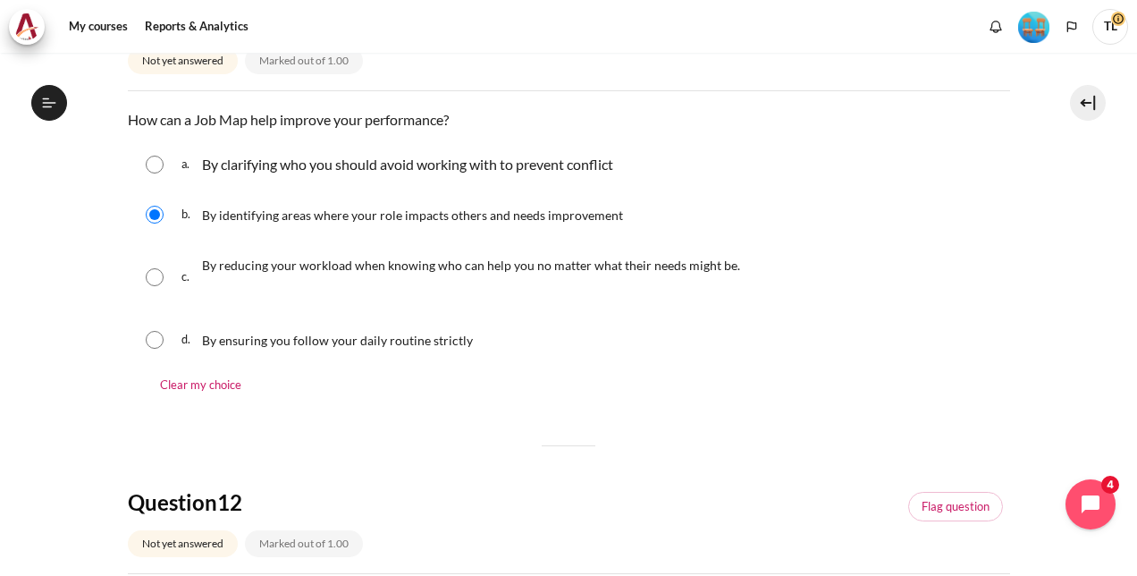
scroll to position [358, 0]
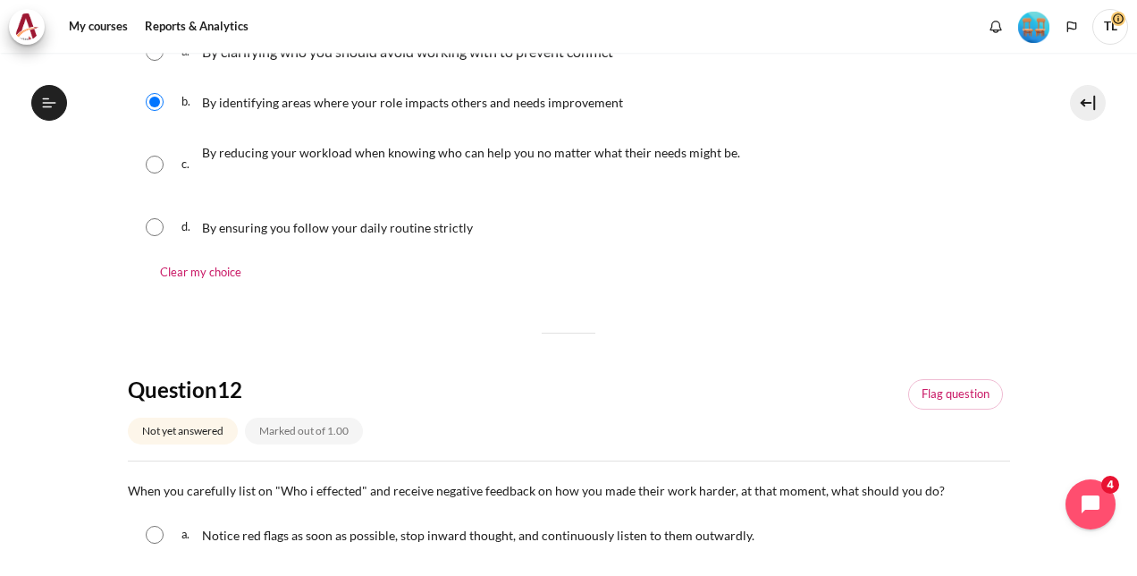
drag, startPoint x: 265, startPoint y: 527, endPoint x: 287, endPoint y: 509, distance: 28.6
click at [265, 527] on span "Notice red flags as soon as possible, stop inward thought, and continuously lis…" at bounding box center [478, 534] width 553 height 15
radio input "true"
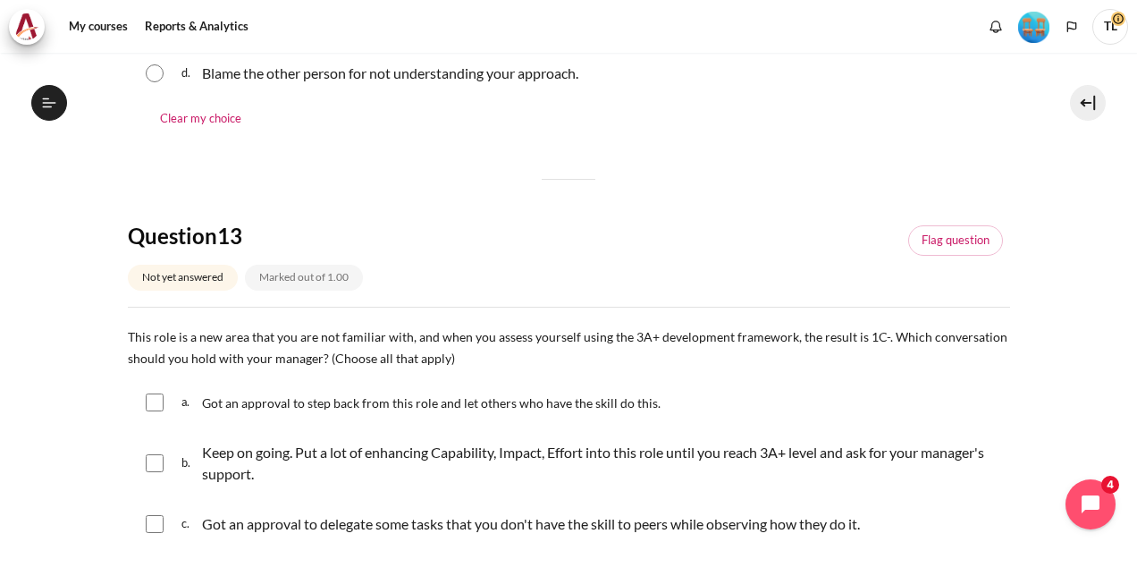
scroll to position [983, 0]
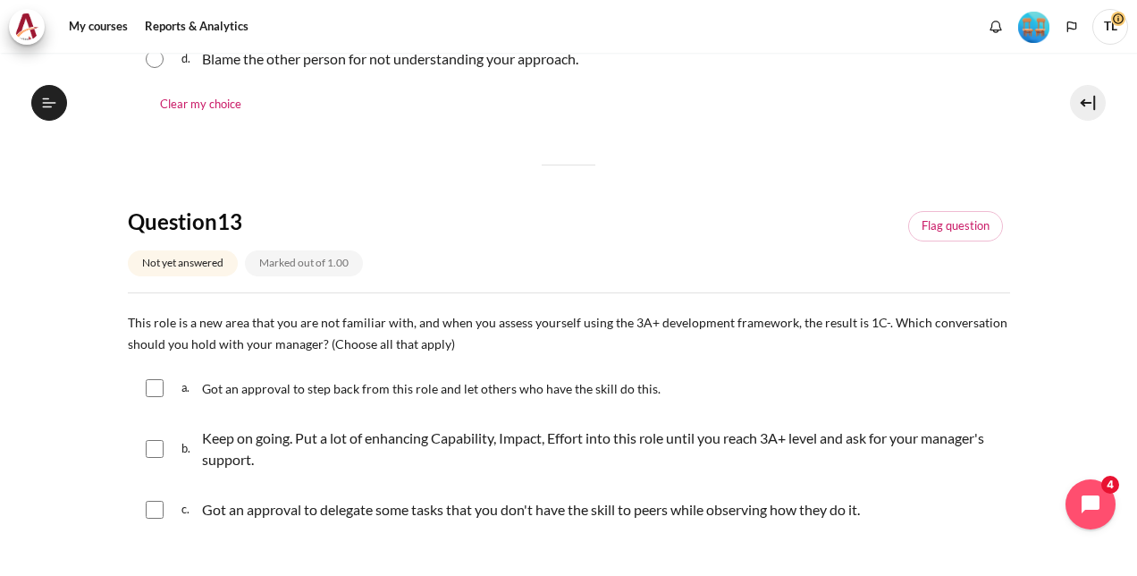
click at [325, 386] on span "Got an approval to step back from this role and let others who have the skill d…" at bounding box center [431, 388] width 459 height 15
checkbox input "true"
click at [238, 440] on p "Keep on going. Put a lot of enhancing Capability, Impact, Effort into this role…" at bounding box center [601, 448] width 799 height 43
checkbox input "true"
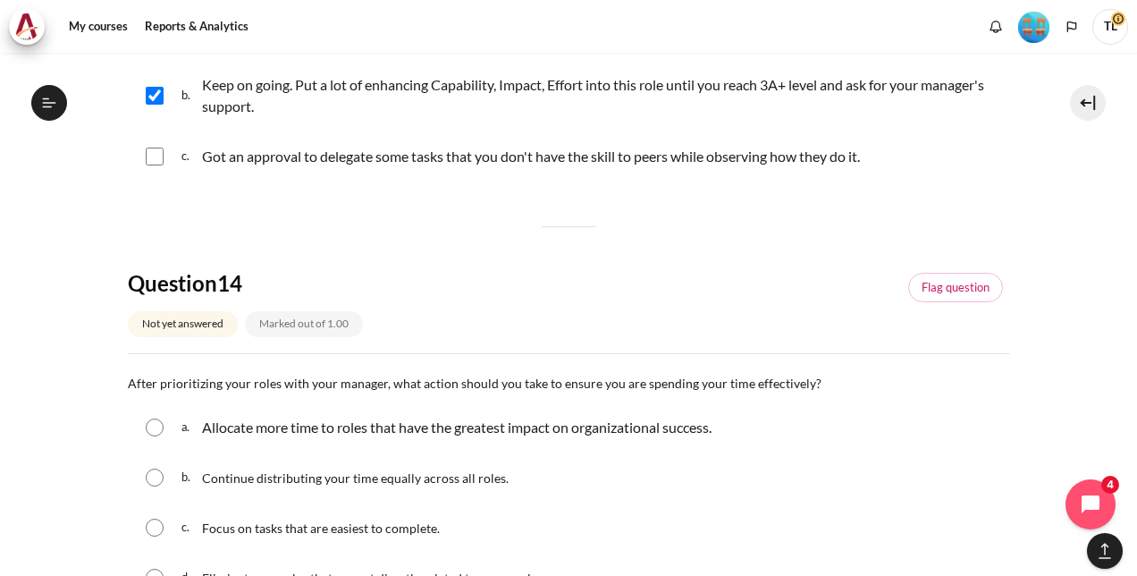
scroll to position [1341, 0]
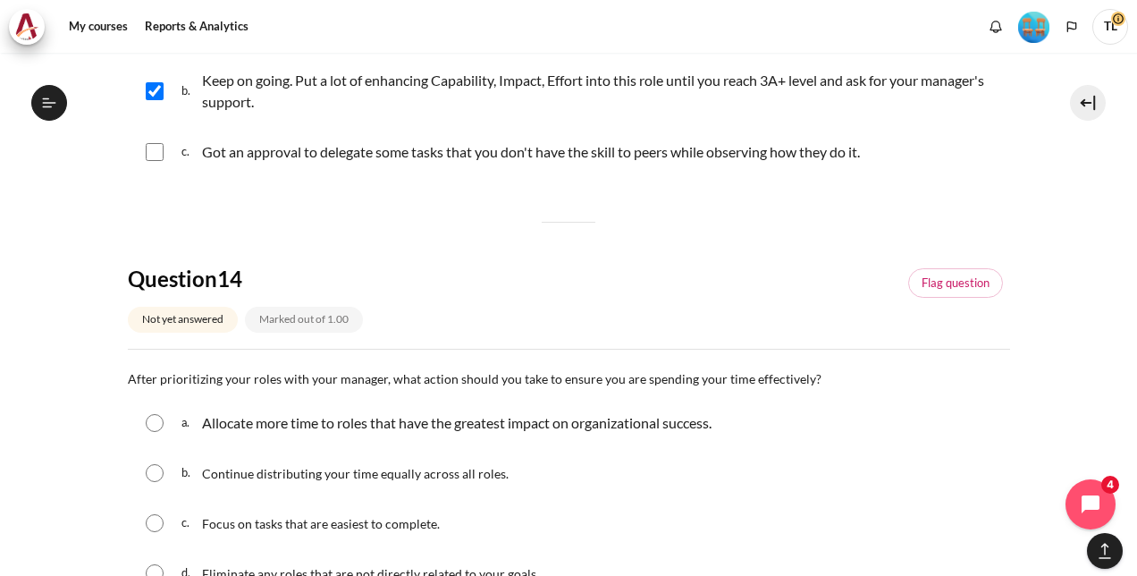
click at [305, 424] on p "Allocate more time to roles that have the greatest impact on organizational suc…" at bounding box center [457, 422] width 510 height 21
radio input "true"
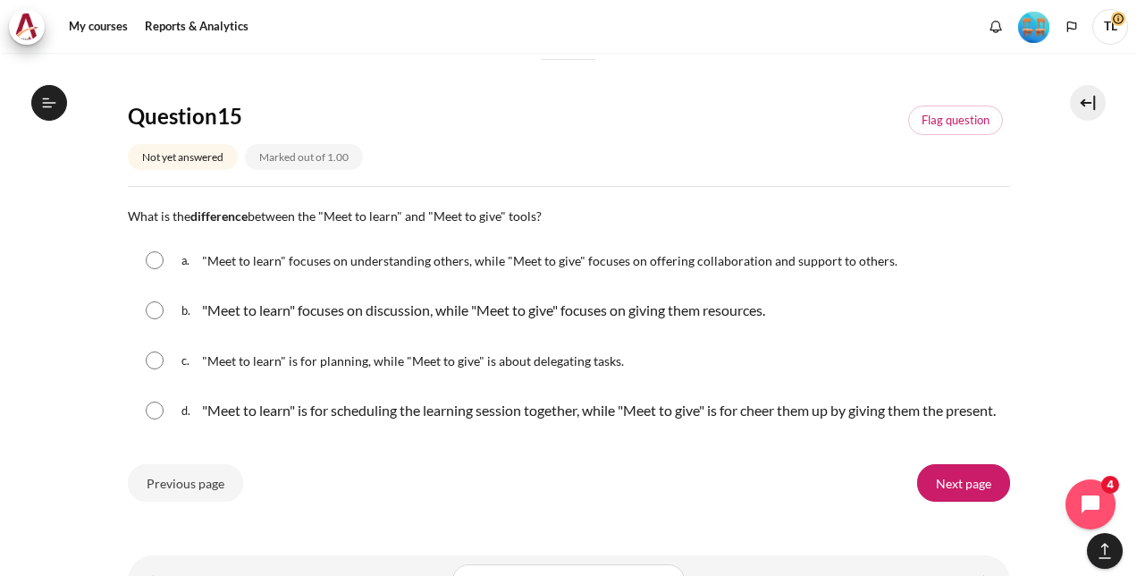
scroll to position [1967, 0]
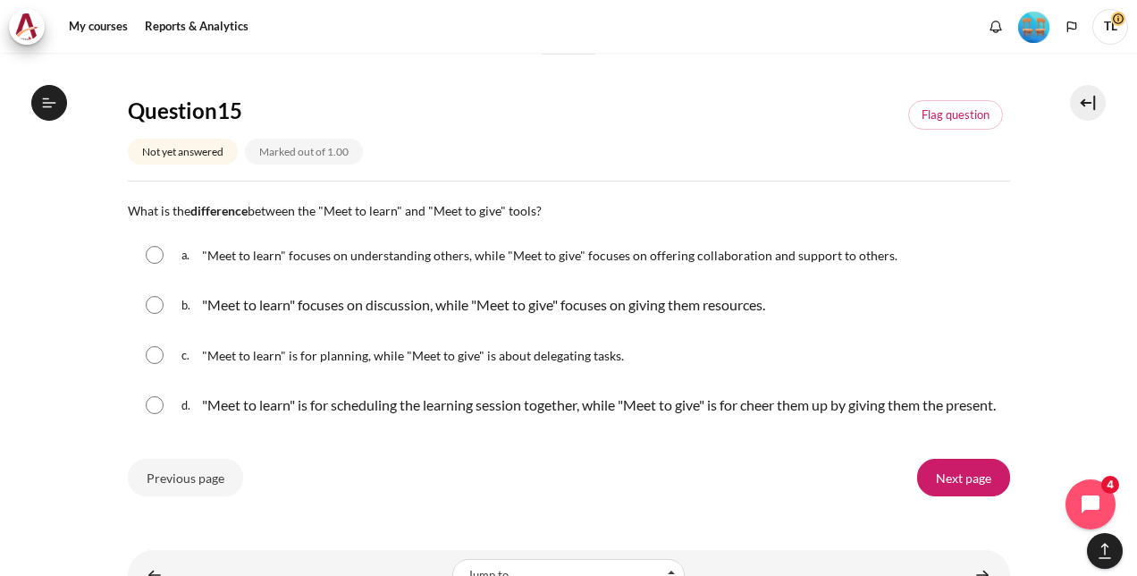
click at [302, 251] on span ""Meet to learn" focuses on understanding others, while "Meet to give" focuses o…" at bounding box center [550, 255] width 696 height 15
radio input "true"
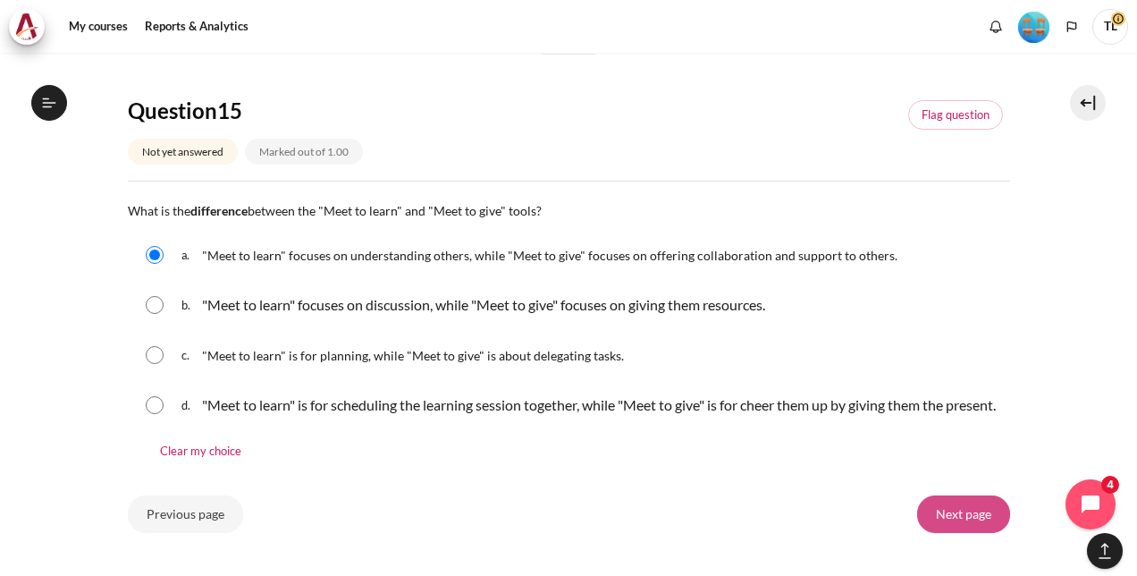
click at [957, 524] on input "Next page" at bounding box center [963, 514] width 93 height 38
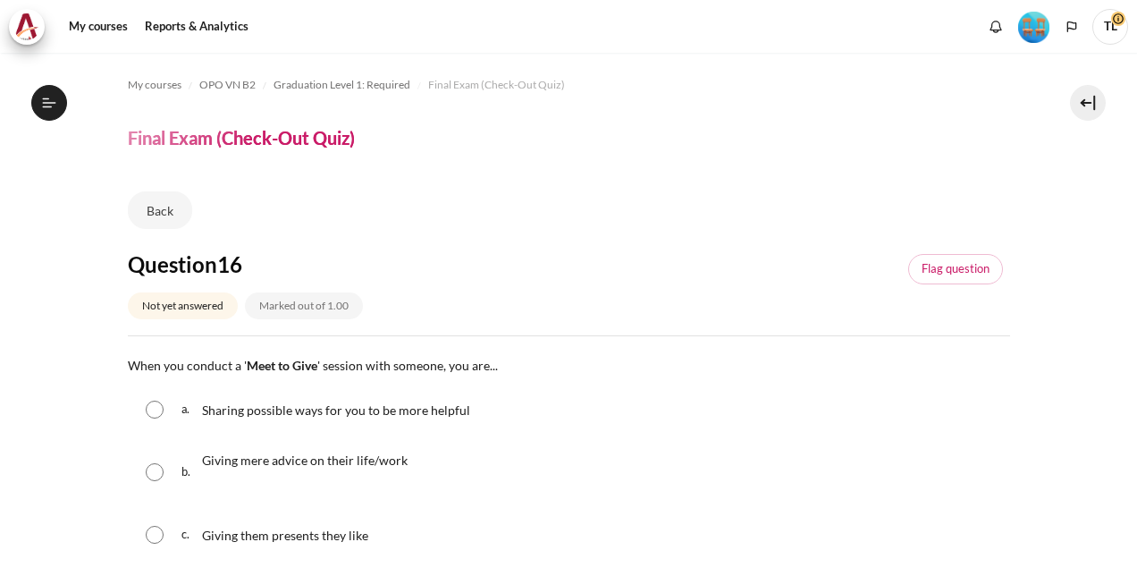
scroll to position [1822, 0]
click at [300, 411] on span "Sharing possible ways for you to be more helpful" at bounding box center [336, 409] width 268 height 15
radio input "true"
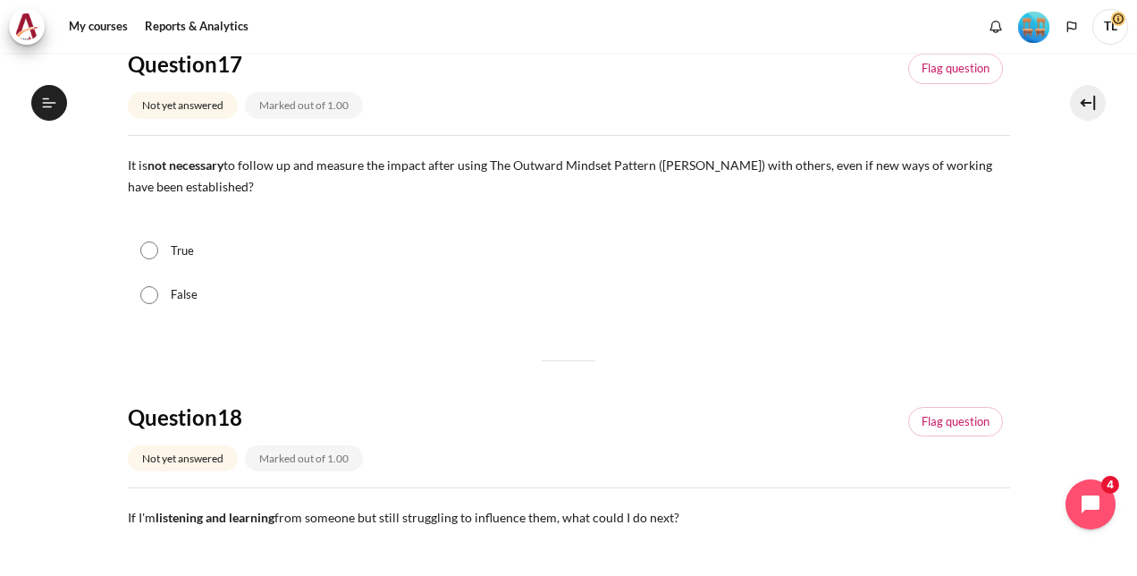
scroll to position [715, 0]
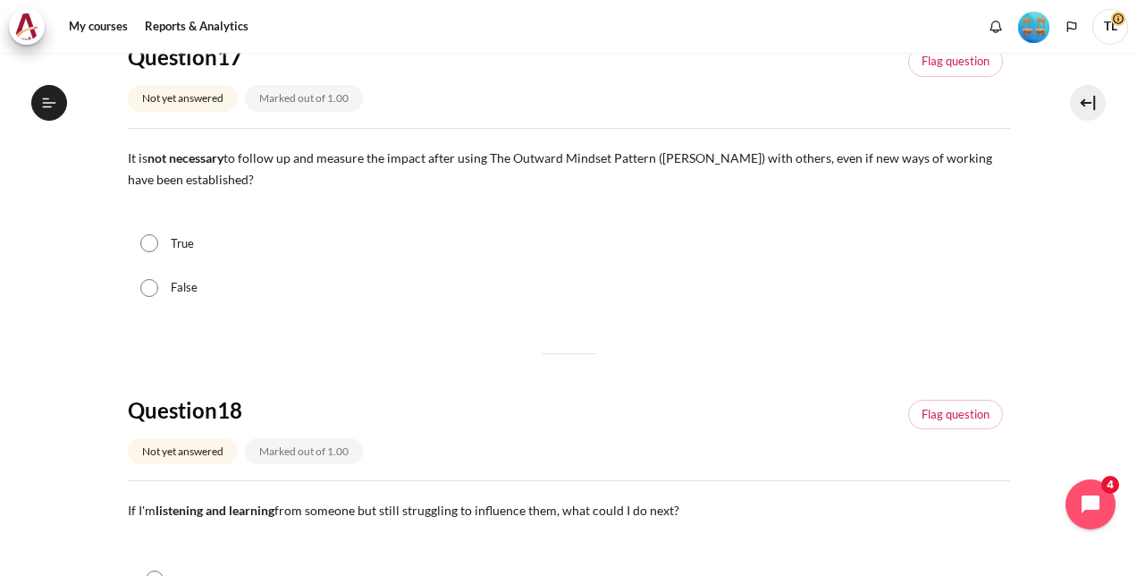
click at [204, 290] on div "False" at bounding box center [569, 288] width 882 height 45
click at [177, 285] on label "False" at bounding box center [184, 288] width 27 height 18
click at [158, 285] on input "False" at bounding box center [149, 288] width 18 height 18
radio input "true"
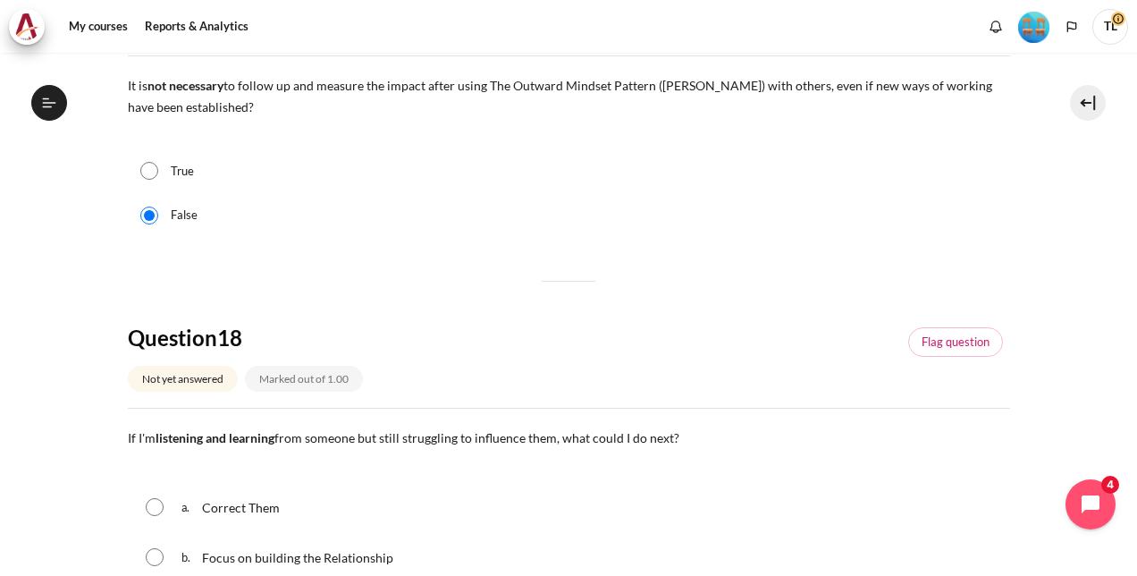
scroll to position [894, 0]
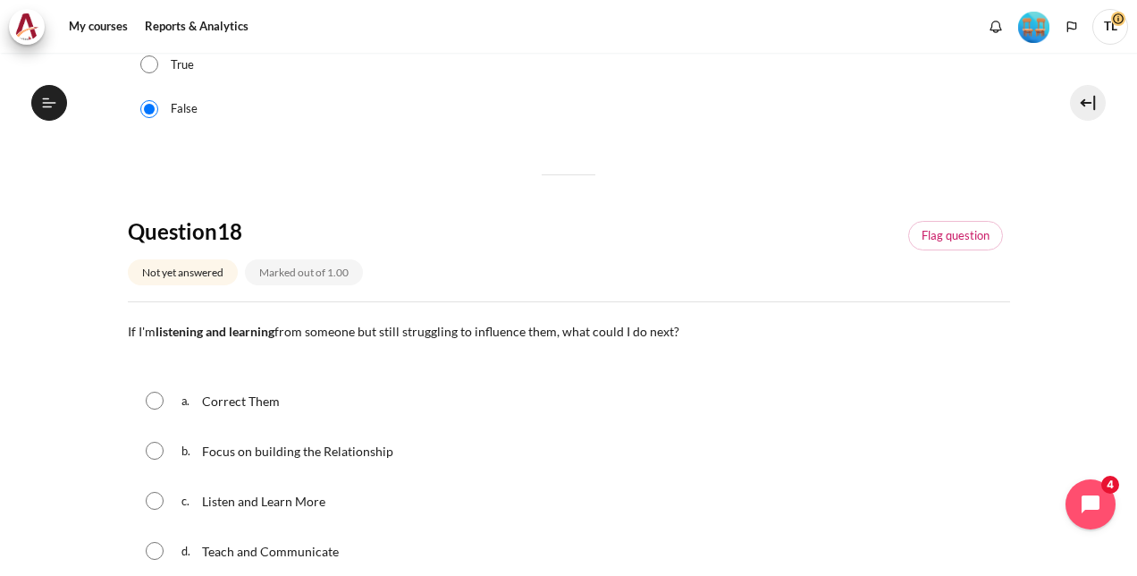
drag, startPoint x: 345, startPoint y: 451, endPoint x: 363, endPoint y: 438, distance: 22.4
click at [347, 451] on span "Focus on building the Relationship" at bounding box center [297, 450] width 191 height 15
radio input "true"
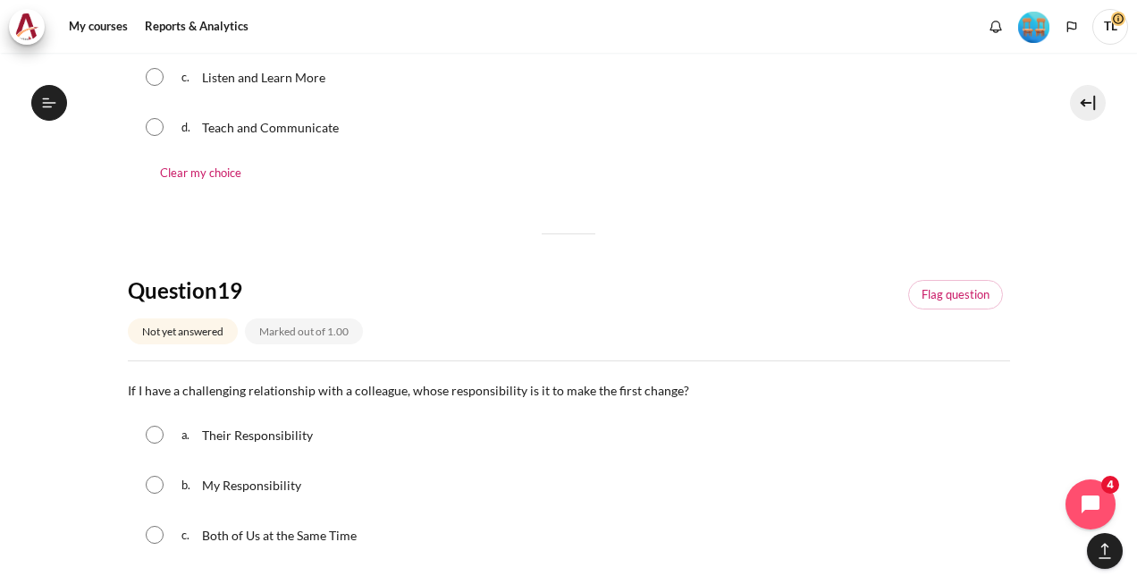
scroll to position [1520, 0]
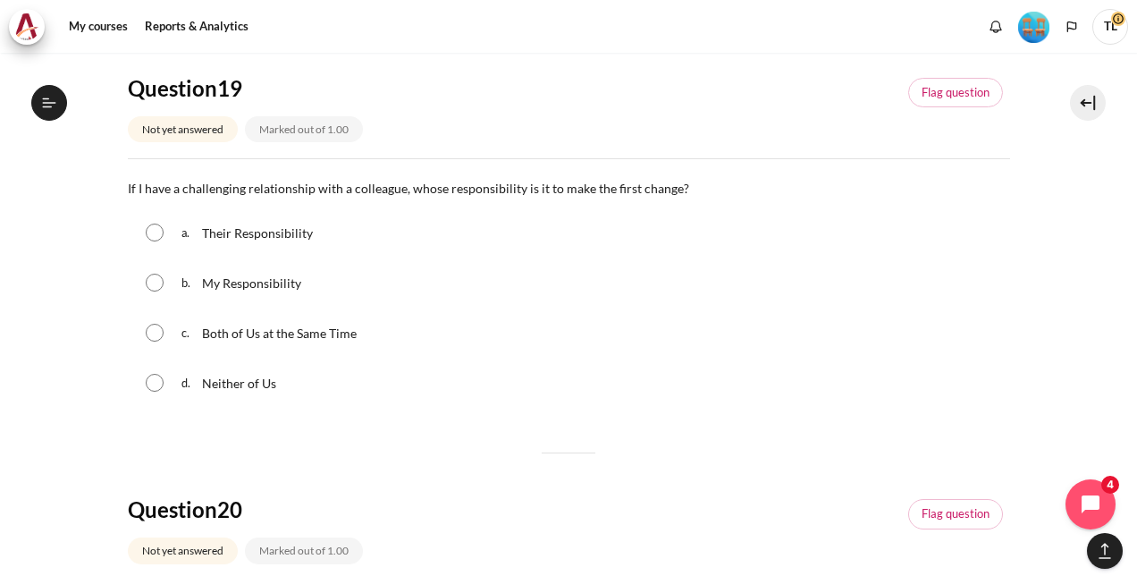
click at [262, 279] on span "My Responsibility" at bounding box center [251, 282] width 99 height 15
radio input "true"
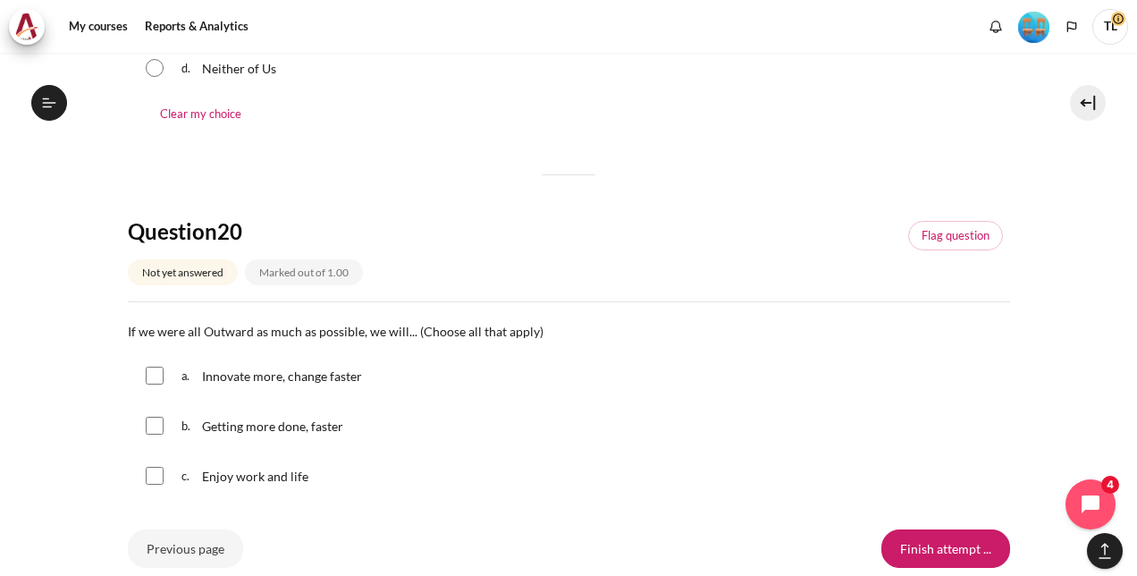
scroll to position [1877, 0]
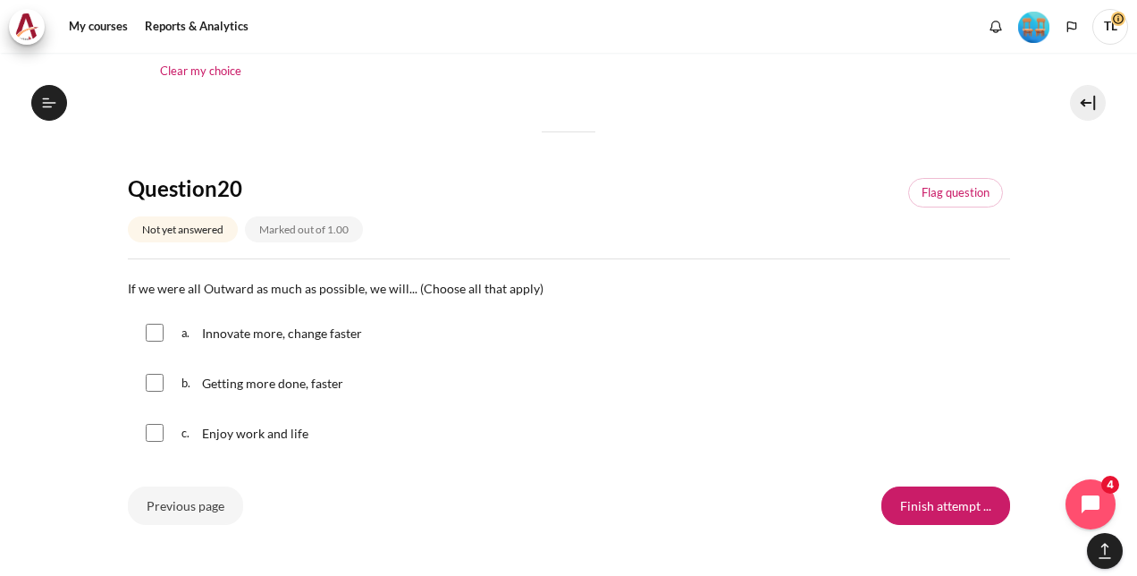
click at [302, 329] on span "Innovate more, change faster" at bounding box center [282, 332] width 160 height 15
checkbox input "true"
click at [905, 495] on input "Finish attempt ..." at bounding box center [946, 505] width 129 height 38
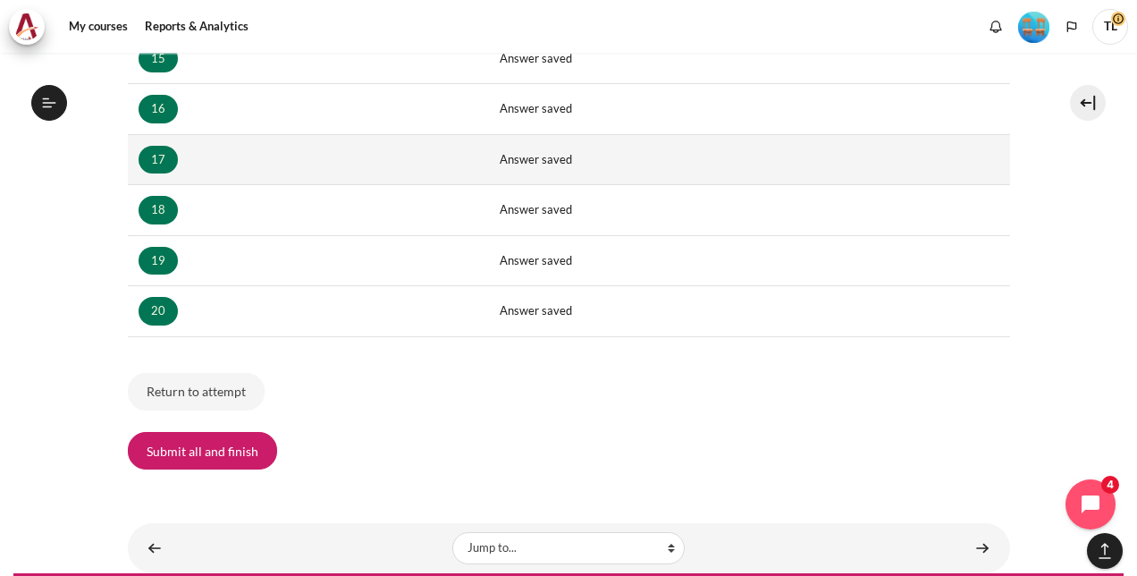
scroll to position [1094, 0]
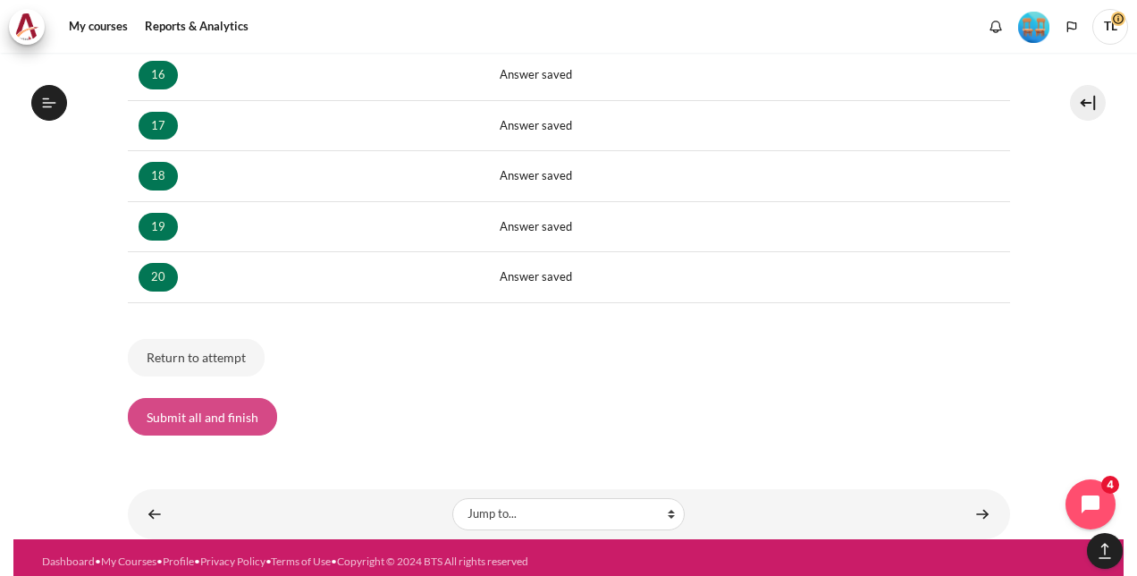
click at [207, 398] on button "Submit all and finish" at bounding box center [202, 417] width 149 height 38
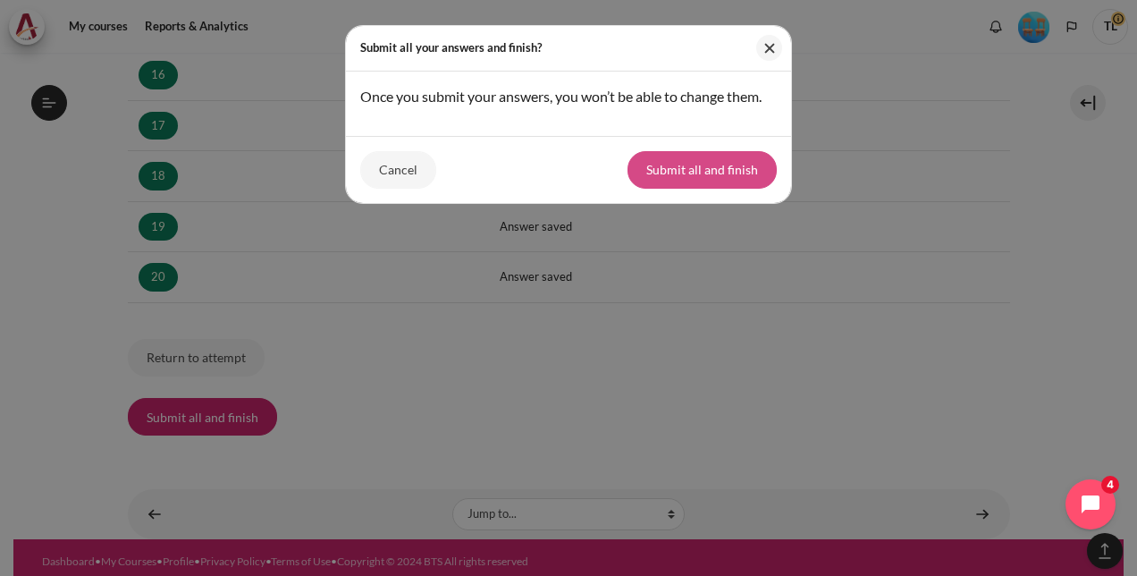
click at [679, 168] on button "Submit all and finish" at bounding box center [702, 170] width 149 height 38
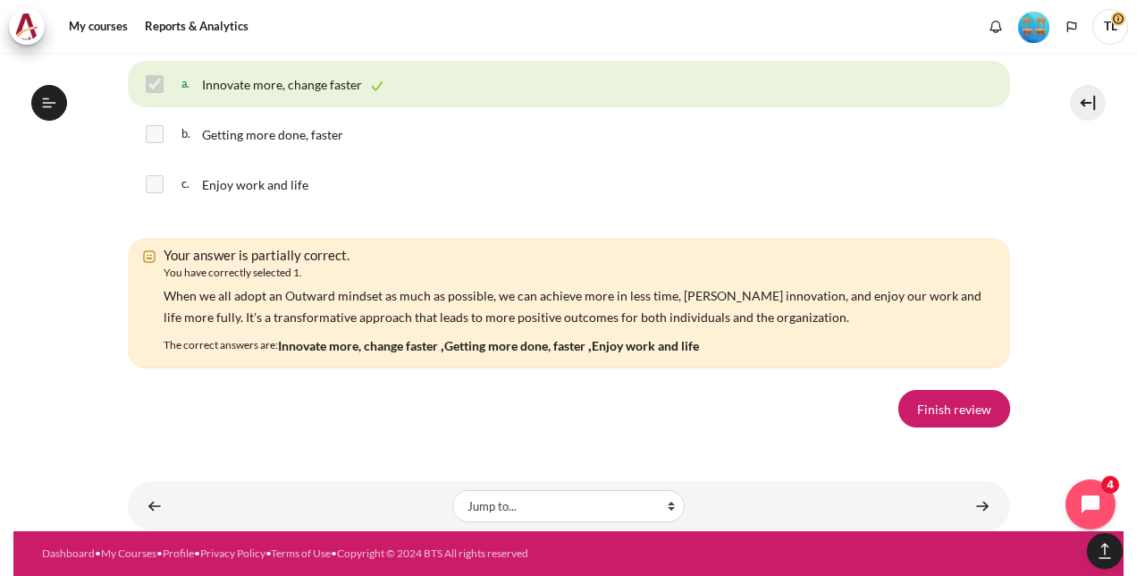
scroll to position [12776, 0]
click at [941, 398] on link "Finish review" at bounding box center [955, 409] width 112 height 38
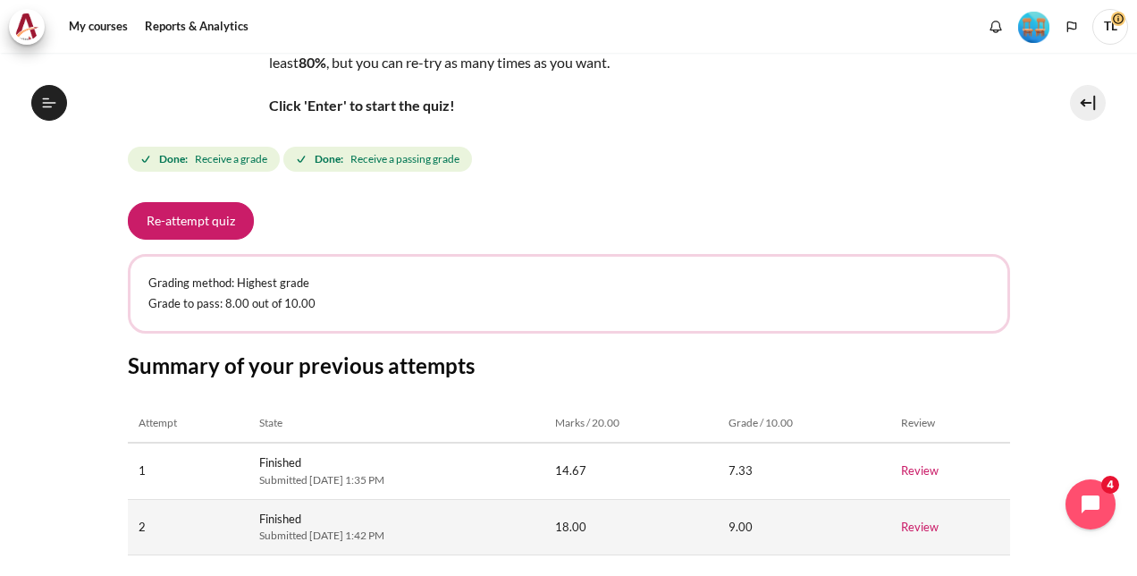
scroll to position [342, 0]
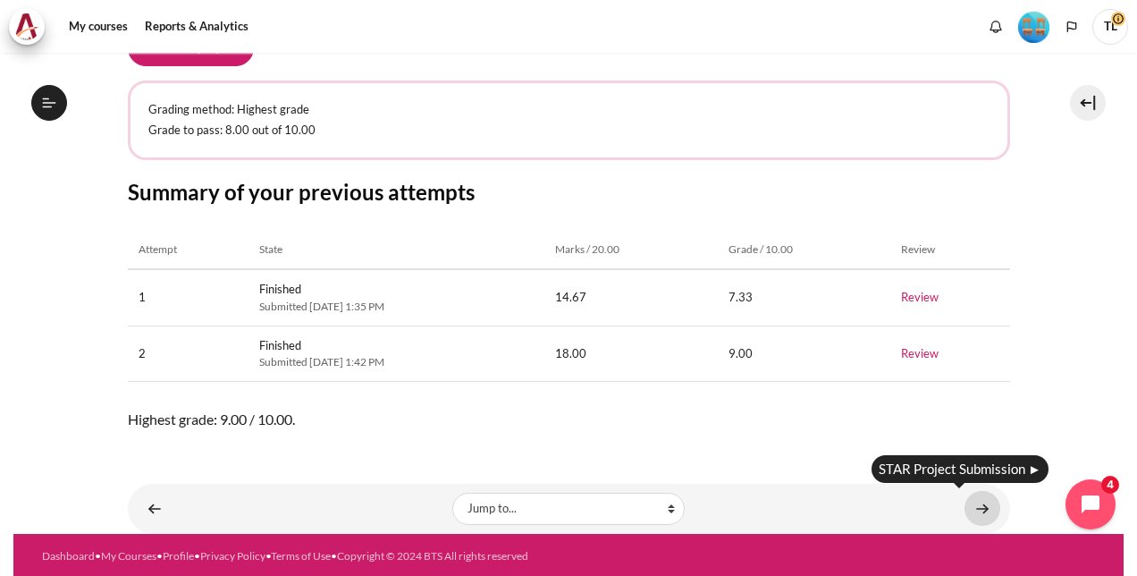
click at [969, 494] on link "Content" at bounding box center [983, 508] width 36 height 35
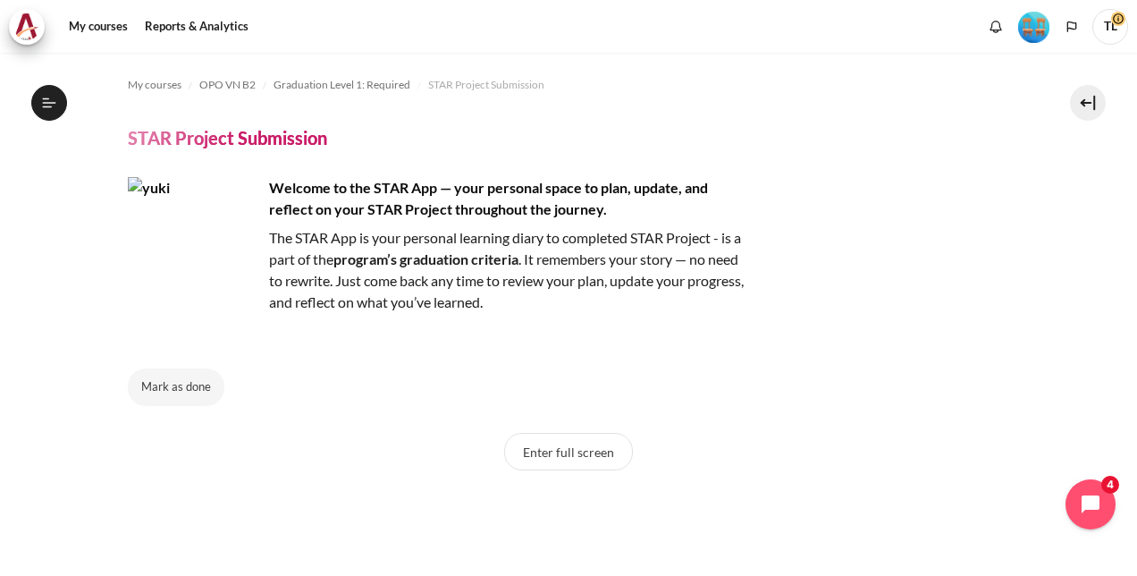
scroll to position [1845, 0]
